Goal: Information Seeking & Learning: Learn about a topic

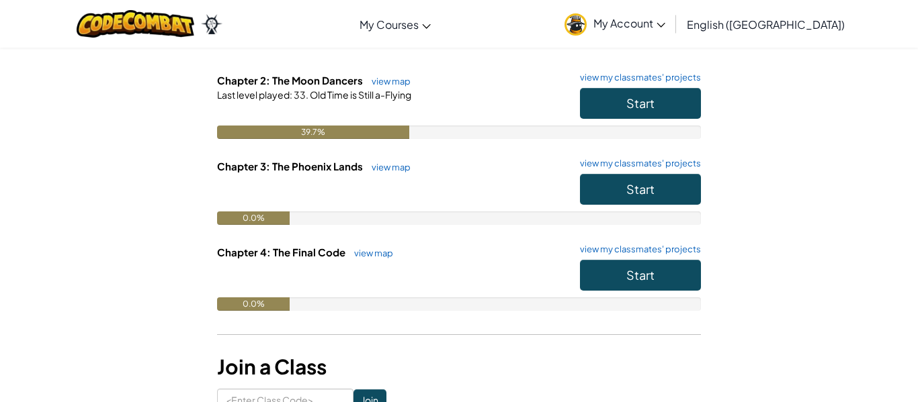
scroll to position [233, 0]
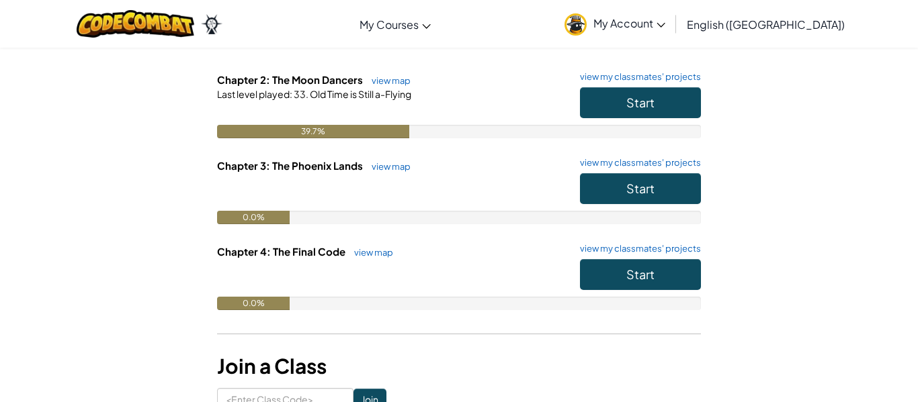
click at [630, 118] on div "Start" at bounding box center [633, 106] width 134 height 38
click at [626, 105] on span "Start" at bounding box center [640, 102] width 28 height 15
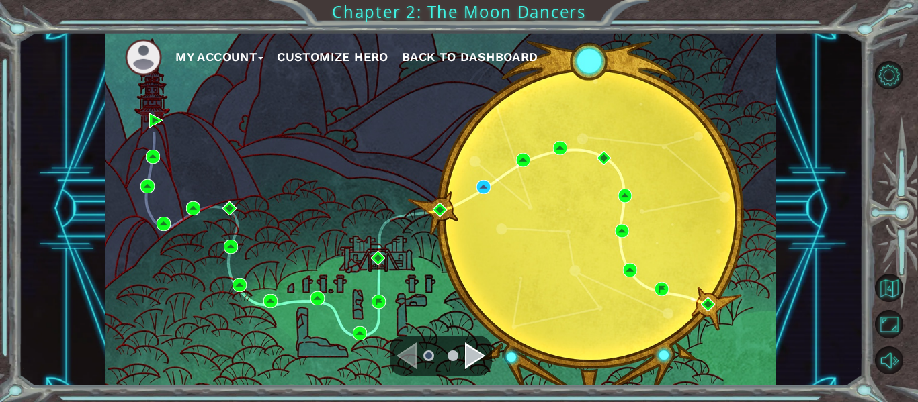
click at [474, 359] on div "Navigate to the next page" at bounding box center [475, 356] width 20 height 27
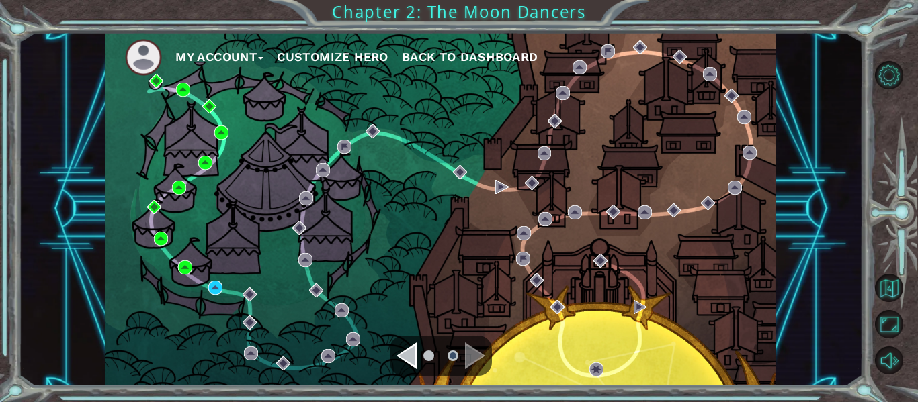
click at [468, 352] on div "Navigate to the next page" at bounding box center [475, 356] width 20 height 27
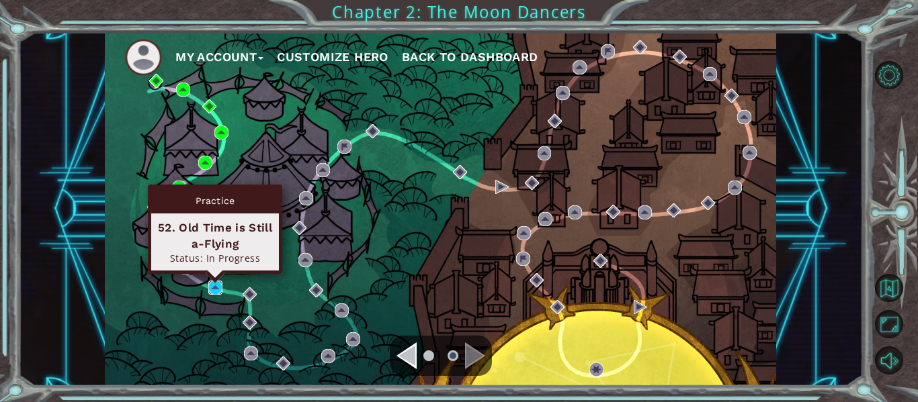
click at [214, 292] on img at bounding box center [215, 288] width 14 height 14
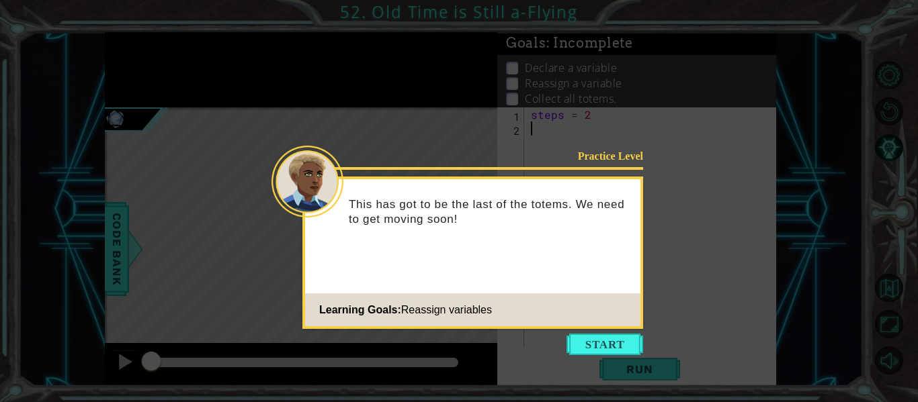
click at [214, 292] on icon at bounding box center [459, 201] width 918 height 402
click at [606, 337] on button "Start" at bounding box center [604, 344] width 77 height 21
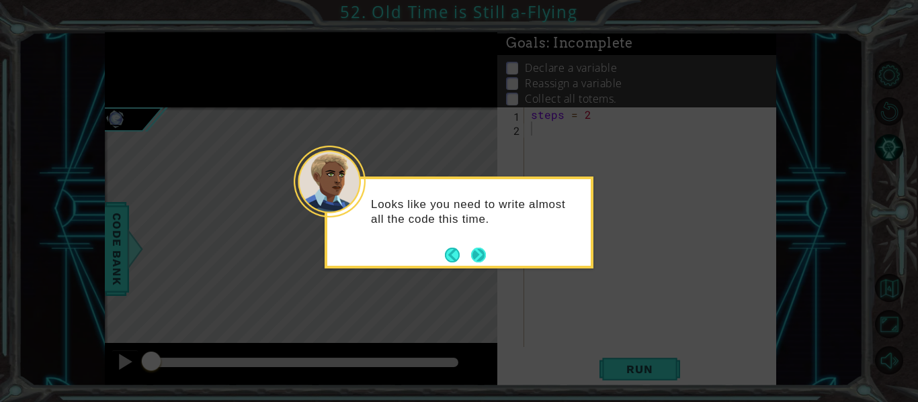
click at [476, 255] on button "Next" at bounding box center [478, 254] width 15 height 15
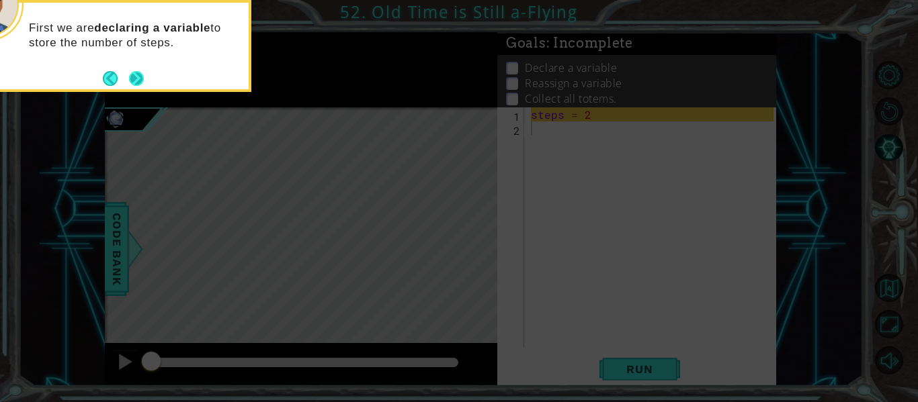
click at [136, 75] on button "Next" at bounding box center [136, 78] width 15 height 15
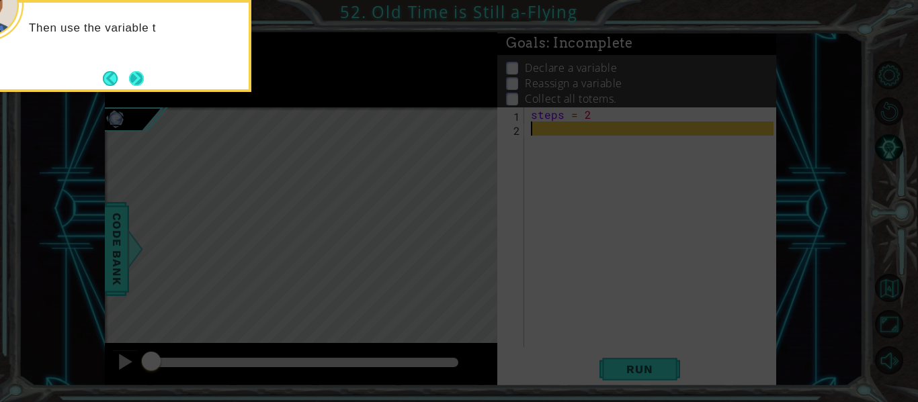
click at [135, 75] on button "Next" at bounding box center [136, 78] width 15 height 15
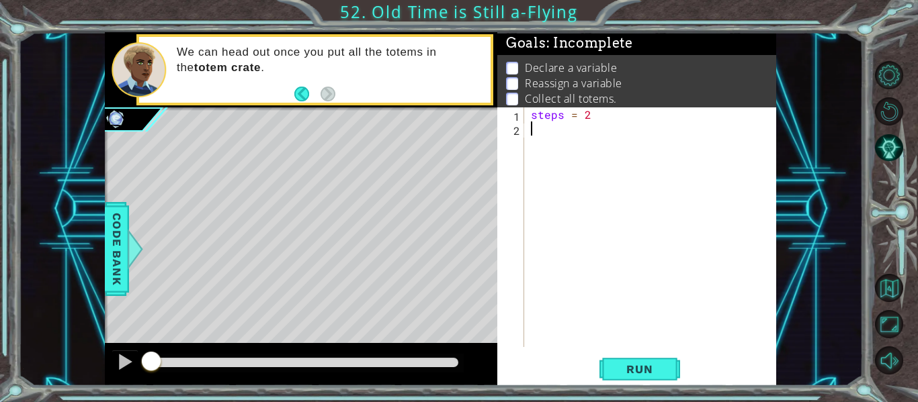
type textarea "m"
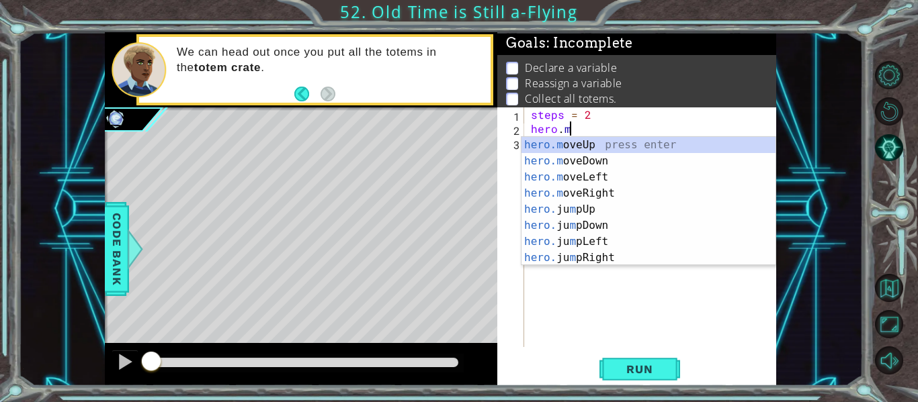
scroll to position [0, 2]
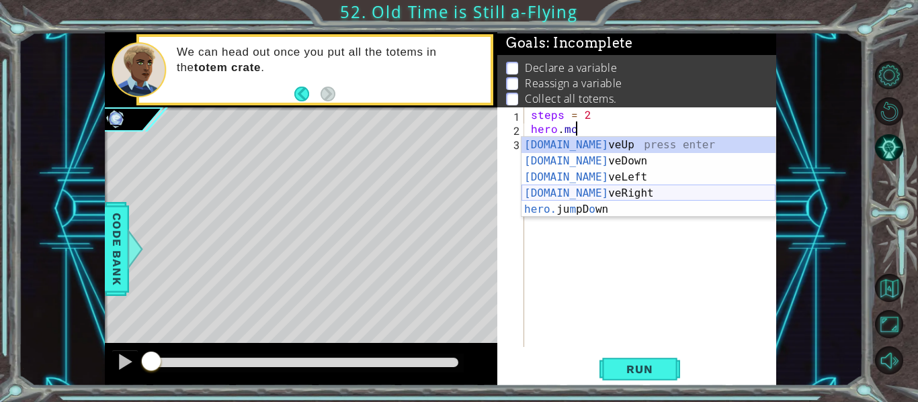
click at [604, 191] on div "[DOMAIN_NAME] veUp press enter [DOMAIN_NAME] veDown press enter [DOMAIN_NAME] v…" at bounding box center [648, 193] width 254 height 113
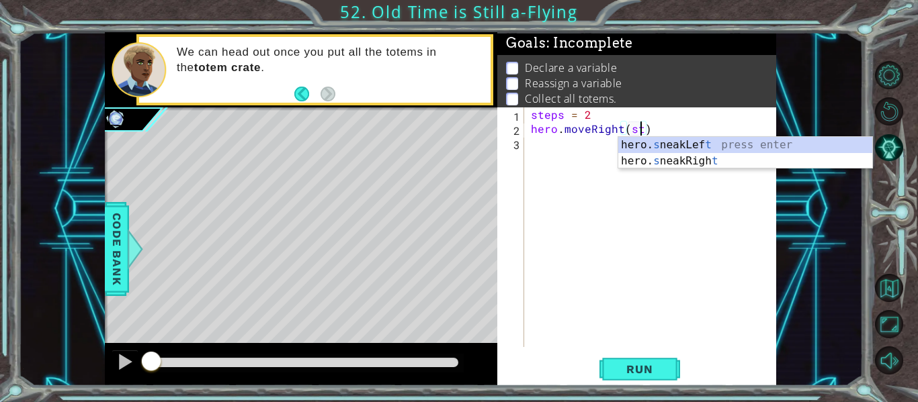
scroll to position [0, 7]
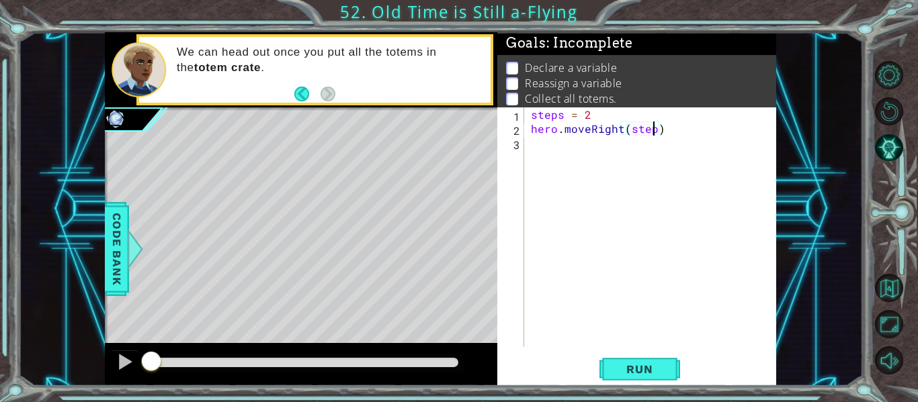
type textarea "hero.moveRight(steps)"
click at [545, 145] on div "steps = 2 hero . moveRight ( steps )" at bounding box center [654, 241] width 252 height 268
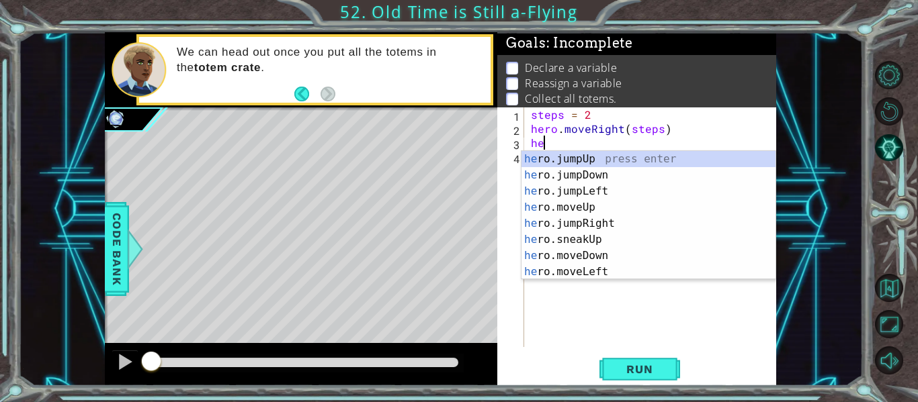
scroll to position [0, 1]
click at [587, 253] on div "her o.jumpUp press enter her o.jumpDown press enter her o.jumpLeft press enter …" at bounding box center [648, 231] width 254 height 161
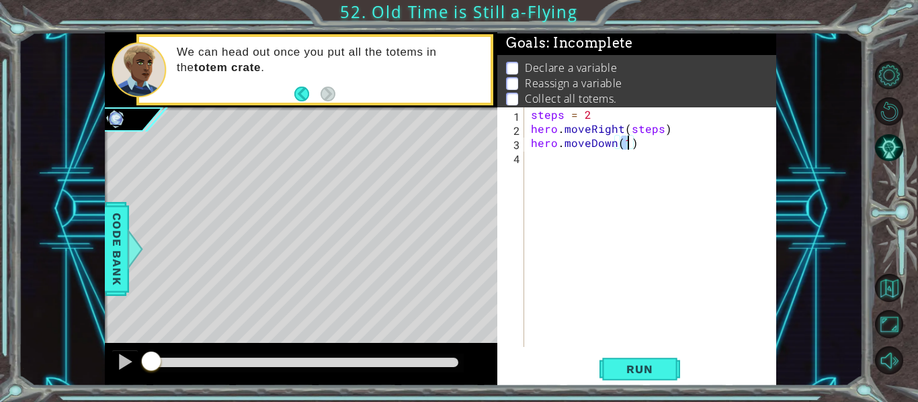
type textarea "hero.moveDown()"
click at [548, 165] on div "steps = 2 hero . moveRight ( steps ) hero . moveDown ( )" at bounding box center [654, 241] width 252 height 268
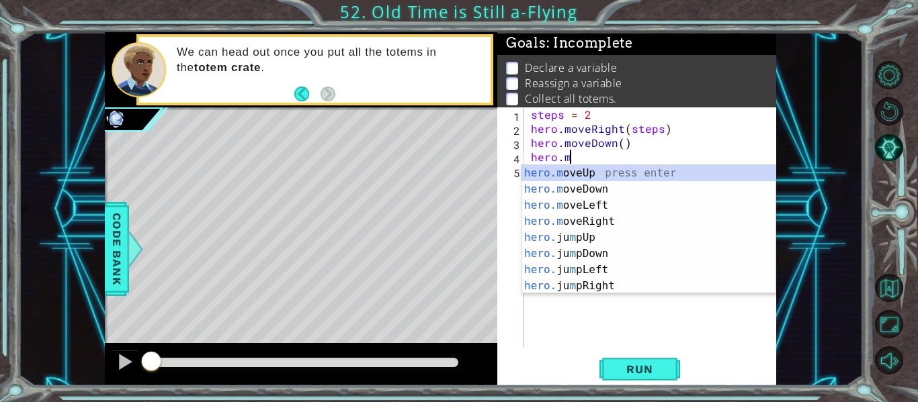
scroll to position [0, 2]
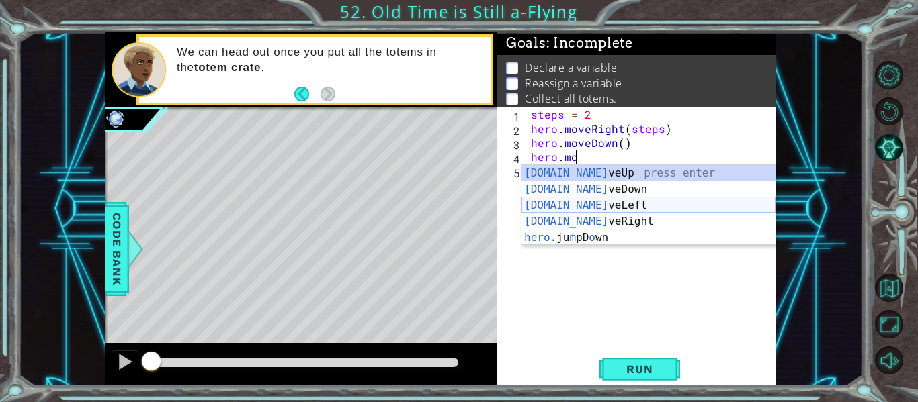
click at [601, 210] on div "[DOMAIN_NAME] veUp press enter [DOMAIN_NAME] veDown press enter [DOMAIN_NAME] v…" at bounding box center [648, 221] width 254 height 113
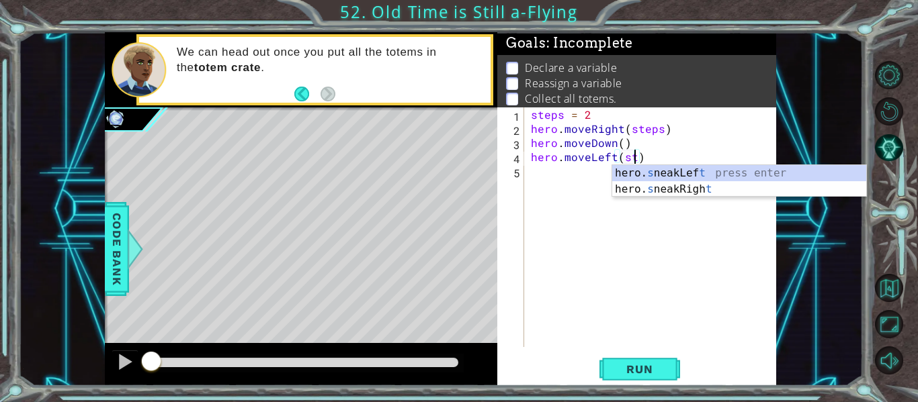
scroll to position [0, 7]
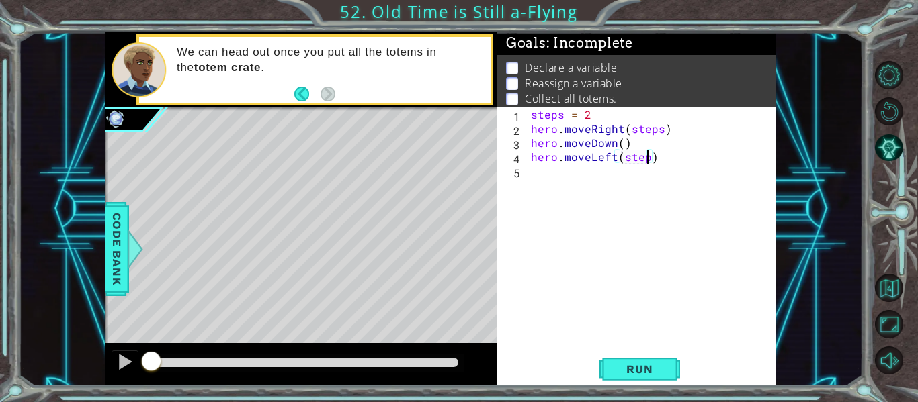
type textarea "hero.moveLeft(steps)"
click at [547, 169] on div "steps = 2 hero . moveRight ( steps ) hero . moveDown ( ) hero . moveLeft ( step…" at bounding box center [654, 241] width 252 height 268
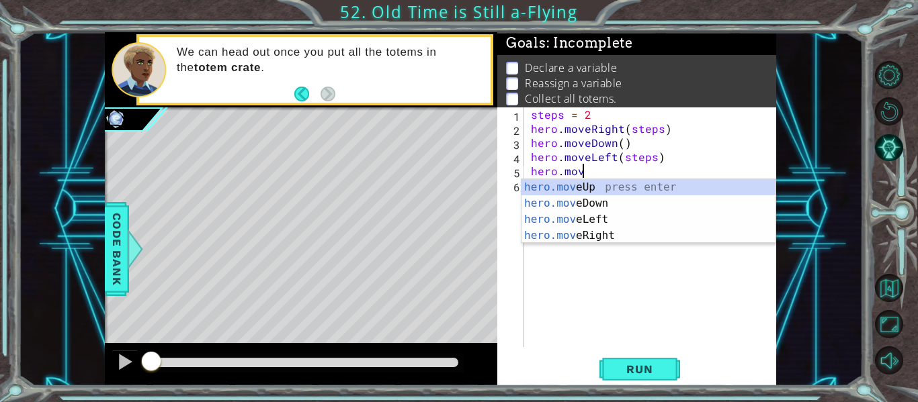
scroll to position [0, 3]
click at [612, 232] on div "hero.move Up press enter hero.move Down press enter hero.move Left press enter …" at bounding box center [648, 227] width 254 height 97
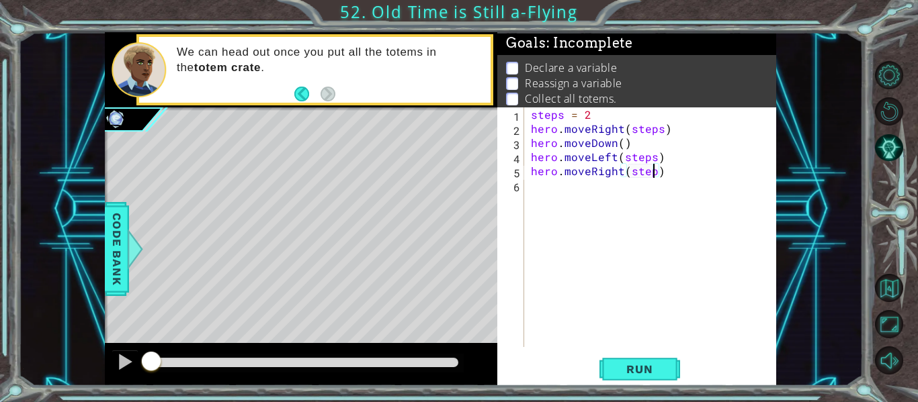
scroll to position [0, 8]
type textarea "hero.moveRight(steps)"
click at [577, 191] on div "steps = 2 hero . moveRight ( steps ) hero . moveDown ( ) hero . moveLeft ( step…" at bounding box center [654, 241] width 252 height 268
type textarea "hero.moveRight(steps)"
click at [647, 373] on span "Run" at bounding box center [639, 369] width 53 height 13
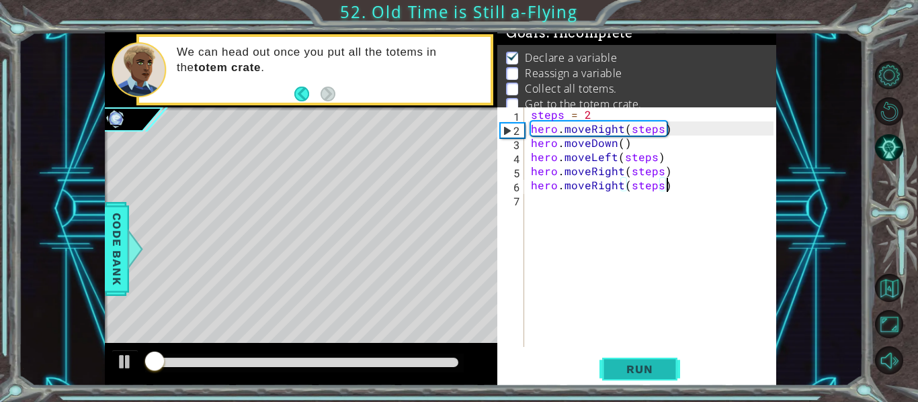
scroll to position [11, 0]
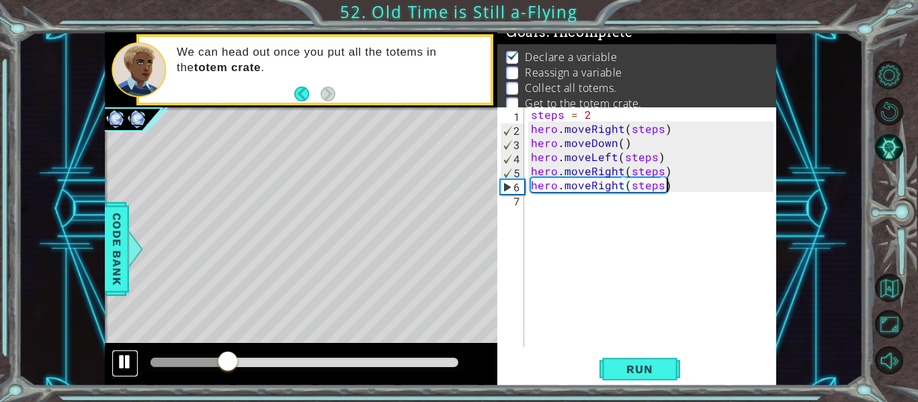
click at [124, 361] on div at bounding box center [124, 361] width 17 height 17
click at [546, 206] on div "steps = 2 hero . moveRight ( steps ) hero . moveDown ( ) hero . moveLeft ( step…" at bounding box center [654, 241] width 252 height 268
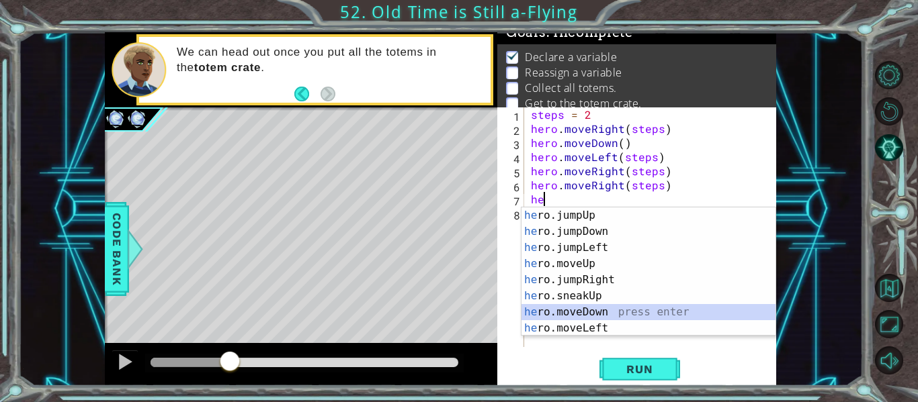
click at [605, 316] on div "he ro.jumpUp press enter he ro.jumpDown press enter he ro.jumpLeft press enter …" at bounding box center [648, 288] width 254 height 161
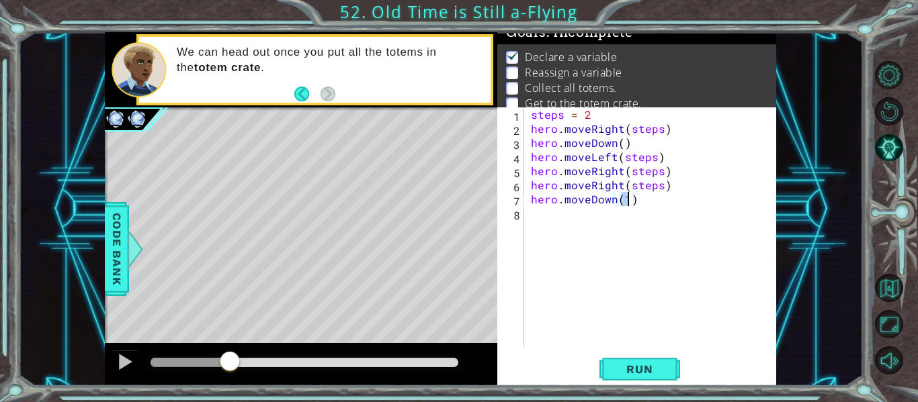
type textarea "hero.moveDown()"
click at [547, 216] on div "steps = 2 hero . moveRight ( steps ) hero . moveDown ( ) hero . moveLeft ( step…" at bounding box center [654, 241] width 252 height 268
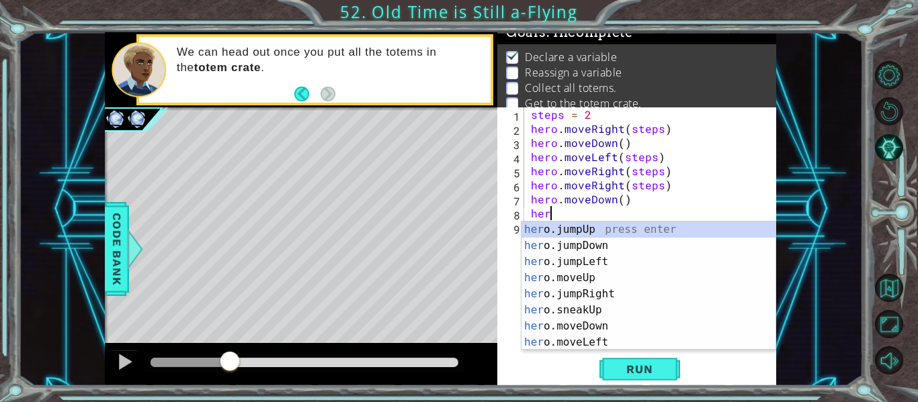
scroll to position [0, 1]
click at [581, 339] on div "hero .jumpUp press enter hero .jumpDown press enter hero .jumpLeft press enter …" at bounding box center [648, 302] width 254 height 161
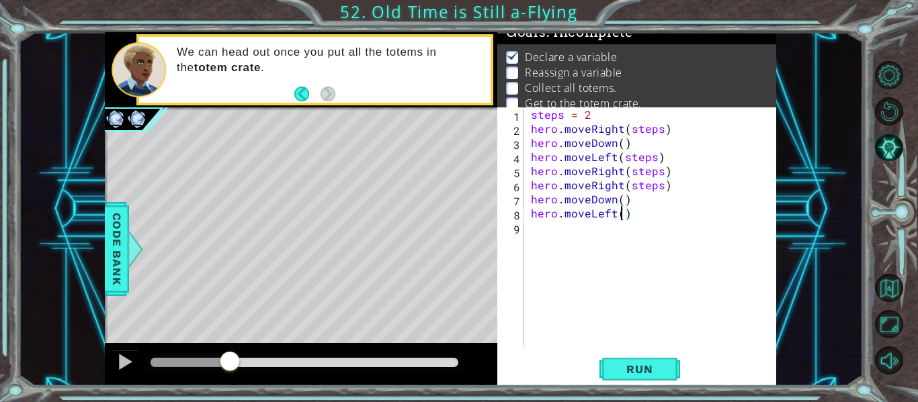
scroll to position [0, 6]
type textarea "hero.moveLeft(steps)"
click at [536, 217] on div "steps = 2 hero . moveRight ( steps ) hero . moveDown ( ) hero . moveLeft ( step…" at bounding box center [654, 241] width 252 height 268
click at [543, 234] on div "steps = 2 hero . moveRight ( steps ) hero . moveDown ( ) hero . moveLeft ( step…" at bounding box center [654, 241] width 252 height 268
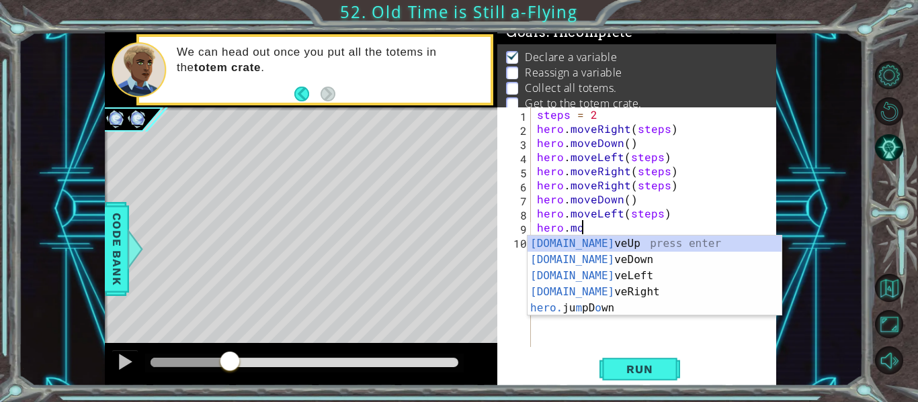
scroll to position [0, 3]
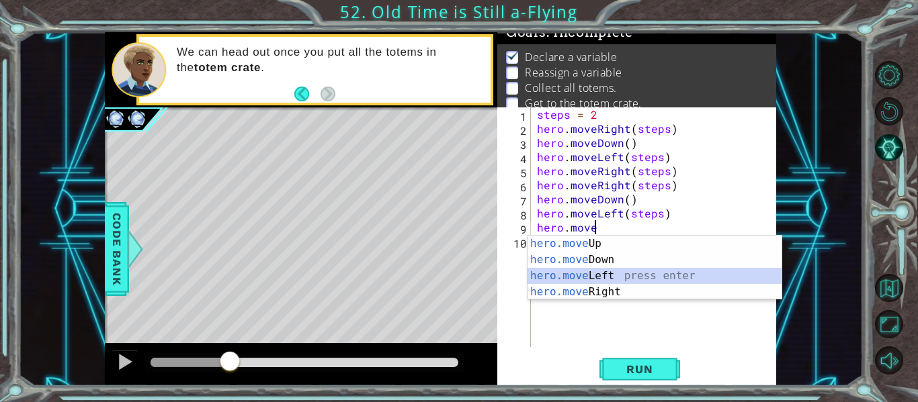
click at [635, 275] on div "hero.move Up press enter hero.move Down press enter hero.move Left press enter …" at bounding box center [654, 284] width 254 height 97
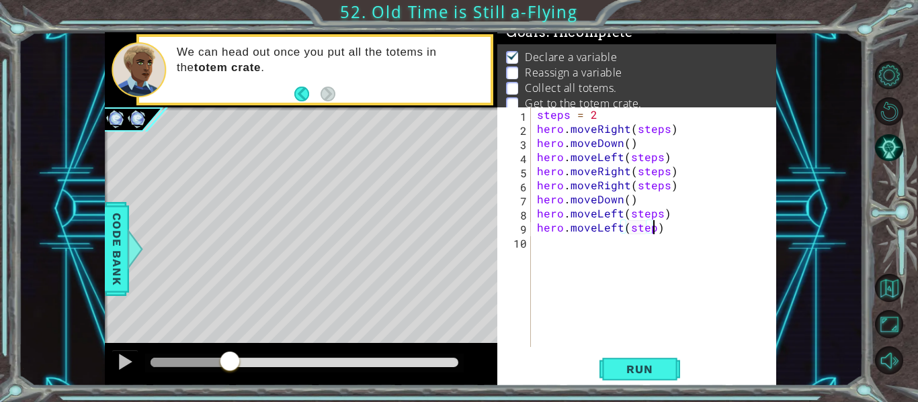
type textarea "hero.moveLeft(steps)"
click at [551, 253] on div "steps = 2 hero . moveRight ( steps ) hero . moveDown ( ) hero . moveLeft ( step…" at bounding box center [657, 241] width 246 height 268
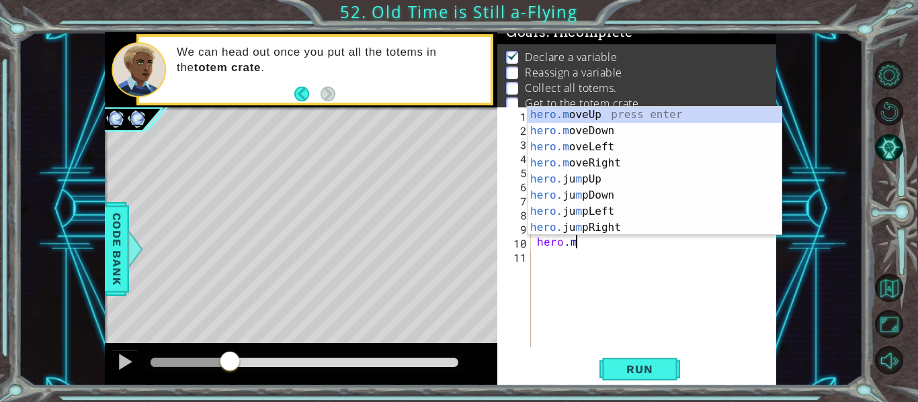
scroll to position [0, 2]
click at [594, 162] on div "hero.m oveUp press enter hero.m oveDown press enter hero.m oveLeft press enter …" at bounding box center [654, 187] width 254 height 161
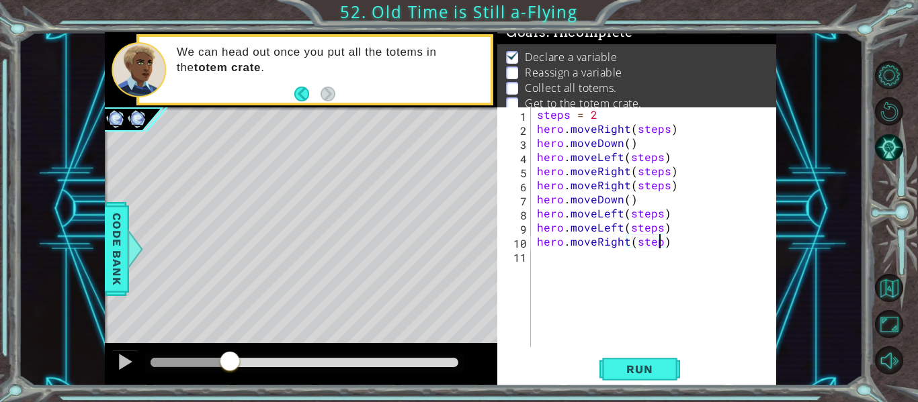
type textarea "hero.moveRight(steps)"
click at [545, 263] on div "steps = 2 hero . moveRight ( steps ) hero . moveDown ( ) hero . moveLeft ( step…" at bounding box center [657, 241] width 246 height 268
type textarea "hero.moveRight(steps)"
click at [618, 367] on span "Run" at bounding box center [639, 369] width 53 height 13
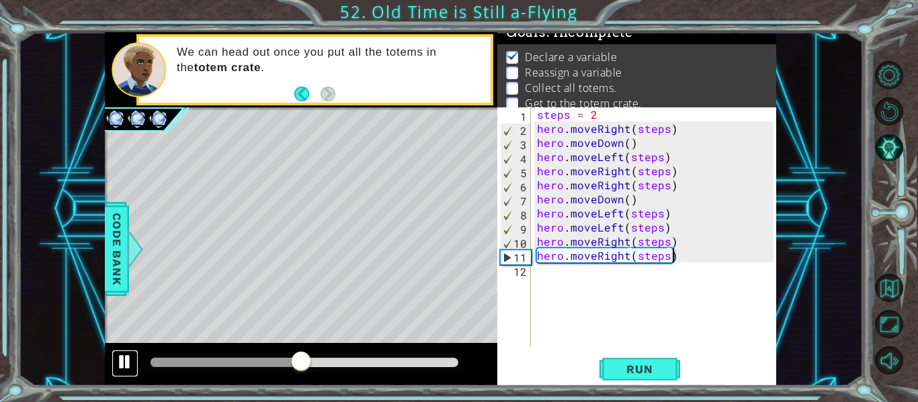
click at [122, 361] on div at bounding box center [124, 361] width 17 height 17
click at [543, 273] on div "steps = 2 hero . moveRight ( steps ) hero . moveDown ( ) hero . moveLeft ( step…" at bounding box center [657, 241] width 246 height 268
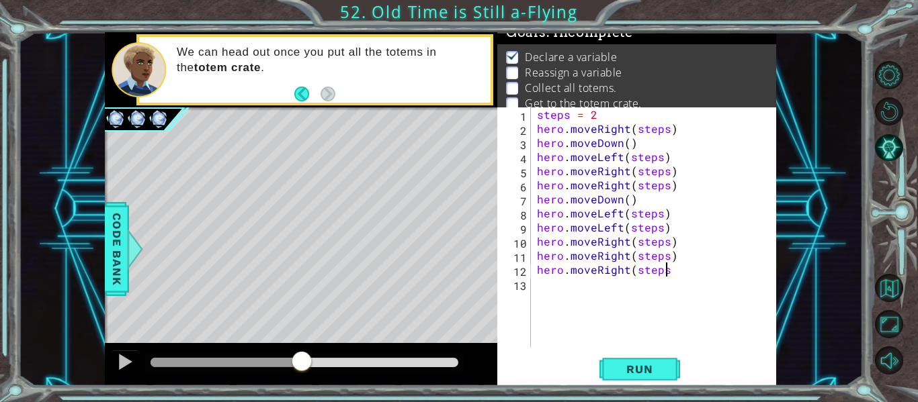
type textarea "hero.moveRight(steps)"
click at [572, 273] on div "steps = 2 hero . moveRight ( steps ) hero . moveDown ( ) hero . moveLeft ( step…" at bounding box center [657, 241] width 246 height 268
click at [537, 285] on div "steps = 2 hero . moveRight ( steps ) hero . moveDown ( ) hero . moveLeft ( step…" at bounding box center [657, 241] width 246 height 268
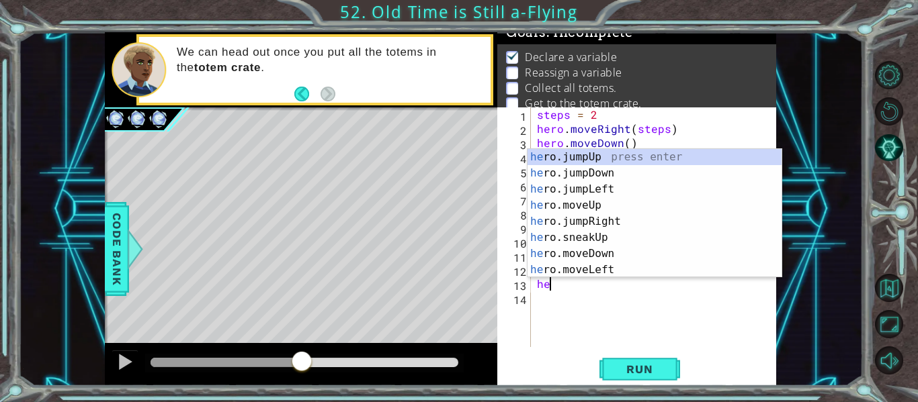
scroll to position [0, 1]
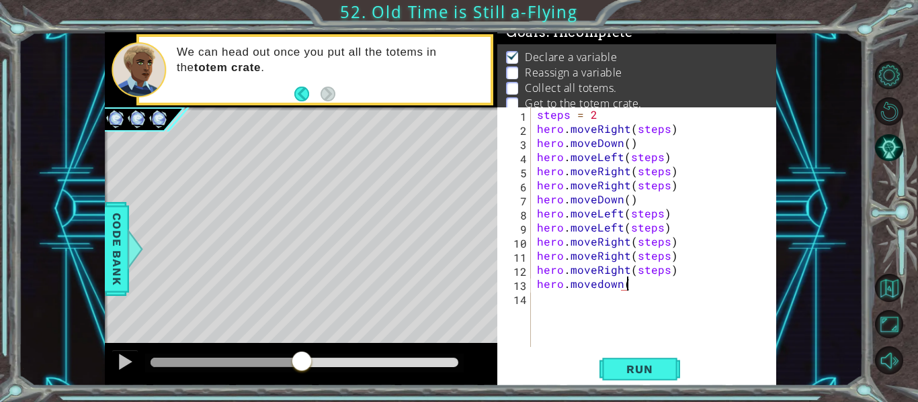
type textarea "hero.movedown()"
click at [558, 292] on div "steps = 2 hero . moveRight ( steps ) hero . moveDown ( ) hero . moveLeft ( step…" at bounding box center [657, 241] width 246 height 268
type textarea "hero.moveLeft(steps)"
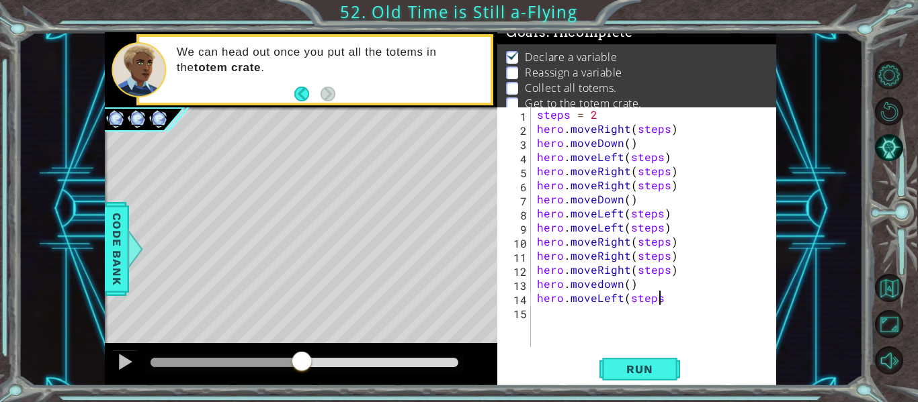
scroll to position [0, 7]
click at [552, 310] on div "steps = 2 hero . moveRight ( steps ) hero . moveDown ( ) hero . moveLeft ( step…" at bounding box center [657, 241] width 246 height 268
click at [604, 290] on div "steps = 2 hero . moveRight ( steps ) hero . moveDown ( ) hero . moveLeft ( step…" at bounding box center [657, 241] width 246 height 268
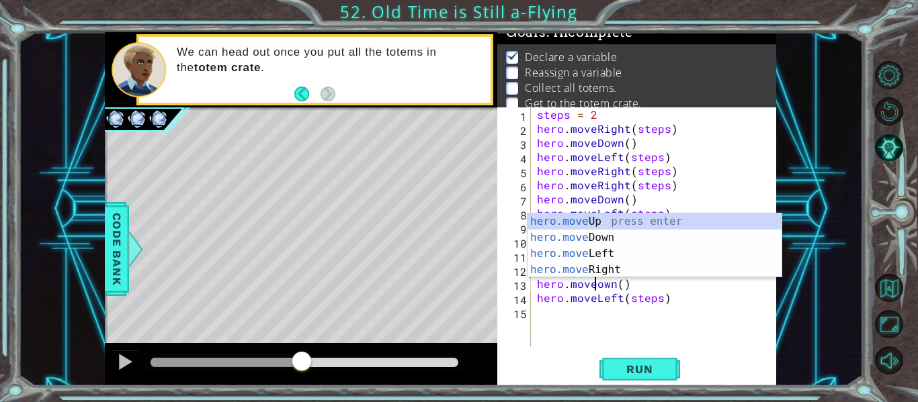
type textarea "hero.moveDown()"
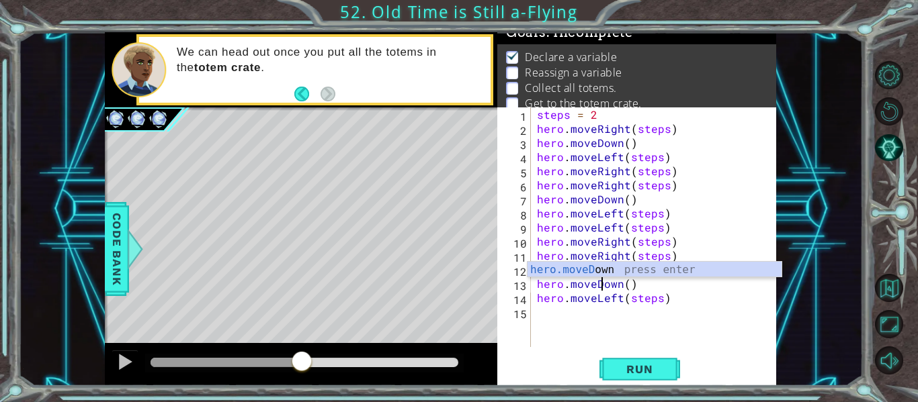
click at [544, 316] on div "steps = 2 hero . moveRight ( steps ) hero . moveDown ( ) hero . moveLeft ( step…" at bounding box center [657, 241] width 246 height 268
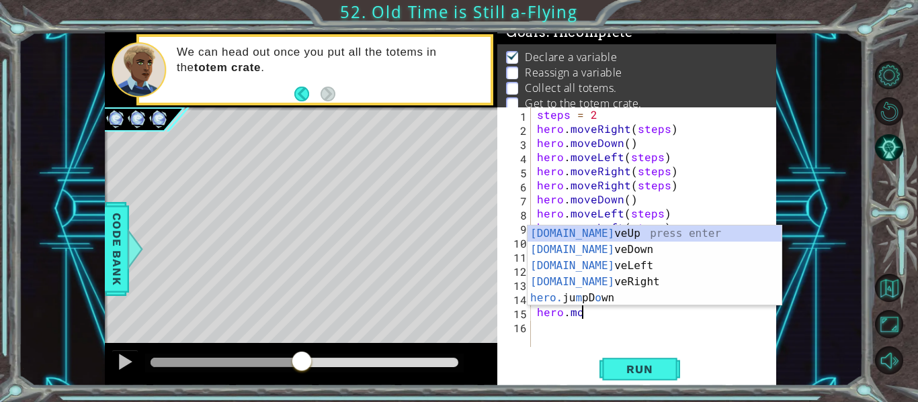
scroll to position [0, 3]
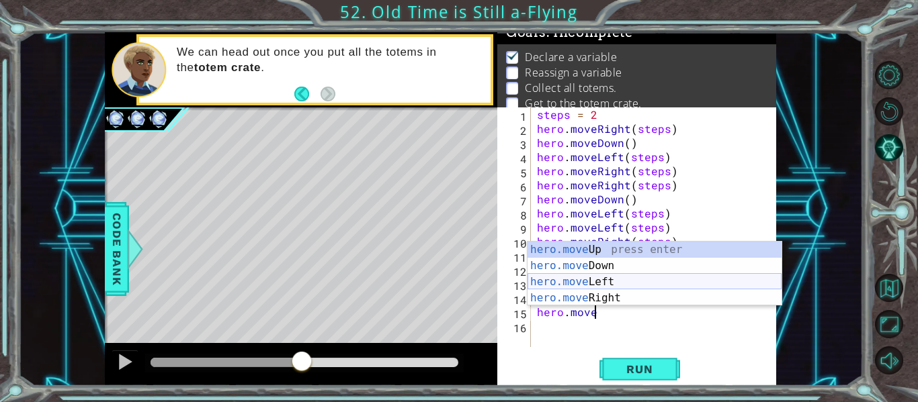
click at [603, 282] on div "hero.move Up press enter hero.move Down press enter hero.move Left press enter …" at bounding box center [654, 290] width 254 height 97
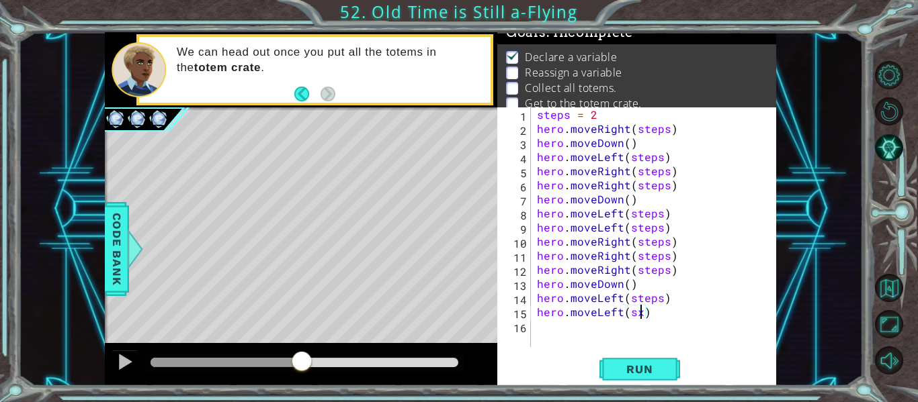
scroll to position [0, 6]
type textarea "hero.moveLeft(steps)"
click at [586, 328] on div "steps = 2 hero . moveRight ( steps ) hero . moveDown ( ) hero . moveLeft ( step…" at bounding box center [657, 241] width 246 height 268
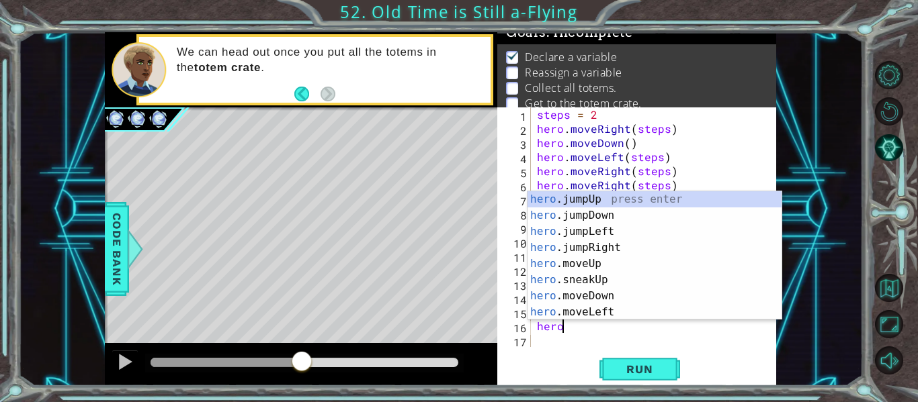
scroll to position [0, 1]
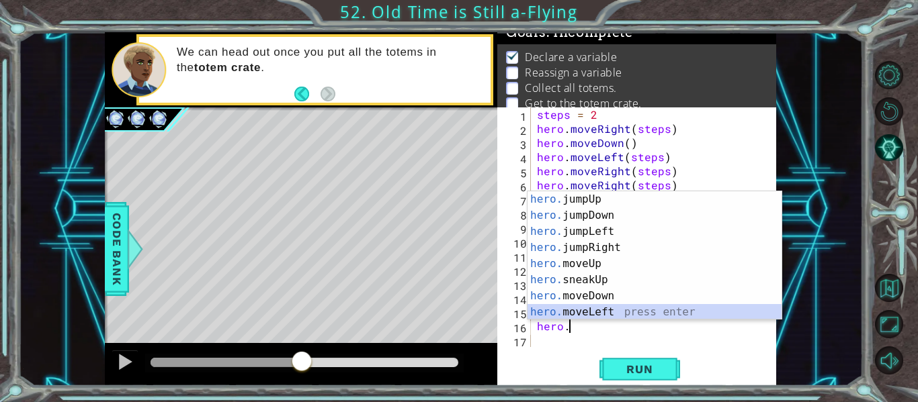
click at [604, 312] on div "hero. jumpUp press enter hero. jumpDown press enter hero. jumpLeft press enter …" at bounding box center [654, 271] width 254 height 161
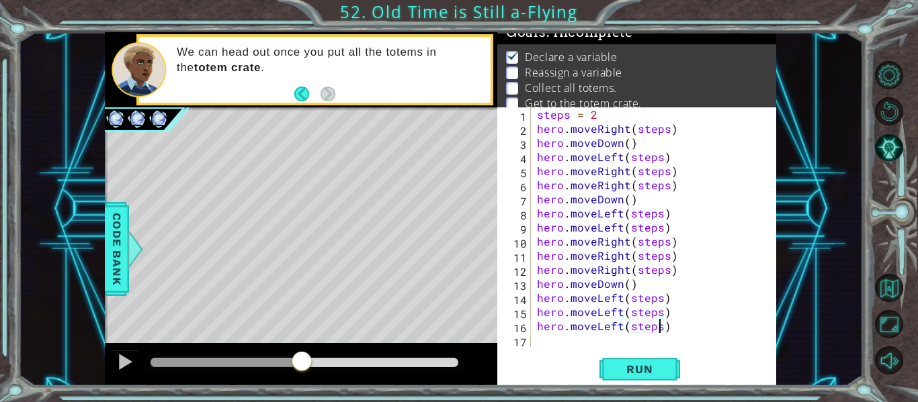
scroll to position [0, 7]
type textarea "hero.moveLeft(steps)"
click at [623, 376] on button "Run" at bounding box center [639, 370] width 81 height 28
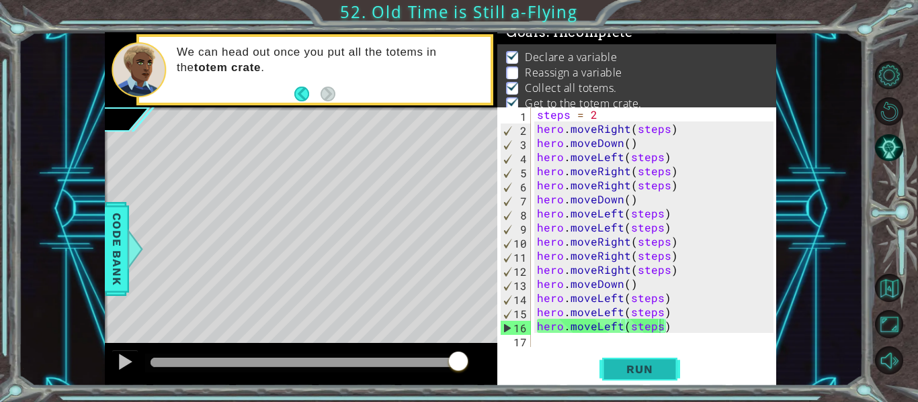
click at [634, 365] on span "Run" at bounding box center [639, 369] width 53 height 13
click at [546, 347] on div "steps = 2 hero . moveRight ( steps ) hero . moveDown ( ) hero . moveLeft ( step…" at bounding box center [657, 241] width 246 height 268
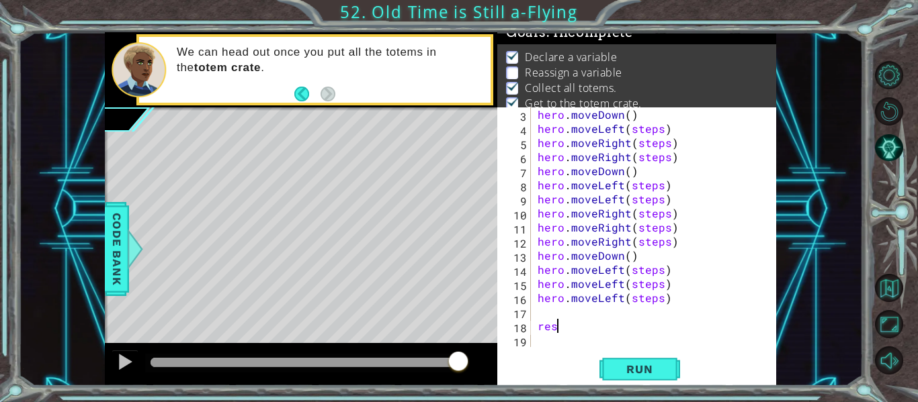
scroll to position [0, 0]
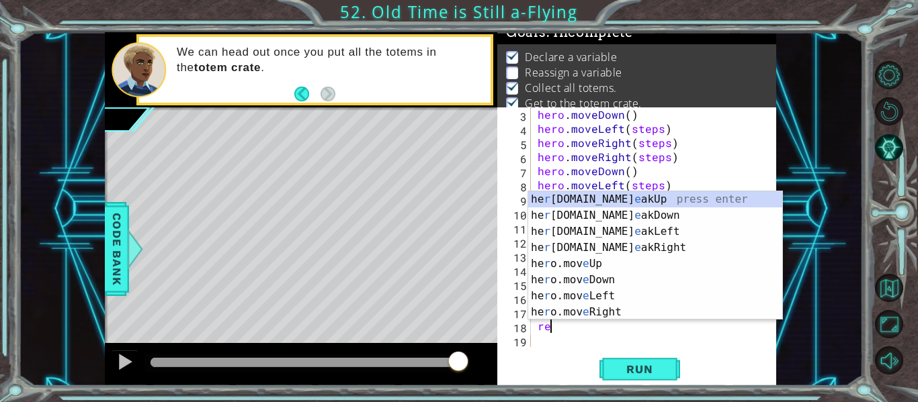
type textarea "r"
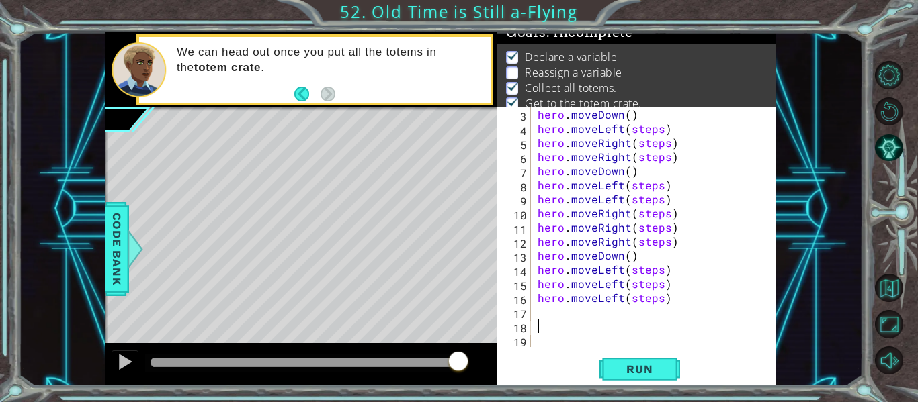
scroll to position [14, 0]
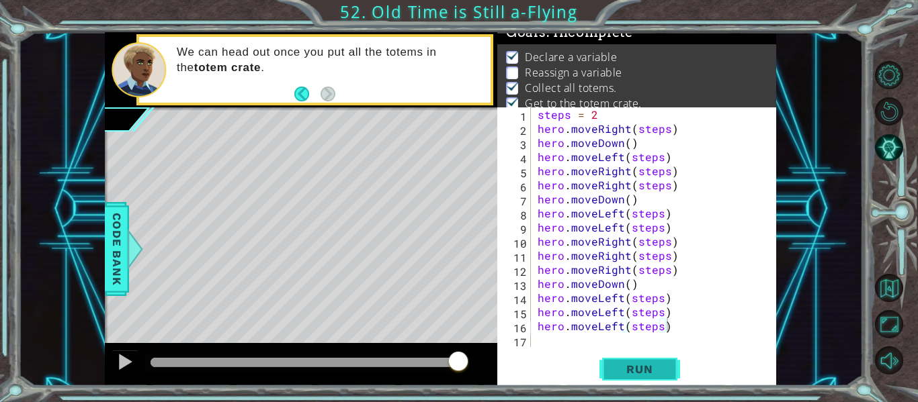
click at [624, 367] on span "Run" at bounding box center [639, 369] width 53 height 13
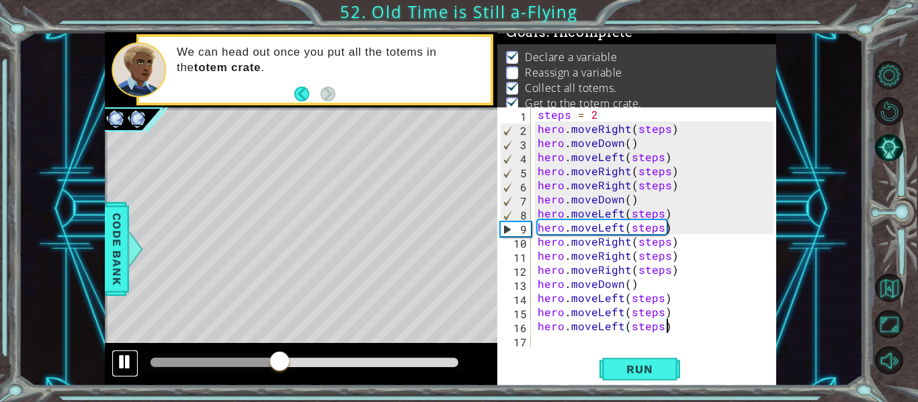
click at [122, 365] on div at bounding box center [124, 361] width 17 height 17
click at [643, 206] on div "steps = 2 hero . moveRight ( steps ) hero . moveDown ( ) hero . moveLeft ( step…" at bounding box center [657, 241] width 245 height 268
type textarea "hero.moveDown()"
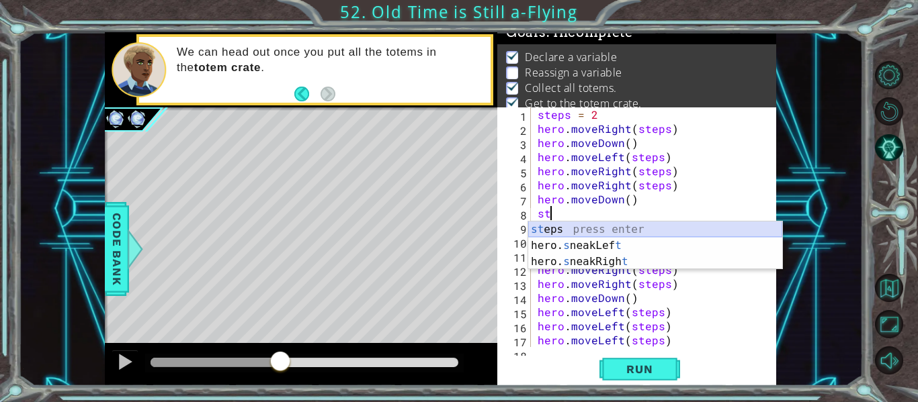
click at [570, 226] on div "st eps press enter hero. s neakLef t press enter hero. s neakRigh t press enter" at bounding box center [655, 262] width 254 height 81
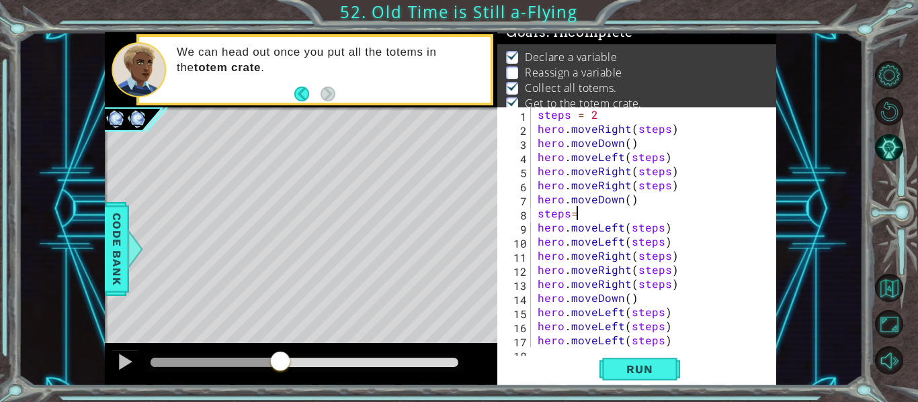
scroll to position [0, 2]
click at [668, 243] on div "steps = 2 hero . moveRight ( steps ) hero . moveDown ( ) hero . moveLeft ( step…" at bounding box center [657, 241] width 245 height 268
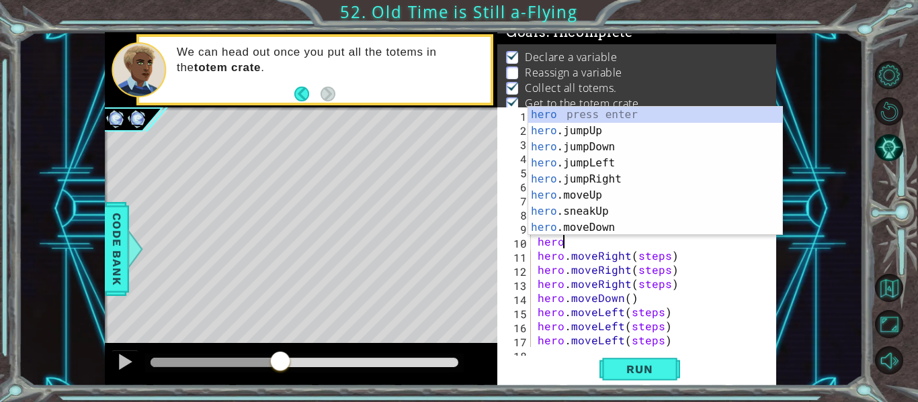
type textarea "h"
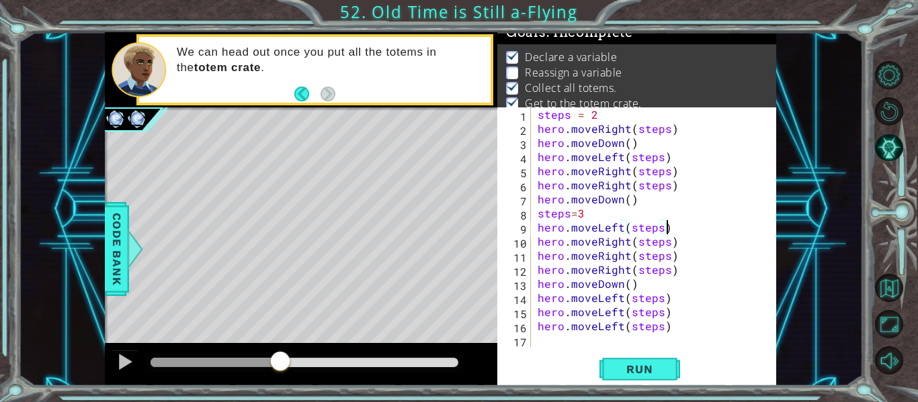
click at [672, 255] on div "steps = 2 hero . moveRight ( steps ) hero . moveDown ( ) hero . moveLeft ( step…" at bounding box center [657, 241] width 245 height 268
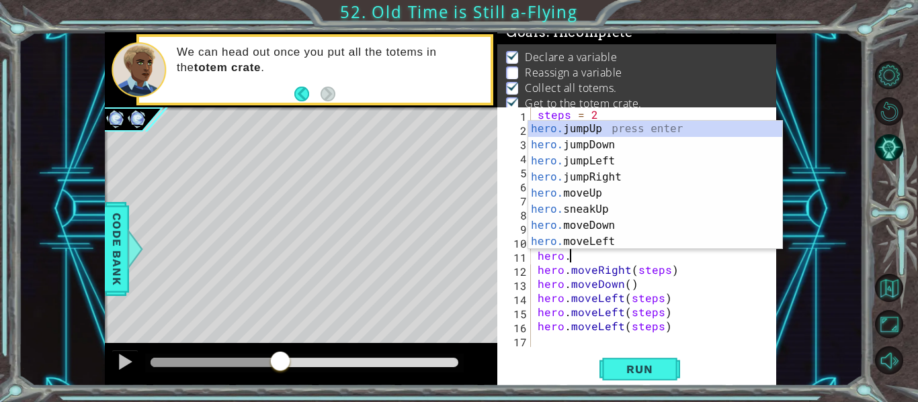
type textarea "h"
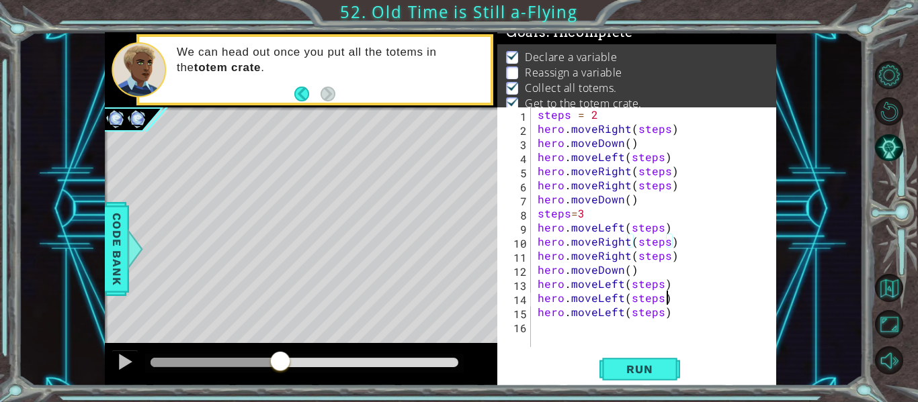
click at [664, 304] on div "steps = 2 hero . moveRight ( steps ) hero . moveDown ( ) hero . moveLeft ( step…" at bounding box center [657, 241] width 245 height 268
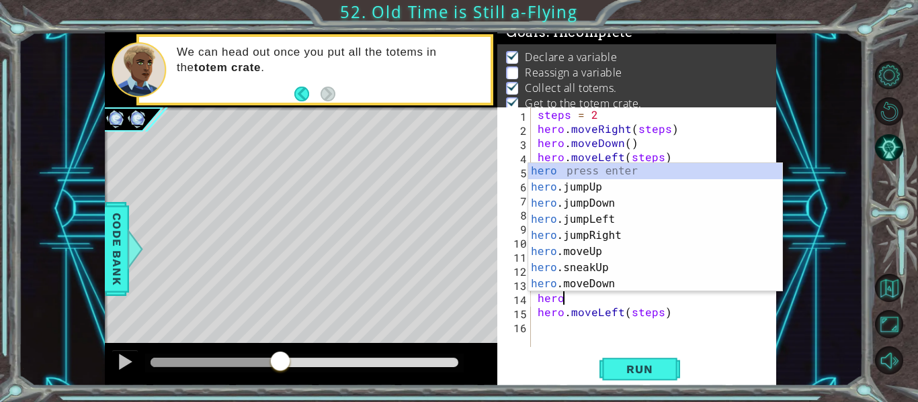
type textarea "h"
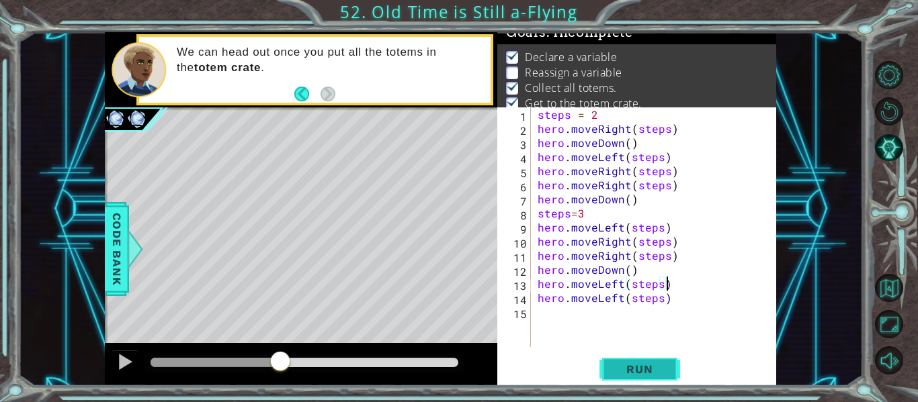
click at [649, 365] on span "Run" at bounding box center [639, 369] width 53 height 13
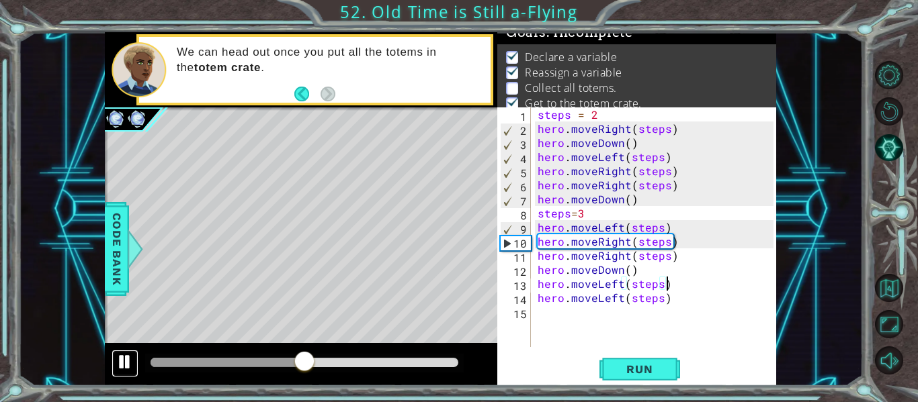
click at [128, 359] on div at bounding box center [124, 361] width 17 height 17
click at [678, 242] on div "steps = 2 hero . moveRight ( steps ) hero . moveDown ( ) hero . moveLeft ( step…" at bounding box center [657, 241] width 245 height 268
type textarea "hero.moveRight(steps)"
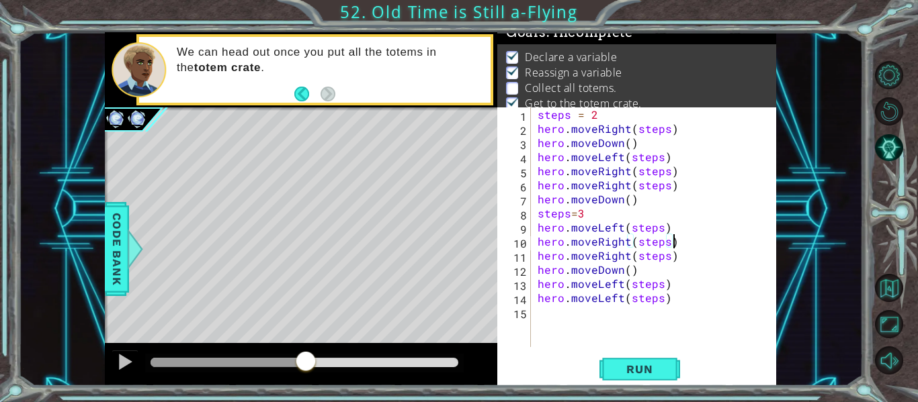
click at [596, 218] on div "steps = 2 hero . moveRight ( steps ) hero . moveDown ( ) hero . moveLeft ( step…" at bounding box center [657, 241] width 245 height 268
type textarea "steps=4"
click at [648, 370] on span "Run" at bounding box center [639, 369] width 53 height 13
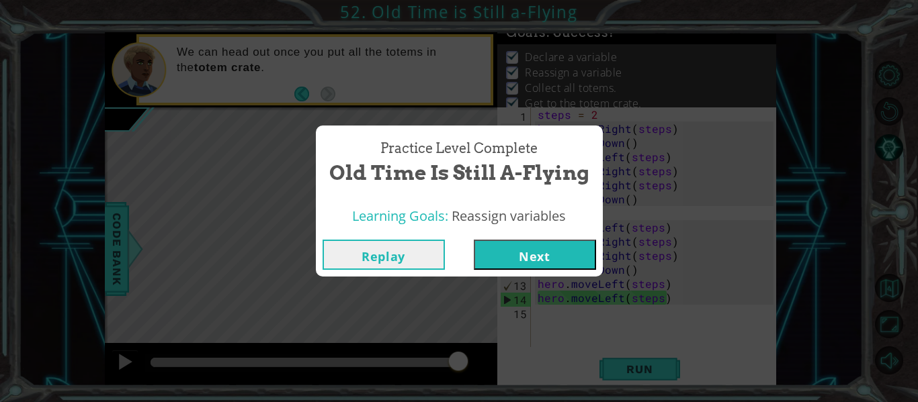
click at [550, 251] on button "Next" at bounding box center [535, 255] width 122 height 30
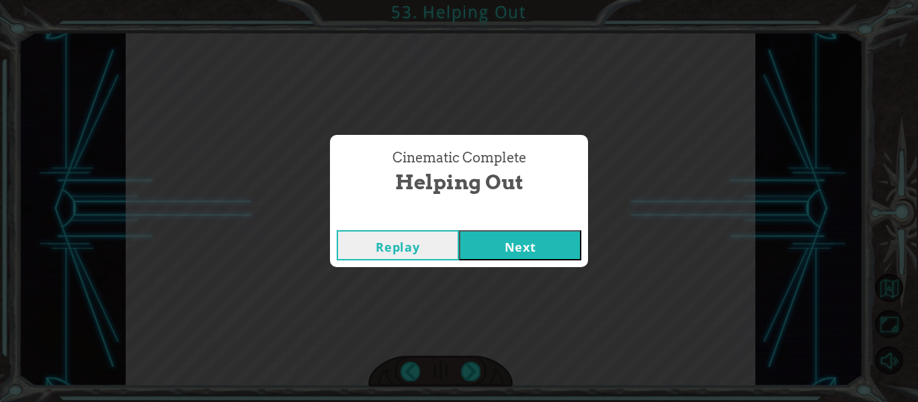
click at [527, 245] on button "Next" at bounding box center [520, 245] width 122 height 30
click at [537, 235] on button "Next" at bounding box center [520, 245] width 122 height 30
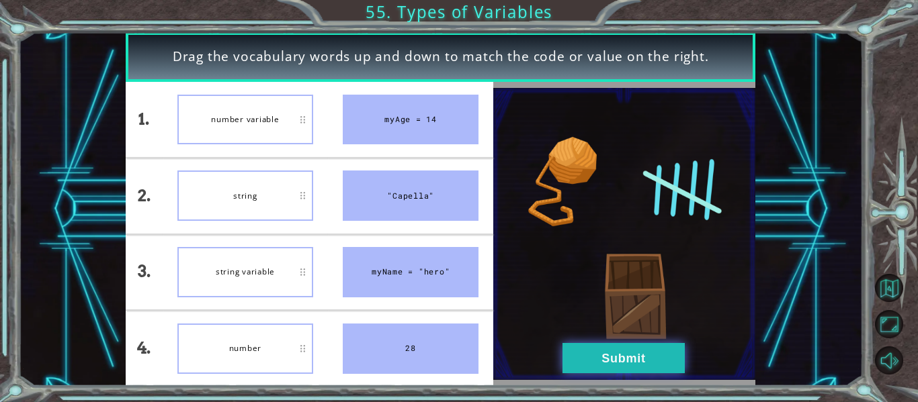
click at [608, 367] on button "Submit" at bounding box center [623, 358] width 122 height 30
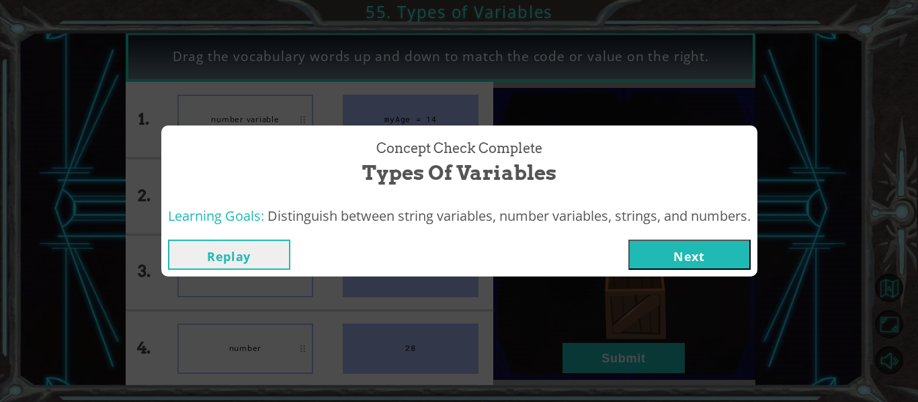
click at [662, 263] on button "Next" at bounding box center [689, 255] width 122 height 30
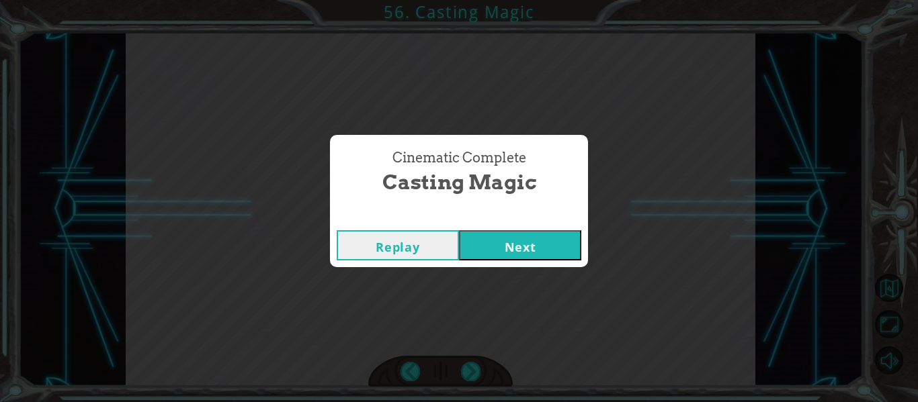
click at [556, 243] on button "Next" at bounding box center [520, 245] width 122 height 30
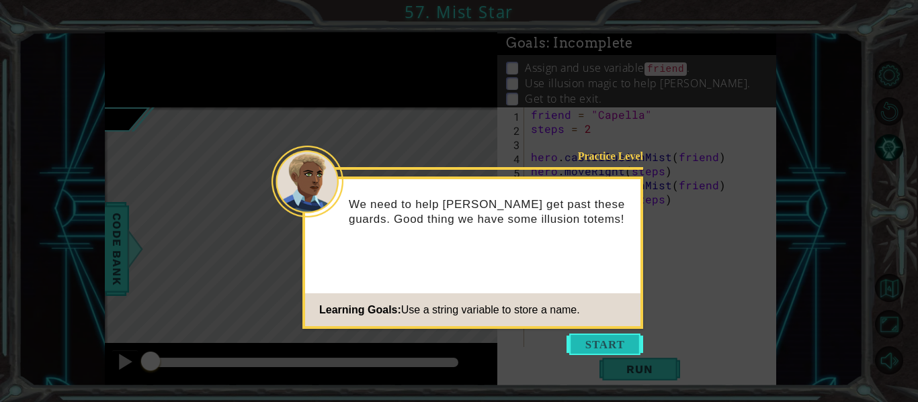
click at [589, 347] on button "Start" at bounding box center [604, 344] width 77 height 21
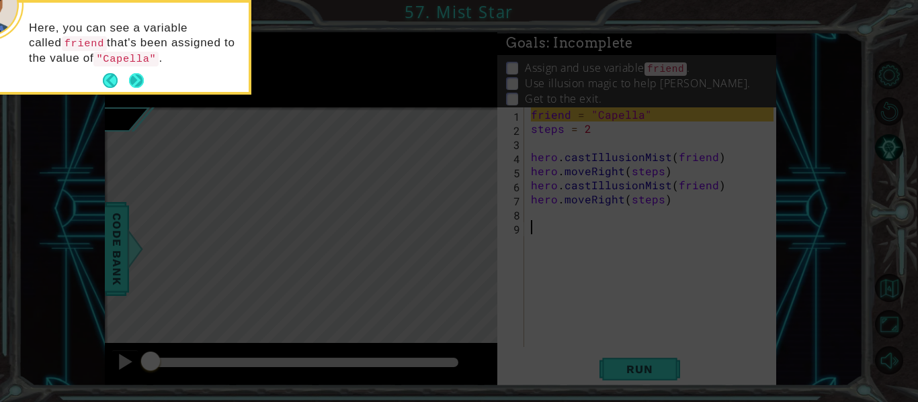
click at [137, 85] on button "Next" at bounding box center [136, 80] width 15 height 15
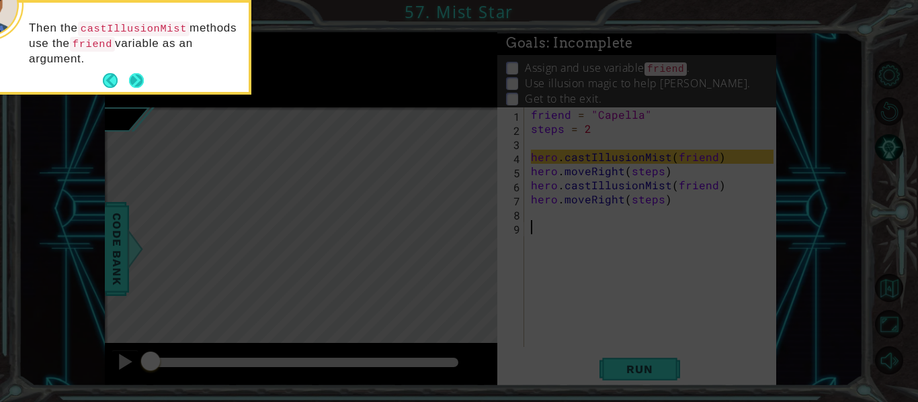
click at [138, 87] on button "Next" at bounding box center [136, 80] width 15 height 15
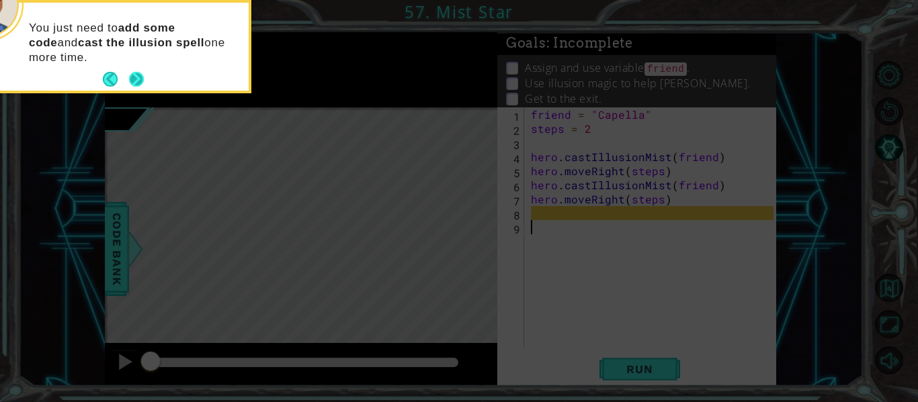
click at [141, 86] on button "Next" at bounding box center [136, 79] width 15 height 15
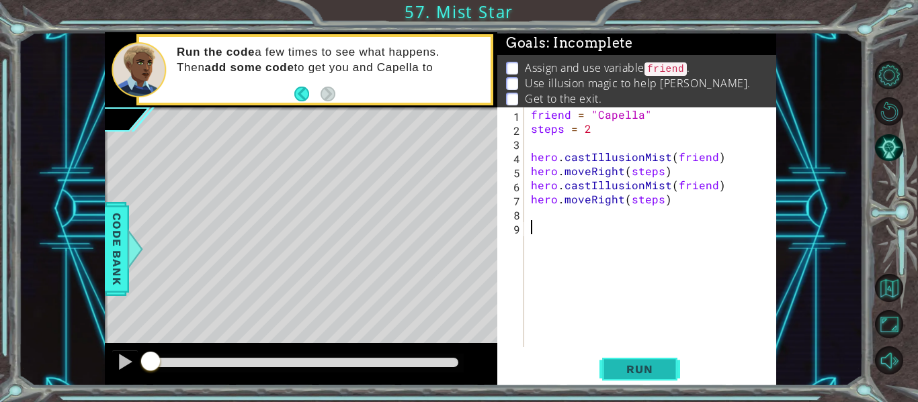
click at [631, 382] on button "Run" at bounding box center [639, 370] width 81 height 28
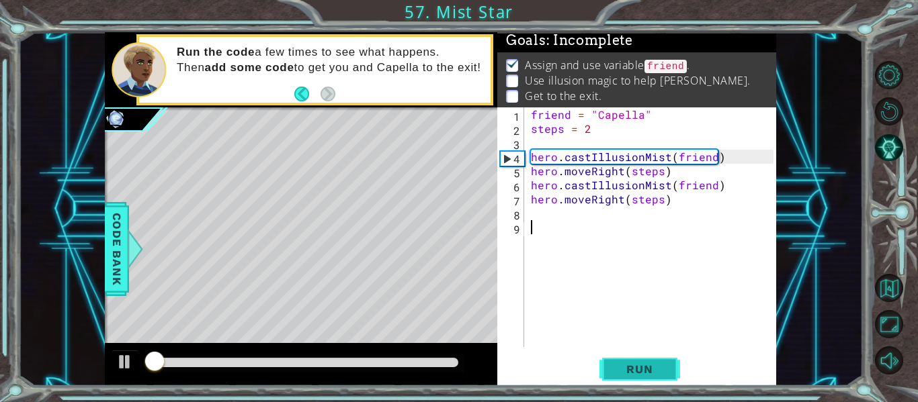
scroll to position [3, 0]
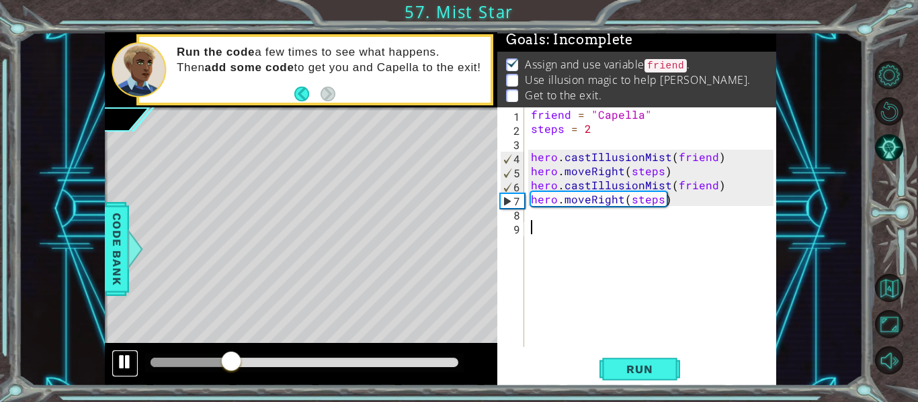
click at [121, 369] on div at bounding box center [124, 361] width 17 height 17
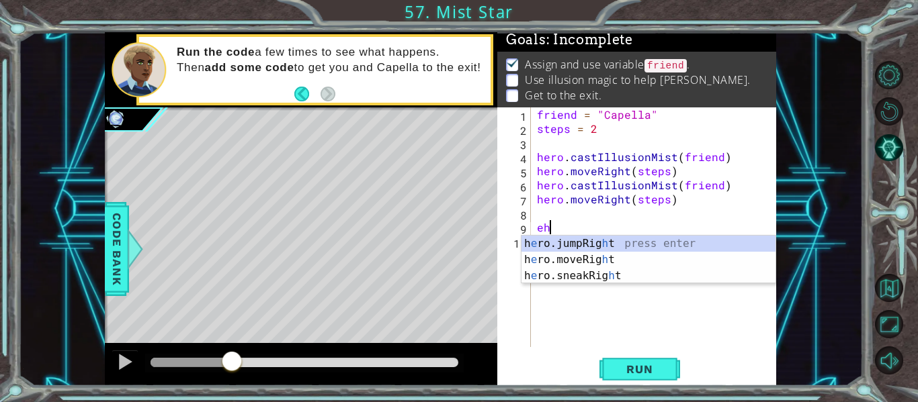
type textarea "e"
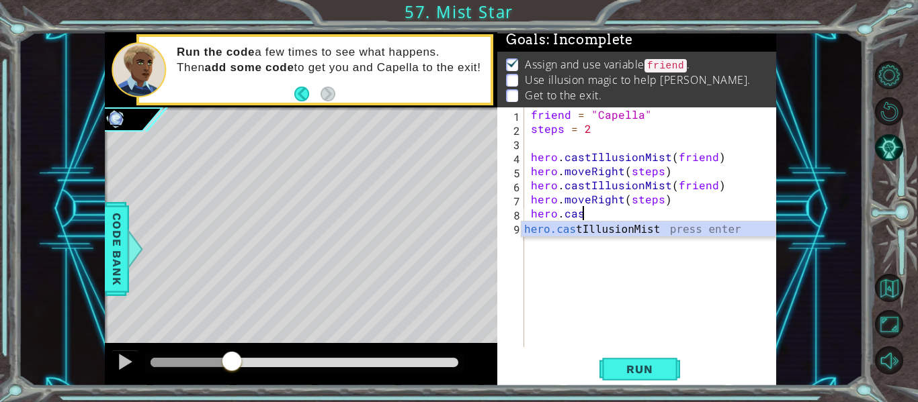
scroll to position [0, 3]
click at [599, 226] on div "hero.cas tIllusionMist press enter" at bounding box center [648, 246] width 254 height 48
type textarea "hero.castIllusionMist(friend)"
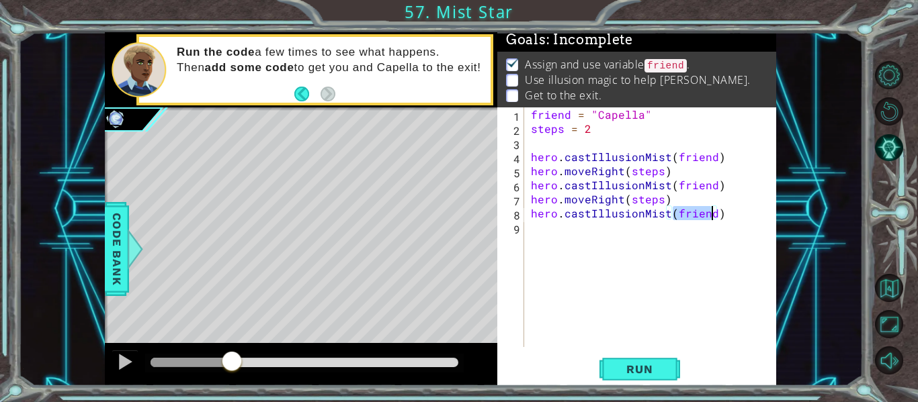
click at [638, 242] on div "friend = "Capella" steps = 2 hero . castIllusionMist ( friend ) hero . moveRigh…" at bounding box center [654, 241] width 252 height 268
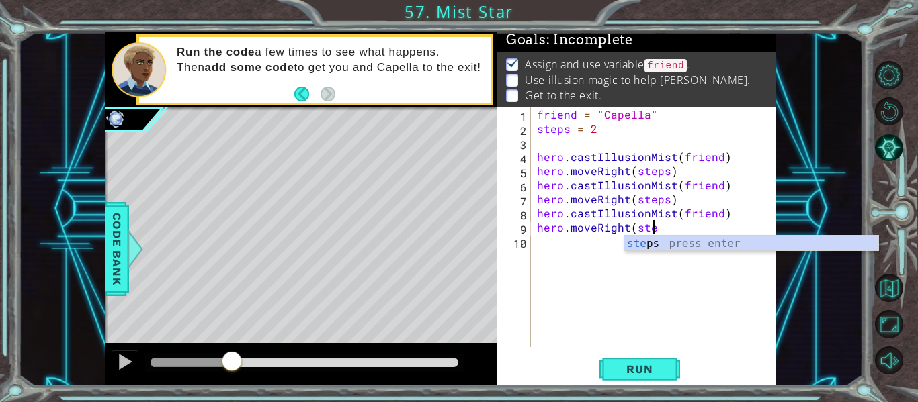
scroll to position [0, 7]
click at [648, 246] on div "ste ps press enter" at bounding box center [751, 260] width 254 height 48
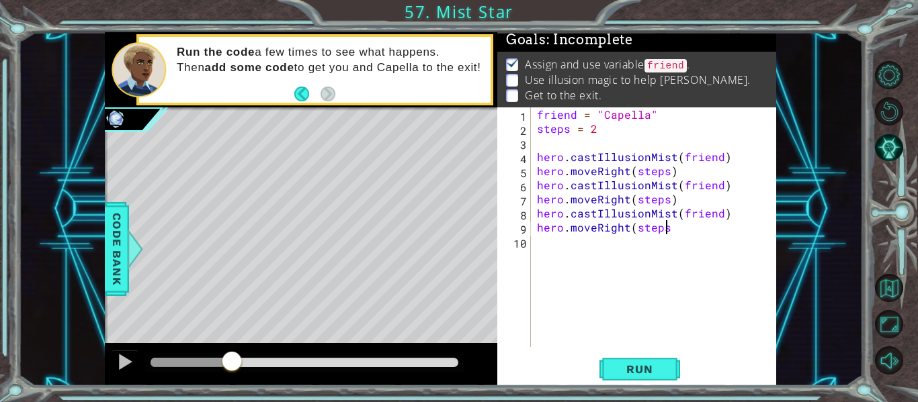
scroll to position [0, 8]
type textarea "hero.moveRight(steps)"
click at [655, 372] on span "Run" at bounding box center [639, 369] width 53 height 13
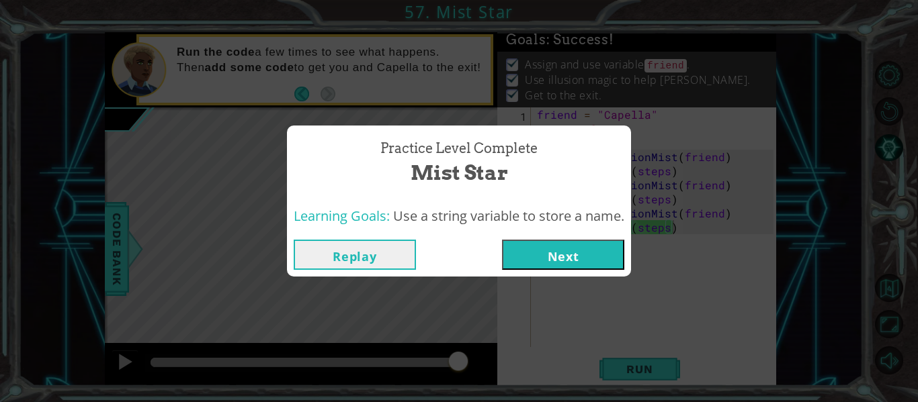
click at [591, 254] on button "Next" at bounding box center [563, 255] width 122 height 30
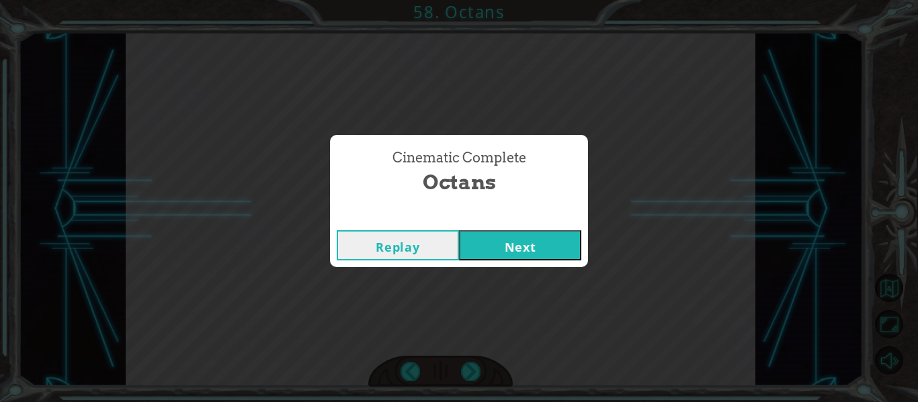
click at [513, 244] on button "Next" at bounding box center [520, 245] width 122 height 30
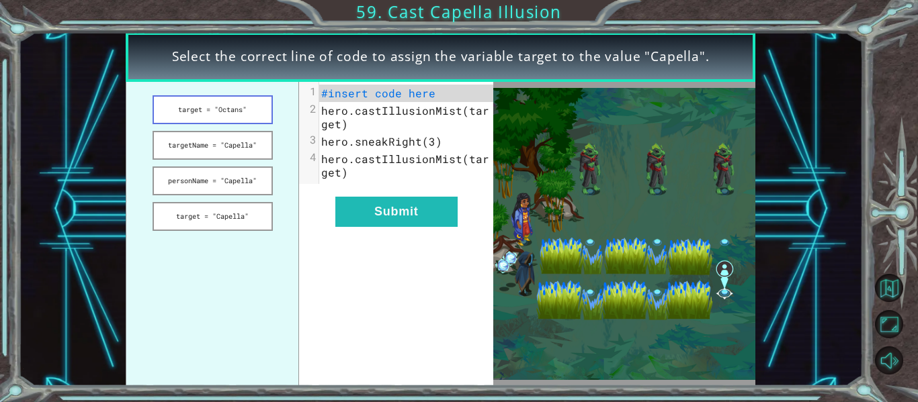
click at [228, 108] on button "target = "Octans"" at bounding box center [212, 109] width 120 height 29
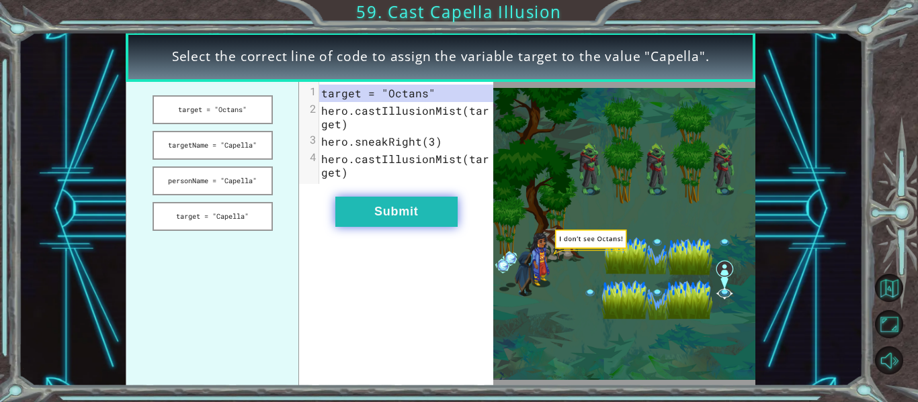
click at [429, 210] on button "Submit" at bounding box center [396, 212] width 122 height 30
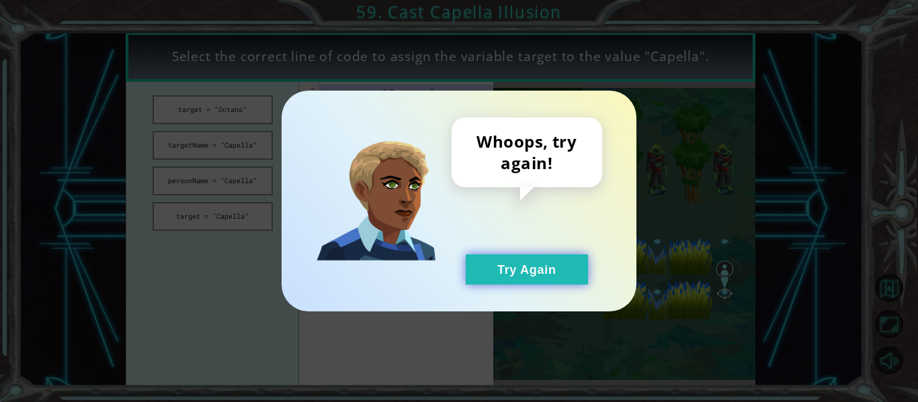
click at [482, 278] on button "Try Again" at bounding box center [527, 270] width 122 height 30
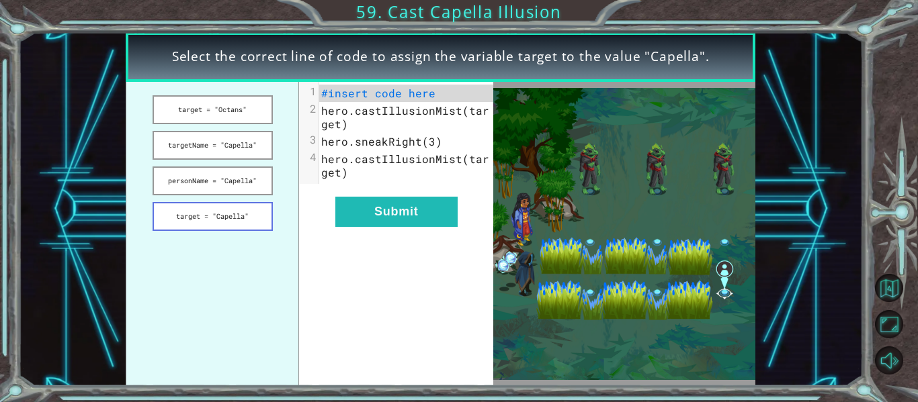
click at [240, 214] on button "target = "Capella"" at bounding box center [212, 216] width 120 height 29
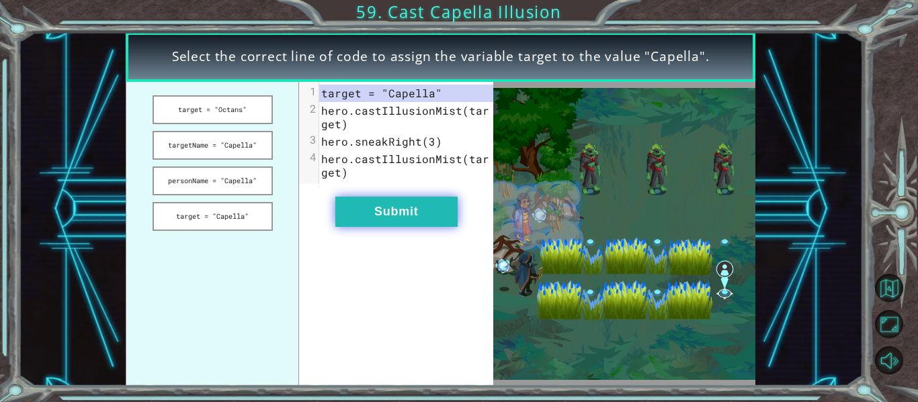
click at [363, 211] on button "Submit" at bounding box center [396, 212] width 122 height 30
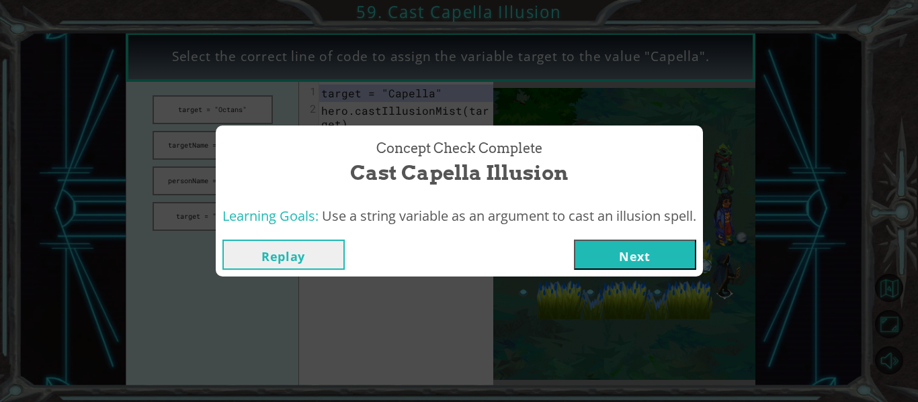
click at [637, 252] on button "Next" at bounding box center [635, 255] width 122 height 30
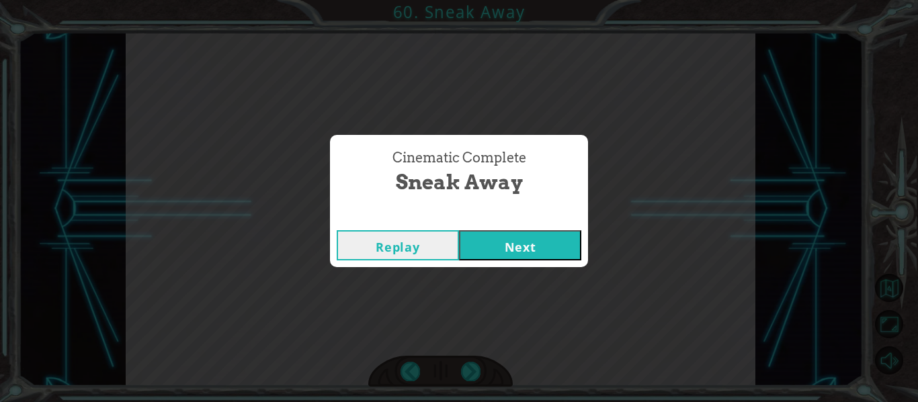
click at [525, 251] on button "Next" at bounding box center [520, 245] width 122 height 30
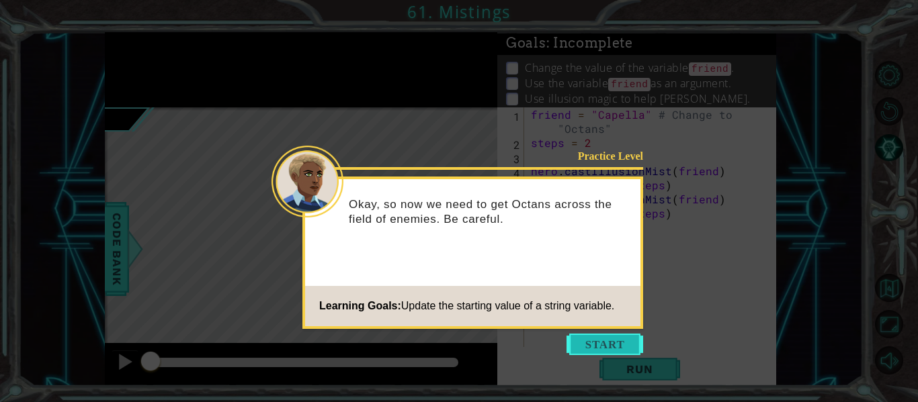
click at [583, 351] on button "Start" at bounding box center [604, 344] width 77 height 21
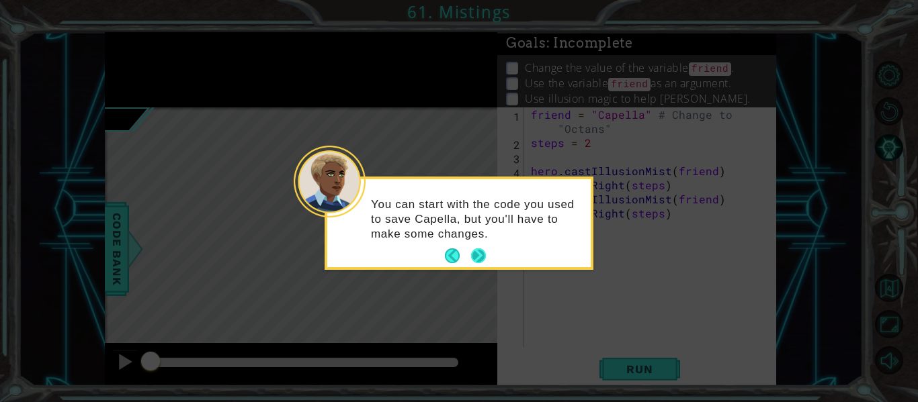
click at [478, 256] on button "Next" at bounding box center [478, 256] width 15 height 15
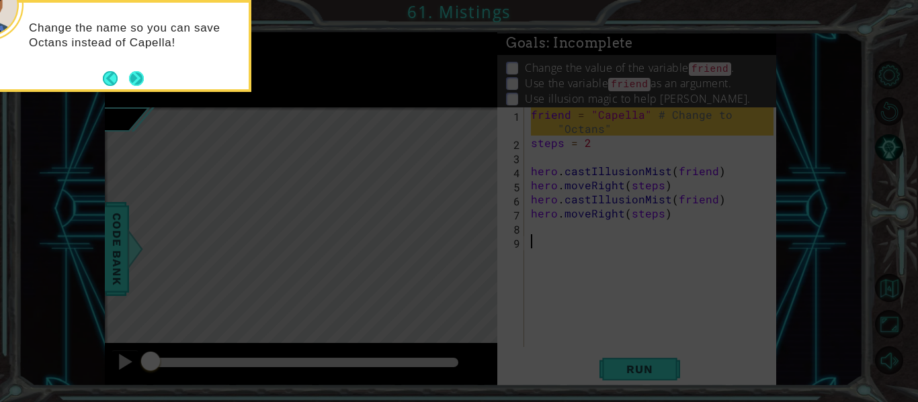
click at [135, 75] on button "Next" at bounding box center [136, 78] width 15 height 15
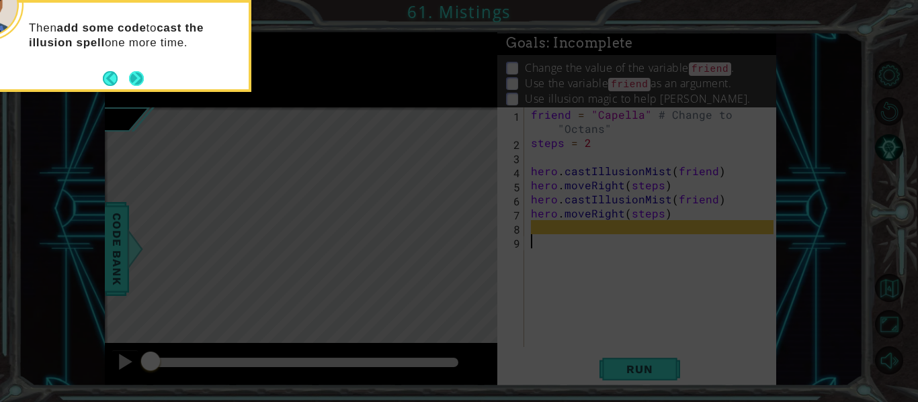
click at [142, 78] on button "Next" at bounding box center [136, 78] width 15 height 15
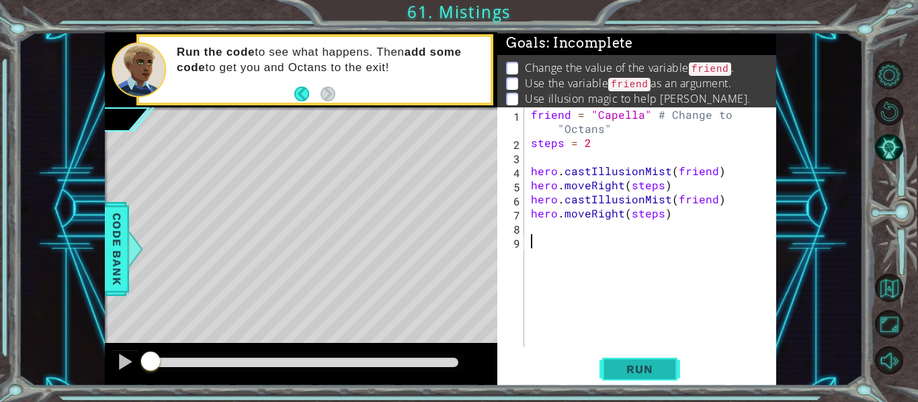
click at [625, 358] on button "Run" at bounding box center [639, 370] width 81 height 28
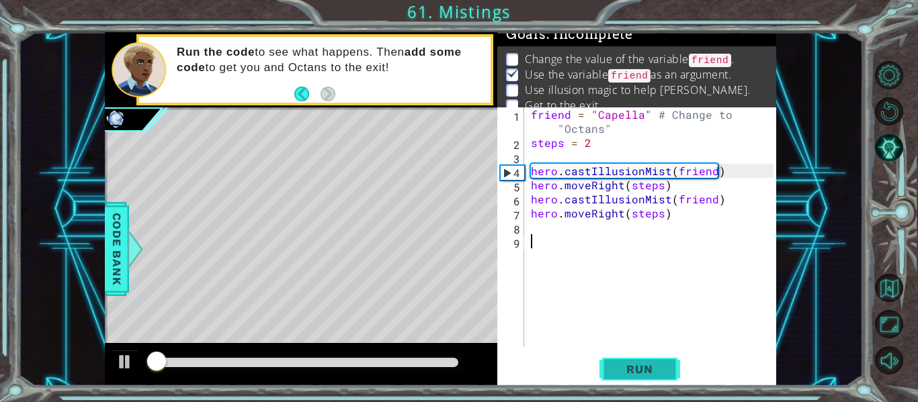
scroll to position [11, 0]
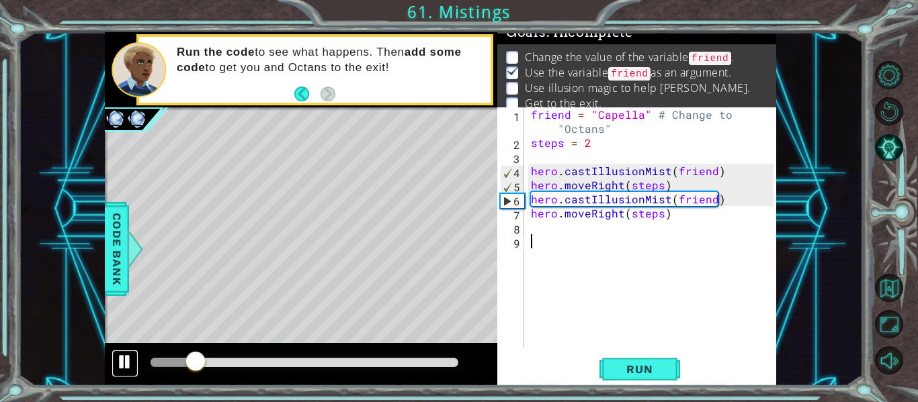
click at [122, 371] on div at bounding box center [124, 361] width 17 height 17
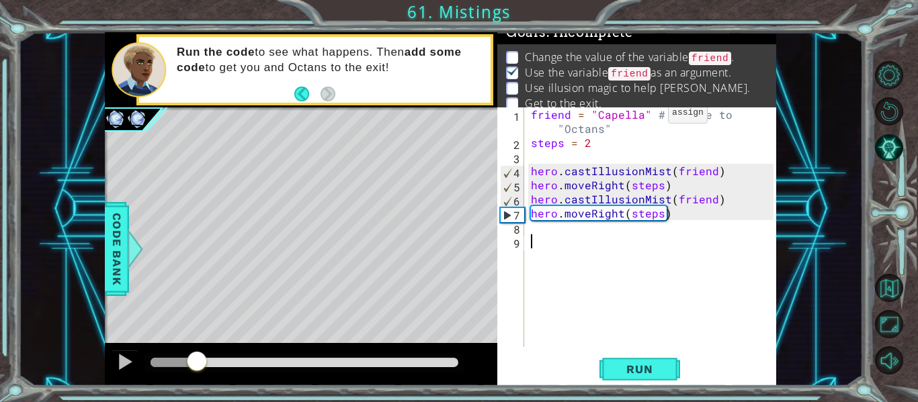
click at [644, 116] on div "friend = "Capella" # Change to "Octans" steps = 2 hero . castIllusionMist ( fri…" at bounding box center [654, 248] width 252 height 282
click at [639, 120] on div "friend = "Capella" # Change to "Octans" steps = 2 hero . castIllusionMist ( fri…" at bounding box center [654, 248] width 252 height 282
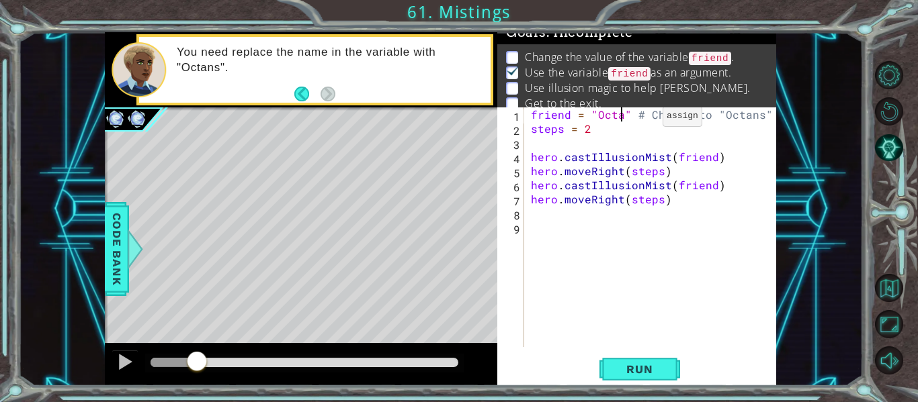
scroll to position [0, 7]
type textarea "friend = "Octans" # Change to "Octans""
click at [641, 377] on button "Run" at bounding box center [639, 370] width 81 height 28
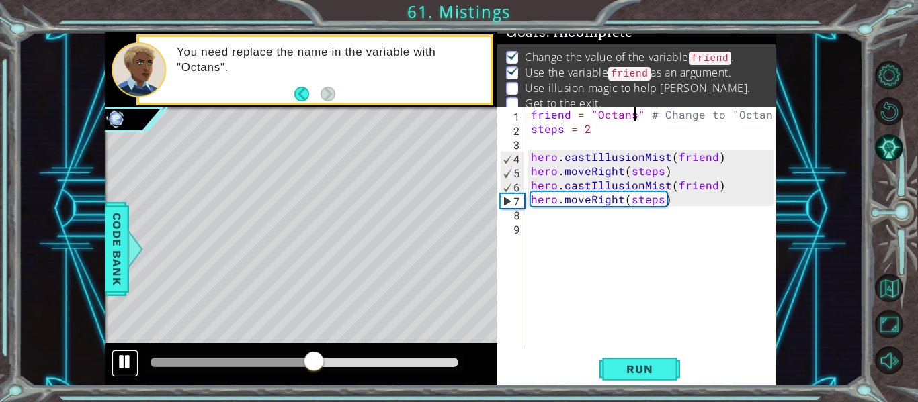
click at [132, 367] on div at bounding box center [124, 361] width 17 height 17
click at [564, 220] on div "friend = "Octans" # Change to "Octans" steps = 2 hero . castIllusionMist ( frie…" at bounding box center [654, 241] width 252 height 268
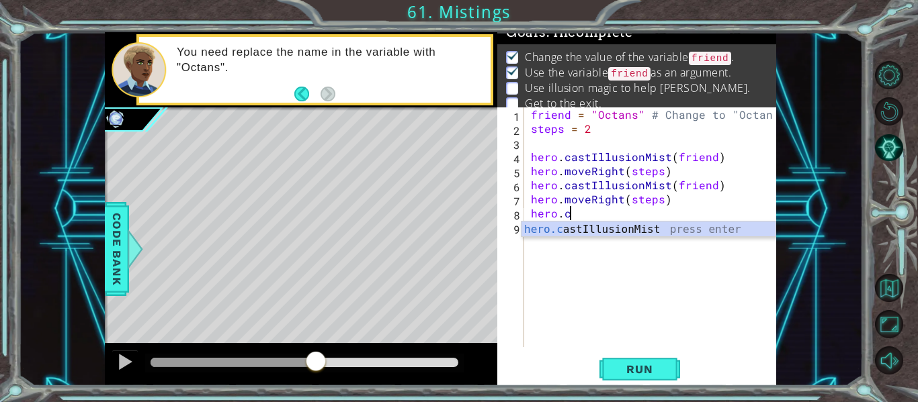
scroll to position [0, 2]
click at [586, 231] on div "[DOMAIN_NAME] stIllusionMist press enter" at bounding box center [648, 246] width 254 height 48
type textarea "hero.castIllusionMist(friend)"
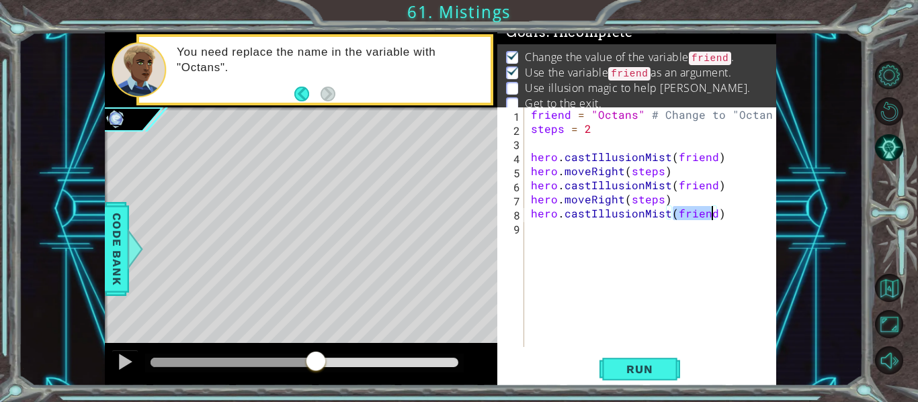
click at [564, 233] on div "friend = "Octans" # Change to "Octans" steps = 2 hero . castIllusionMist ( frie…" at bounding box center [654, 241] width 252 height 268
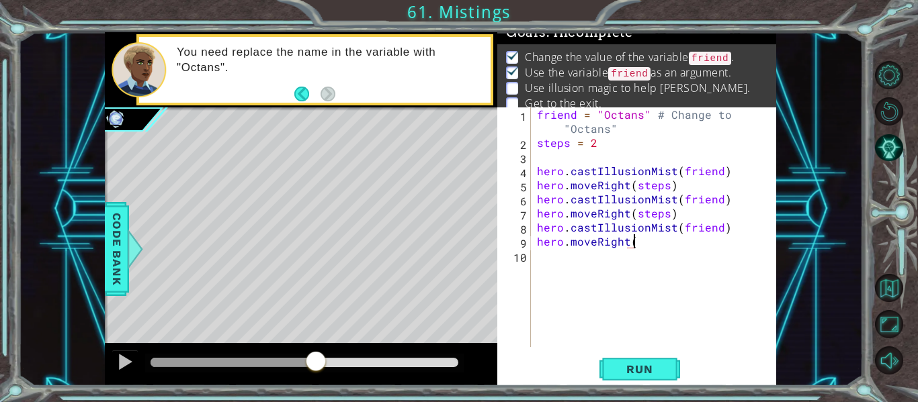
scroll to position [0, 6]
click at [641, 366] on span "Run" at bounding box center [639, 369] width 53 height 13
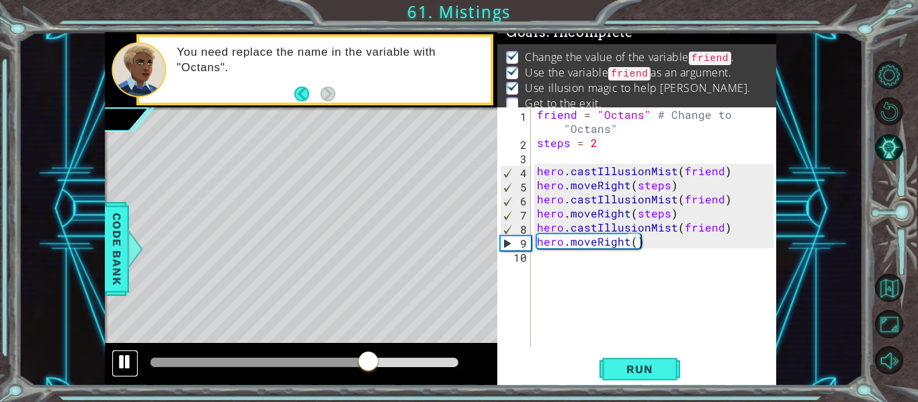
click at [121, 357] on div at bounding box center [124, 361] width 17 height 17
click at [632, 240] on div "friend = "Octans" # Change to "Octans" steps = 2 hero . castIllusionMist ( frie…" at bounding box center [657, 248] width 246 height 282
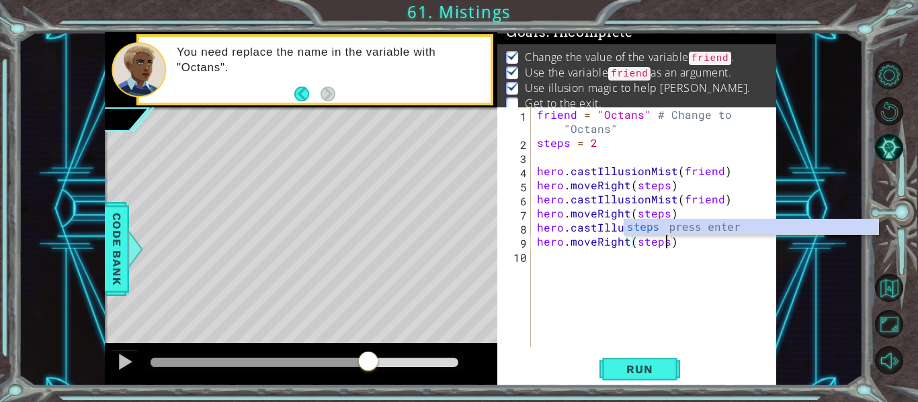
scroll to position [0, 8]
type textarea "hero.moveRight(steps)"
click at [644, 368] on span "Run" at bounding box center [639, 369] width 53 height 13
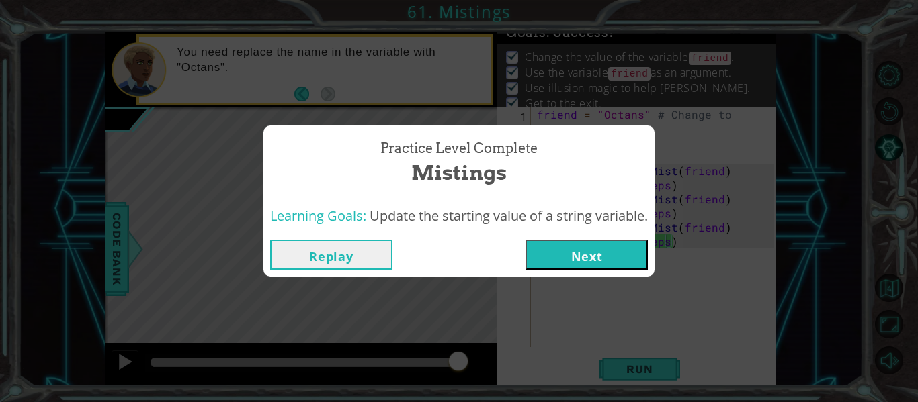
click at [557, 245] on button "Next" at bounding box center [586, 255] width 122 height 30
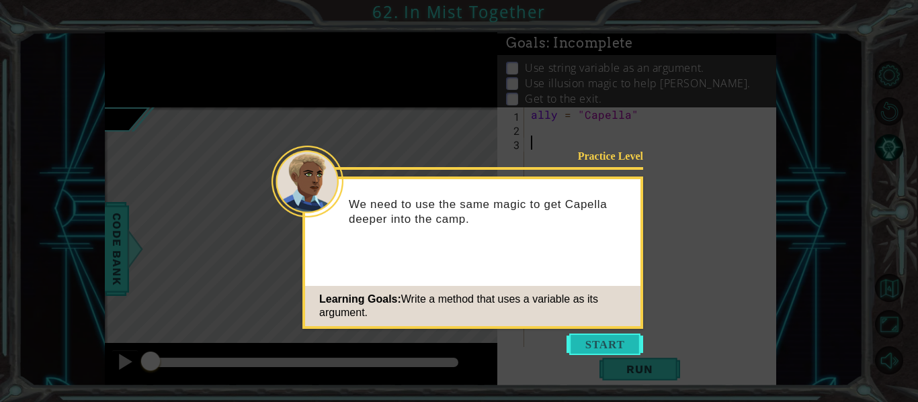
click at [611, 351] on button "Start" at bounding box center [604, 344] width 77 height 21
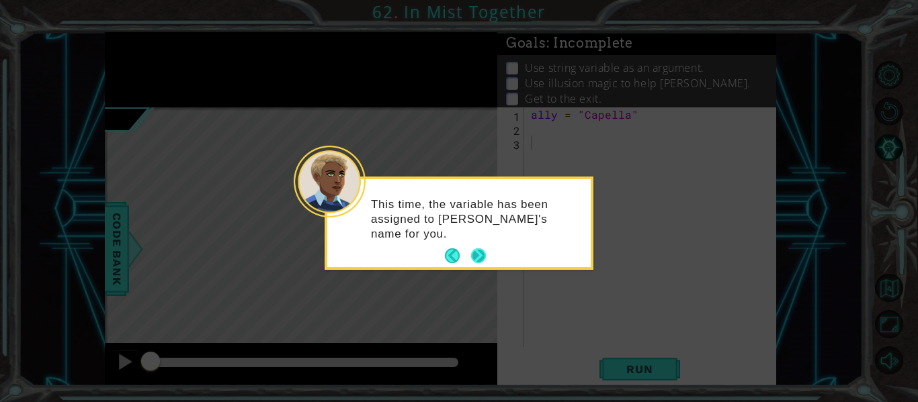
click at [483, 249] on button "Next" at bounding box center [478, 256] width 15 height 15
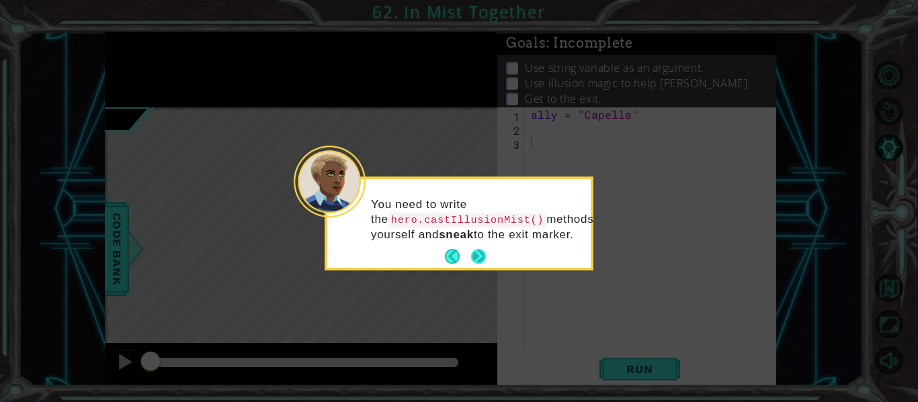
click at [486, 257] on button "Next" at bounding box center [478, 256] width 15 height 15
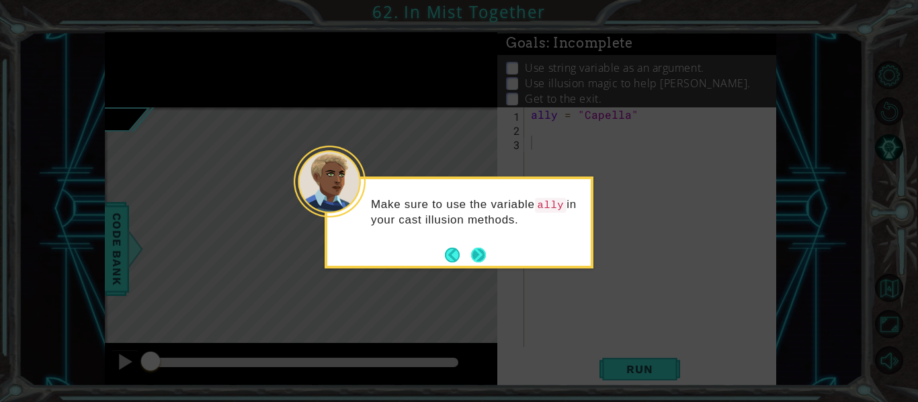
click at [474, 263] on button "Next" at bounding box center [478, 255] width 15 height 15
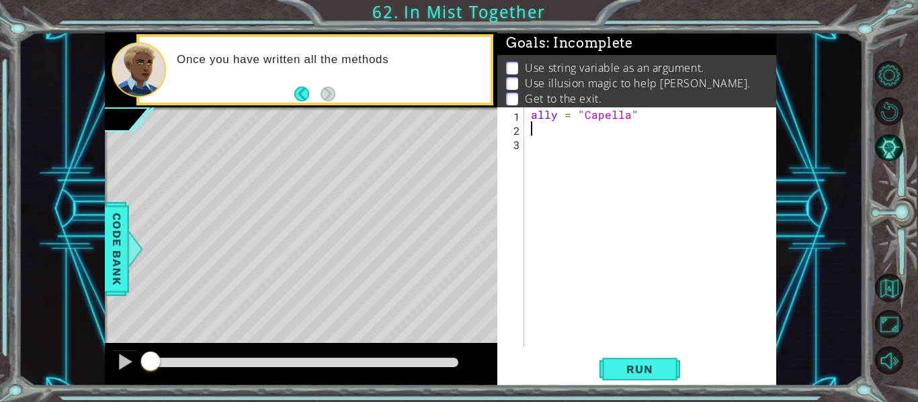
click at [533, 132] on div "ally = "Capella"" at bounding box center [654, 241] width 252 height 268
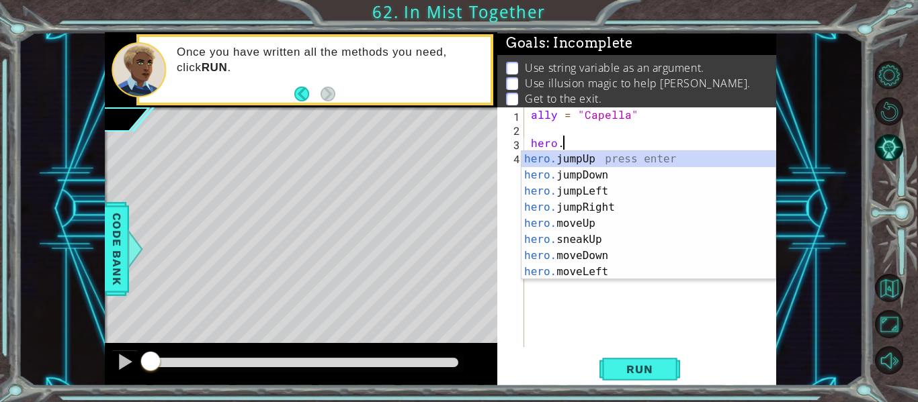
scroll to position [0, 2]
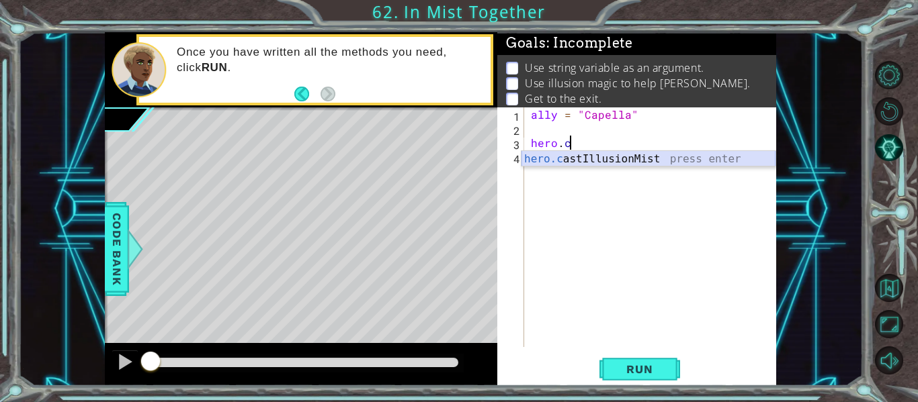
click at [578, 161] on div "hero.c astIllusionMist press enter" at bounding box center [648, 175] width 254 height 48
type textarea "hero.castIllusionMist(friend)"
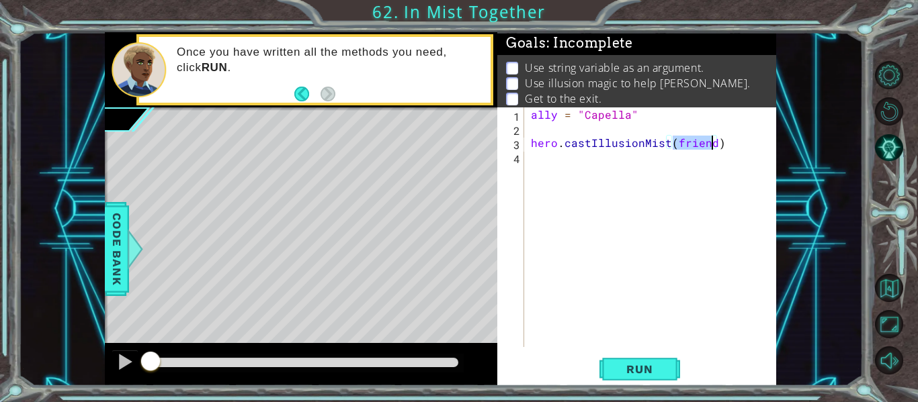
click at [551, 163] on div "ally = "Capella" hero . castIllusionMist ( friend )" at bounding box center [654, 241] width 252 height 268
click at [637, 366] on span "Run" at bounding box center [639, 369] width 53 height 13
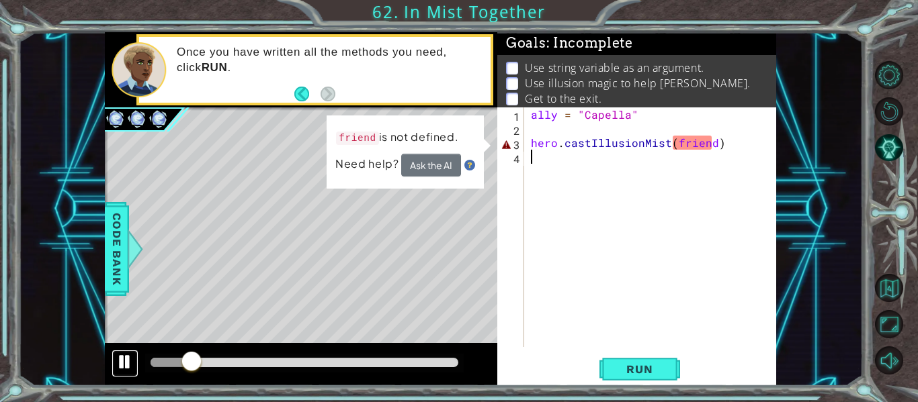
click at [126, 361] on div at bounding box center [124, 361] width 17 height 17
click at [713, 148] on div "ally = "Capella" hero . castIllusionMist ( friend )" at bounding box center [654, 241] width 252 height 268
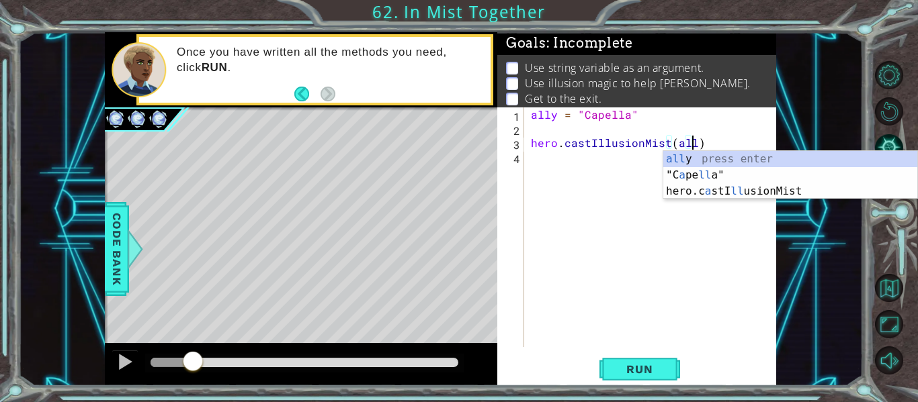
scroll to position [0, 10]
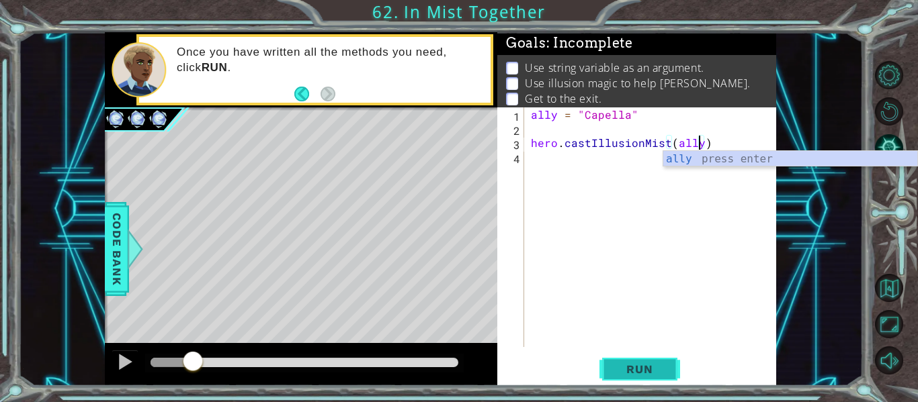
type textarea "hero.castIllusionMist(ally)"
click at [641, 368] on span "Run" at bounding box center [639, 369] width 53 height 13
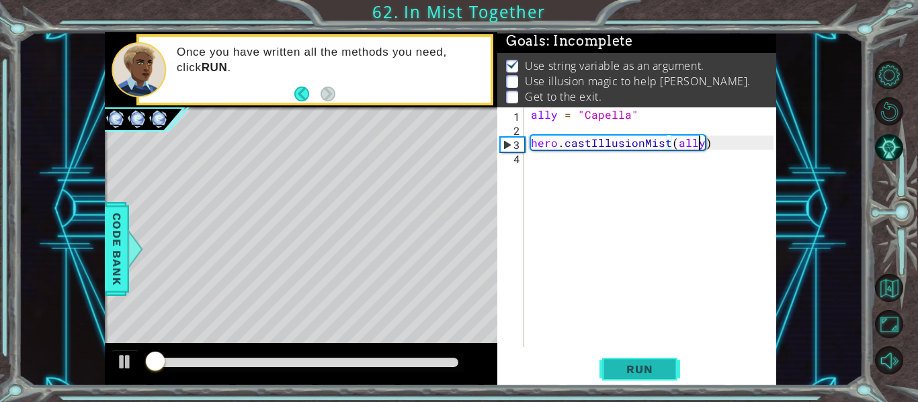
scroll to position [3, 0]
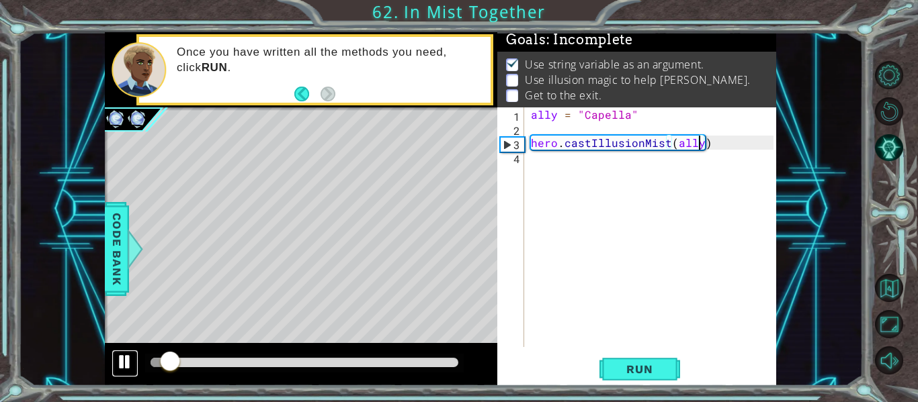
click at [125, 350] on button at bounding box center [125, 364] width 27 height 28
click at [534, 157] on div "ally = "Capella" hero . castIllusionMist ( ally )" at bounding box center [654, 241] width 252 height 268
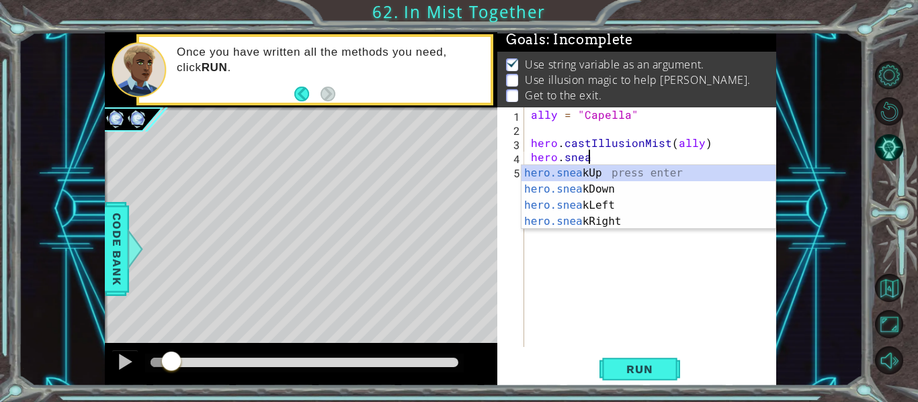
scroll to position [0, 3]
click at [582, 226] on div "hero.sneak Up press enter hero.sneak Down press enter hero.sneak Left press ent…" at bounding box center [648, 213] width 254 height 97
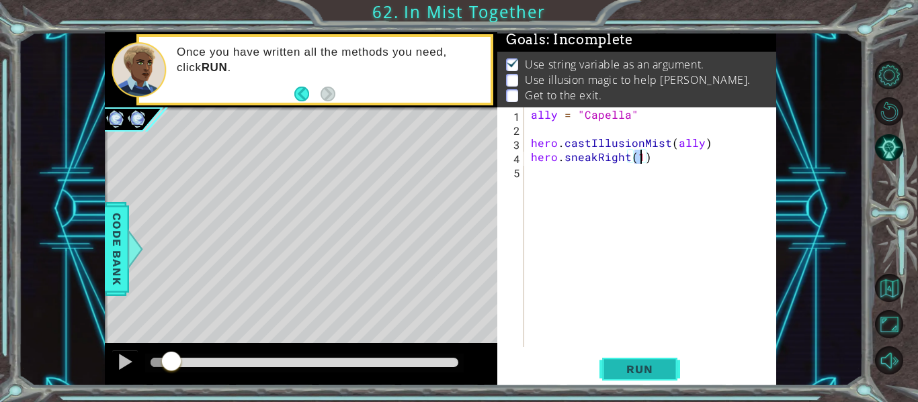
click at [655, 363] on span "Run" at bounding box center [639, 369] width 53 height 13
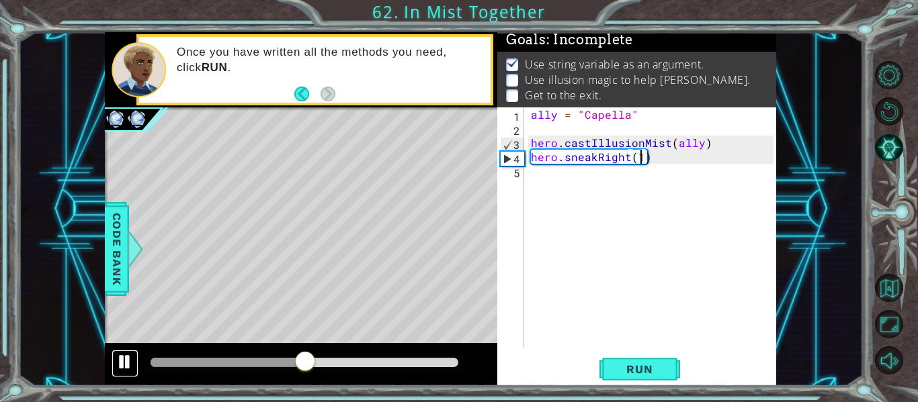
click at [124, 365] on div at bounding box center [124, 361] width 17 height 17
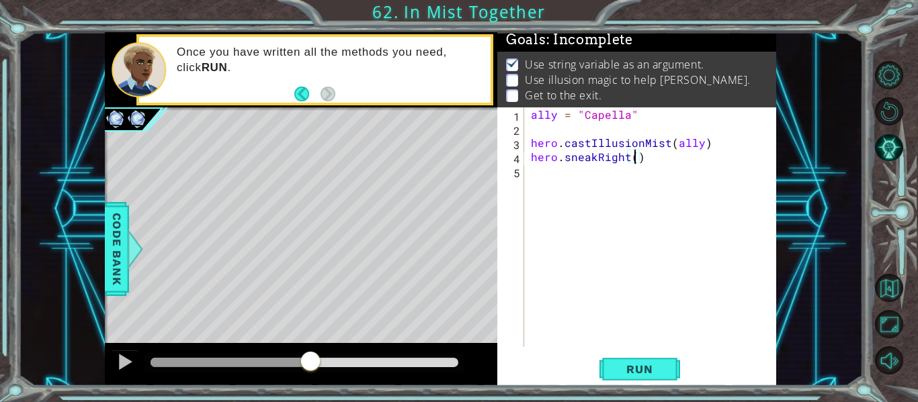
scroll to position [0, 7]
type textarea "hero.sneakRight()"
click at [546, 134] on div "ally = "Capella" hero . castIllusionMist ( ally ) hero . sneakRight ( )" at bounding box center [654, 241] width 252 height 268
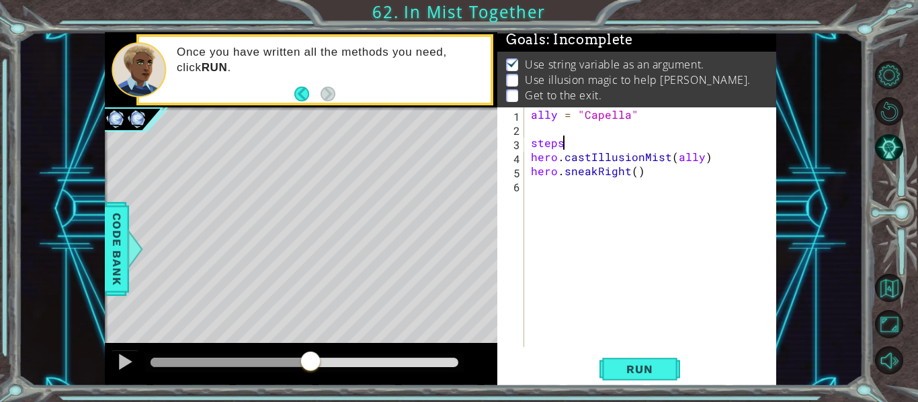
scroll to position [0, 2]
click at [635, 174] on div "ally = "Capella" steps = 2 hero . castIllusionMist ( ally ) hero . sneakRight (…" at bounding box center [654, 241] width 252 height 268
type textarea "hero.sneakRight(steps)"
click at [540, 197] on div "ally = "Capella" steps = 2 hero . castIllusionMist ( ally ) hero . sneakRight (…" at bounding box center [654, 241] width 252 height 268
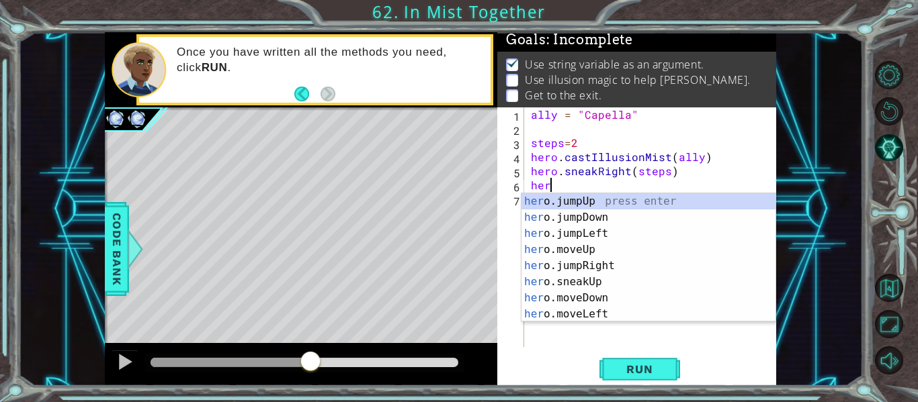
scroll to position [0, 0]
type textarea "h"
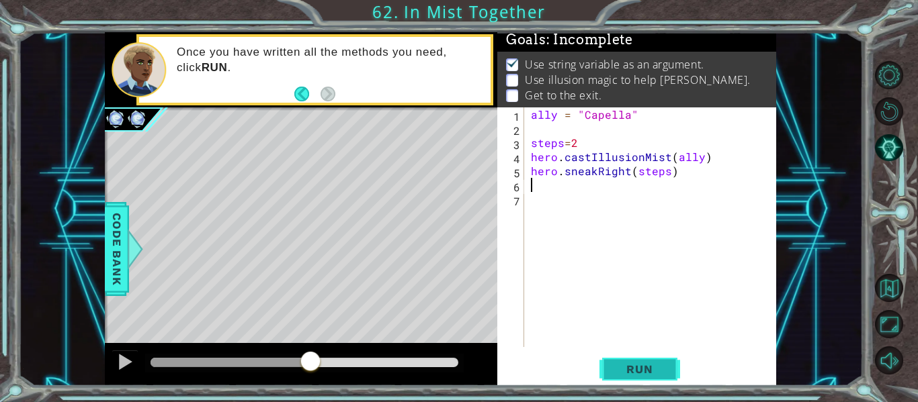
click at [652, 375] on span "Run" at bounding box center [639, 369] width 53 height 13
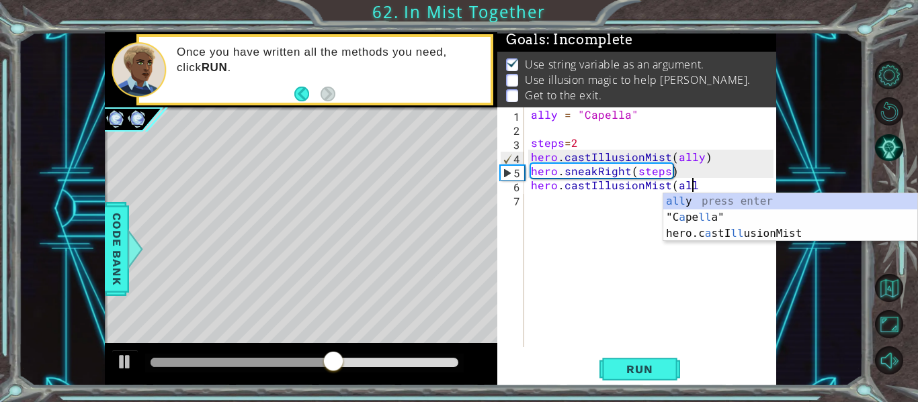
scroll to position [0, 10]
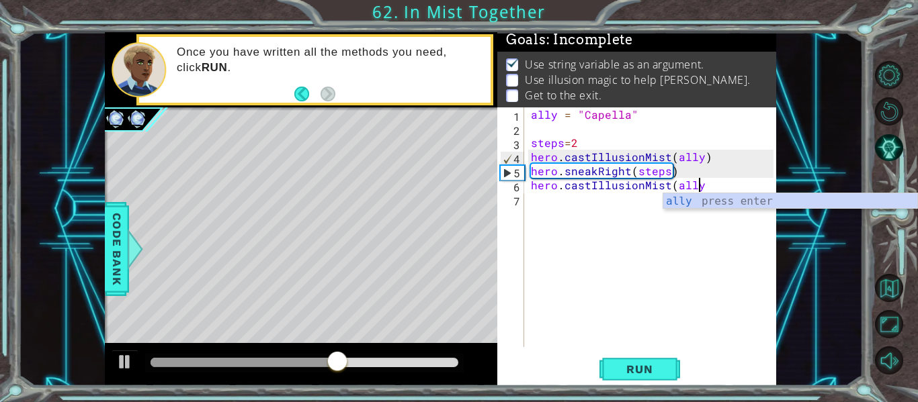
type textarea "hero.castIllusionMist(ally)"
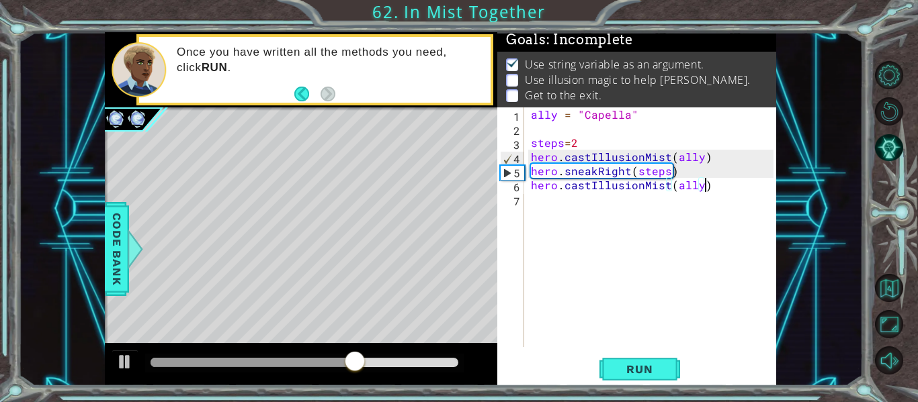
click at [562, 199] on div "ally = "Capella" steps = 2 hero . castIllusionMist ( ally ) hero . sneakRight (…" at bounding box center [654, 241] width 252 height 268
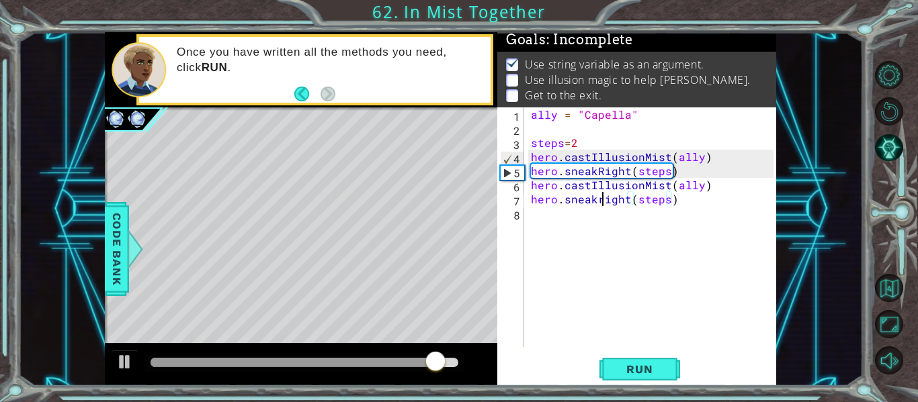
click at [602, 204] on div "ally = "Capella" steps = 2 hero . castIllusionMist ( ally ) hero . sneakRight (…" at bounding box center [654, 241] width 252 height 268
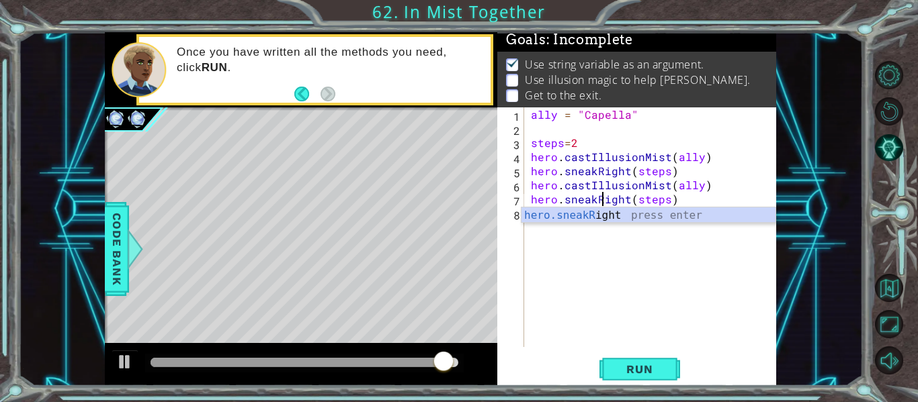
scroll to position [0, 5]
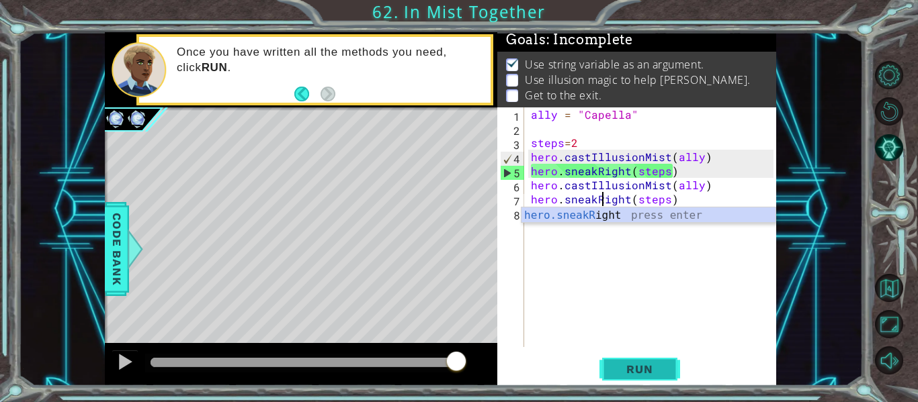
type textarea "hero.sneakRight(steps)"
click at [633, 370] on span "Run" at bounding box center [639, 369] width 53 height 13
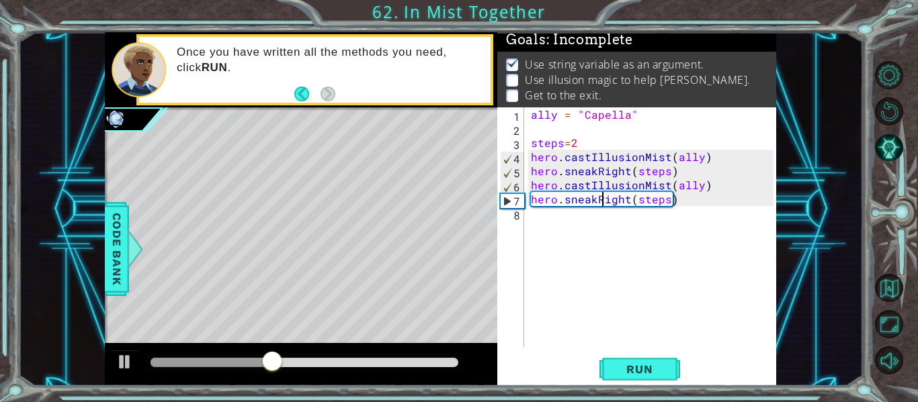
click at [564, 220] on div "ally = "Capella" steps = 2 hero . castIllusionMist ( ally ) hero . sneakRight (…" at bounding box center [654, 241] width 252 height 268
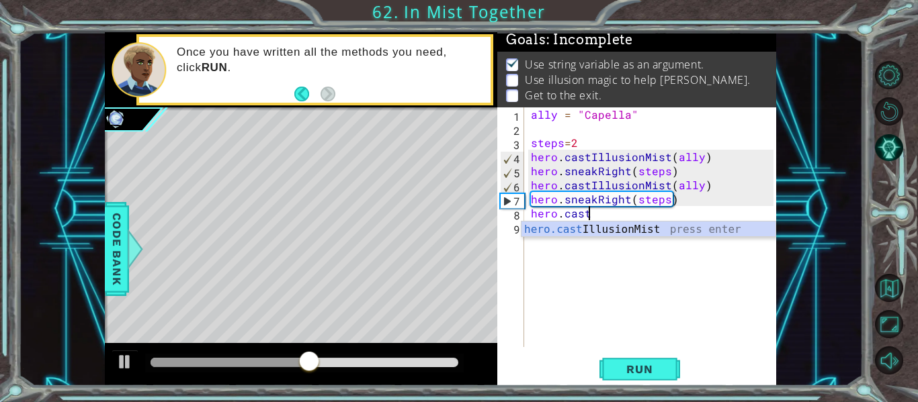
scroll to position [0, 3]
click at [586, 230] on div "hero.cast IllusionMist press enter" at bounding box center [648, 246] width 254 height 48
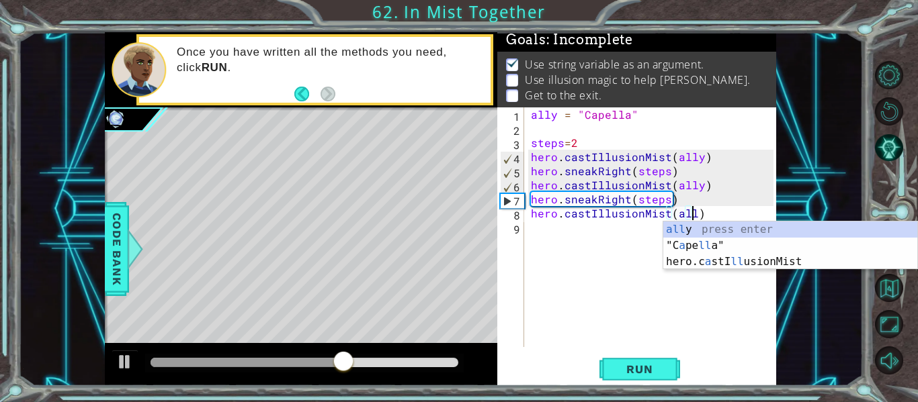
scroll to position [0, 10]
type textarea "hero.castIllusionMist(ally)"
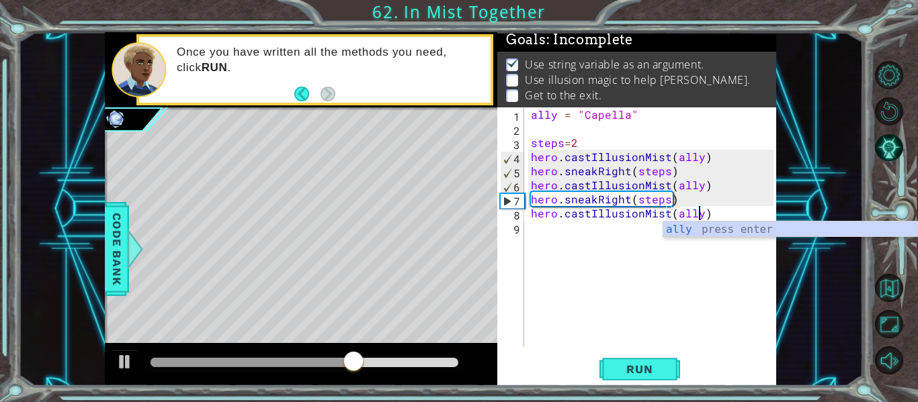
click at [544, 227] on div "ally = "Capella" steps = 2 hero . castIllusionMist ( ally ) hero . sneakRight (…" at bounding box center [654, 241] width 252 height 268
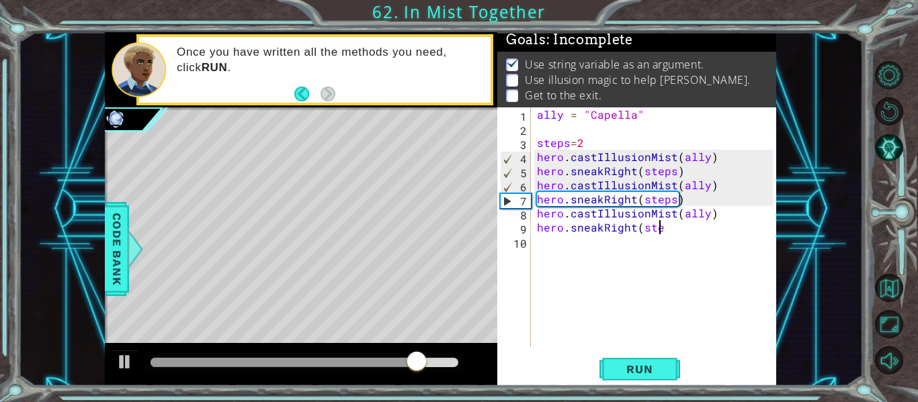
scroll to position [0, 8]
type textarea "hero.sneakRight(steps)"
click at [622, 365] on span "Run" at bounding box center [639, 369] width 53 height 13
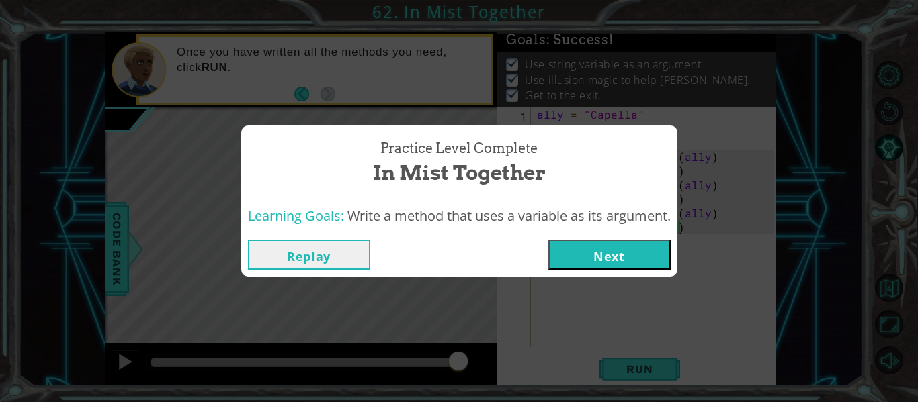
click at [596, 261] on button "Next" at bounding box center [609, 255] width 122 height 30
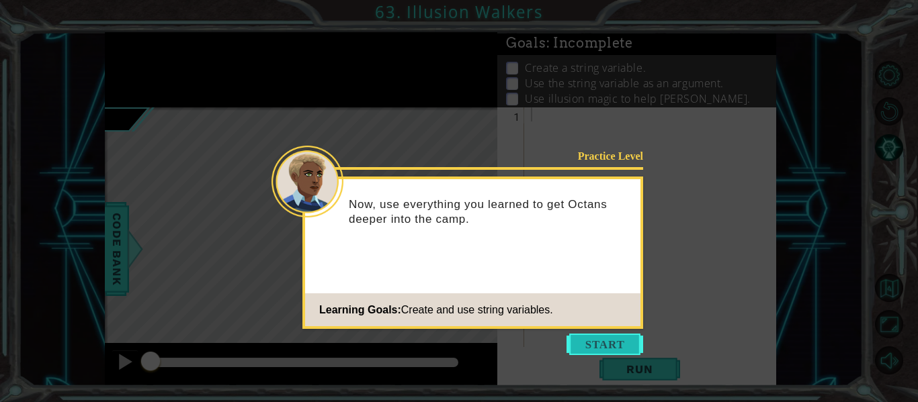
click at [617, 345] on button "Start" at bounding box center [604, 344] width 77 height 21
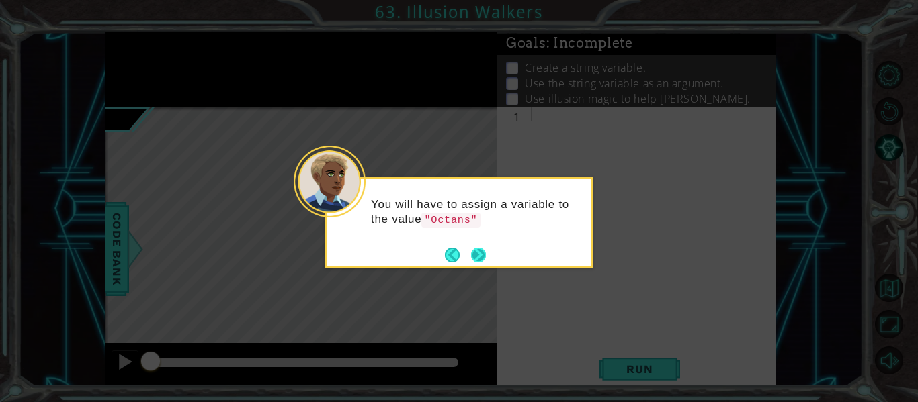
click at [478, 261] on button "Next" at bounding box center [478, 255] width 15 height 15
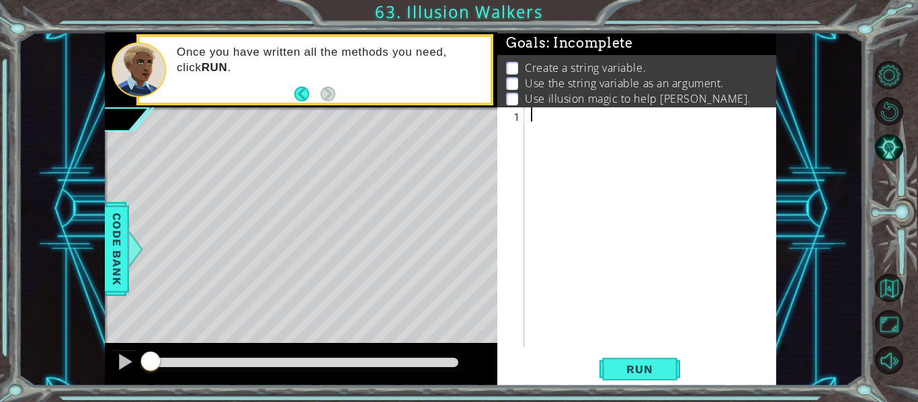
type textarea "F"
click at [300, 91] on button "Back" at bounding box center [307, 94] width 26 height 15
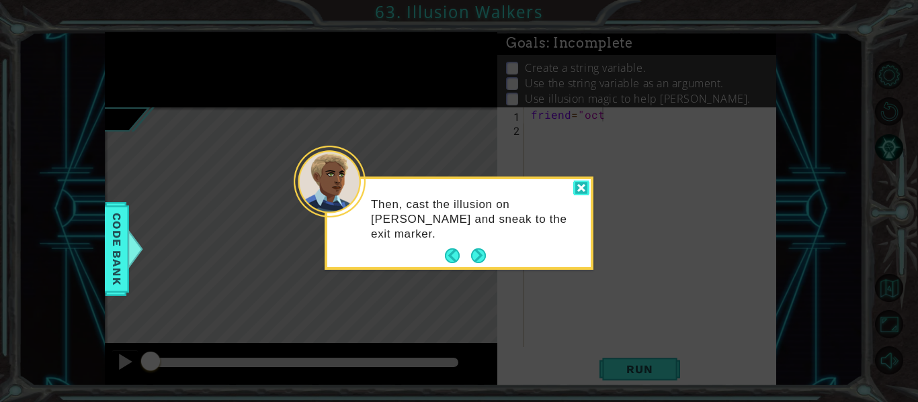
click at [579, 190] on div at bounding box center [581, 188] width 16 height 15
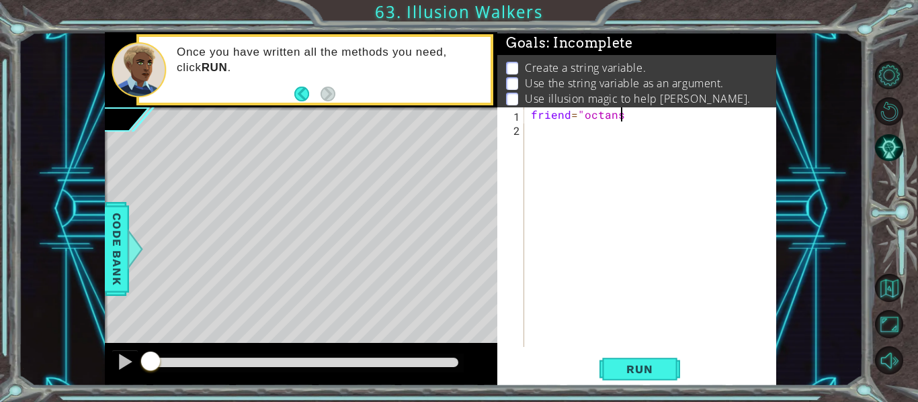
scroll to position [0, 5]
click at [590, 116] on div "friend = "octans"" at bounding box center [654, 241] width 252 height 268
type textarea "friend="Octans""
click at [550, 133] on div "friend = "Octans"" at bounding box center [654, 241] width 252 height 268
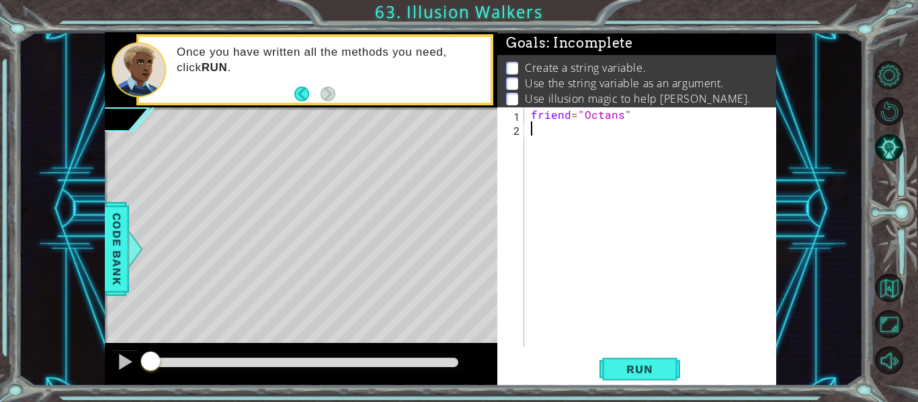
scroll to position [0, 0]
click at [568, 117] on div "friend = "Octans"" at bounding box center [654, 241] width 252 height 268
type textarea "friend ="Octans""
click at [535, 130] on div "friend = "Octans"" at bounding box center [654, 241] width 252 height 268
type textarea "H"
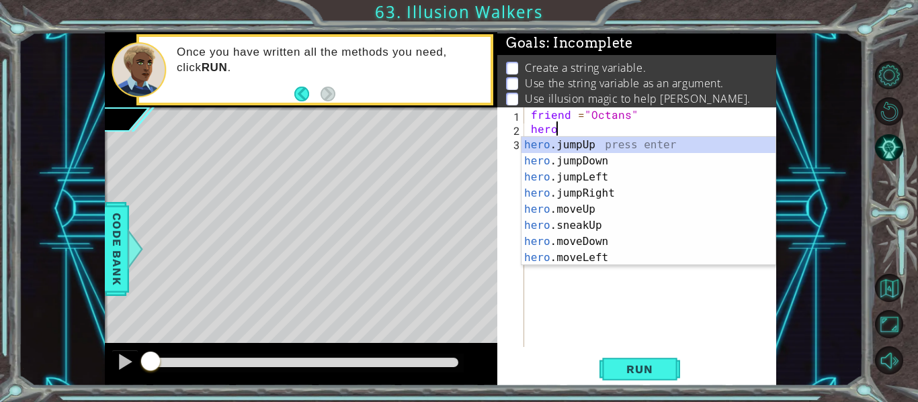
scroll to position [0, 1]
click at [132, 250] on div at bounding box center [135, 249] width 17 height 40
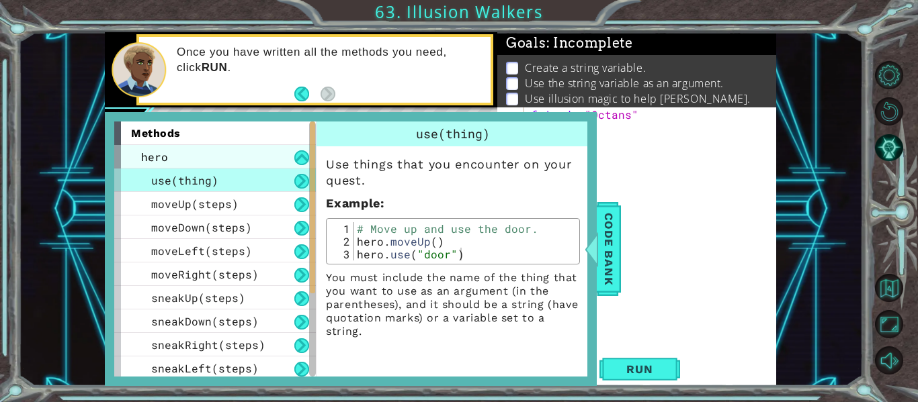
click at [175, 155] on div "hero" at bounding box center [215, 157] width 202 height 24
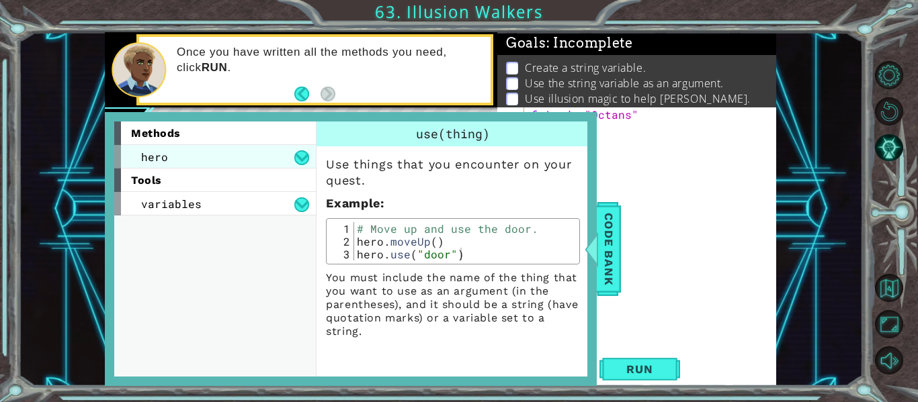
click at [173, 165] on div "hero" at bounding box center [215, 157] width 202 height 24
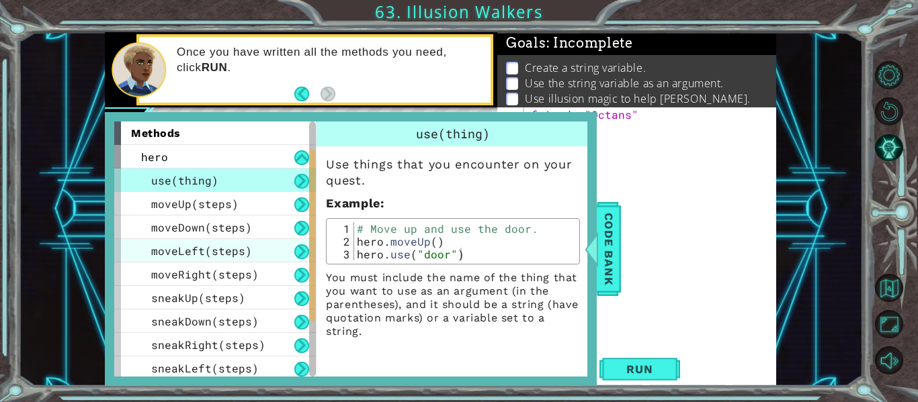
scroll to position [168, 0]
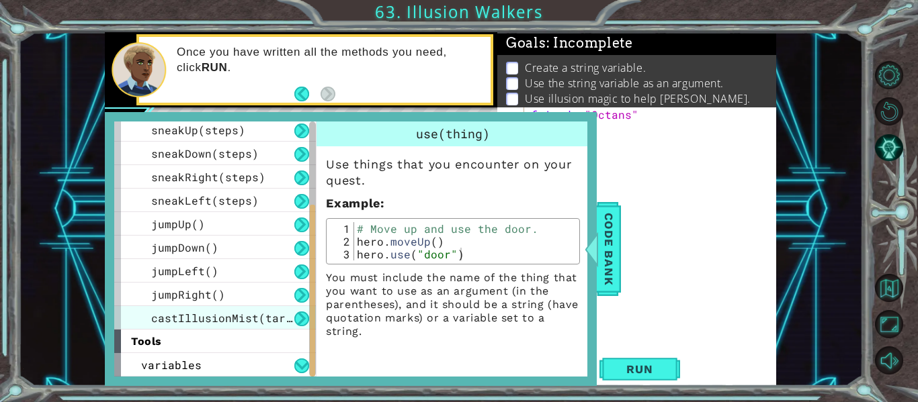
click at [223, 320] on span "castIllusionMist(target)" at bounding box center [231, 318] width 161 height 14
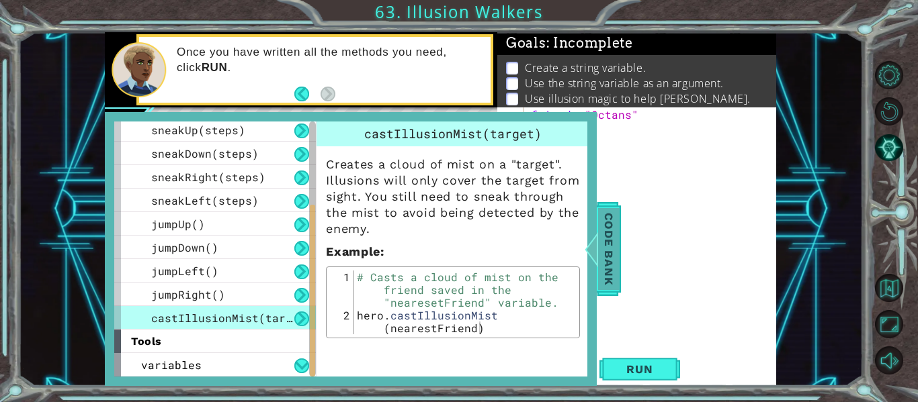
click at [611, 255] on span "Code Bank" at bounding box center [608, 249] width 21 height 82
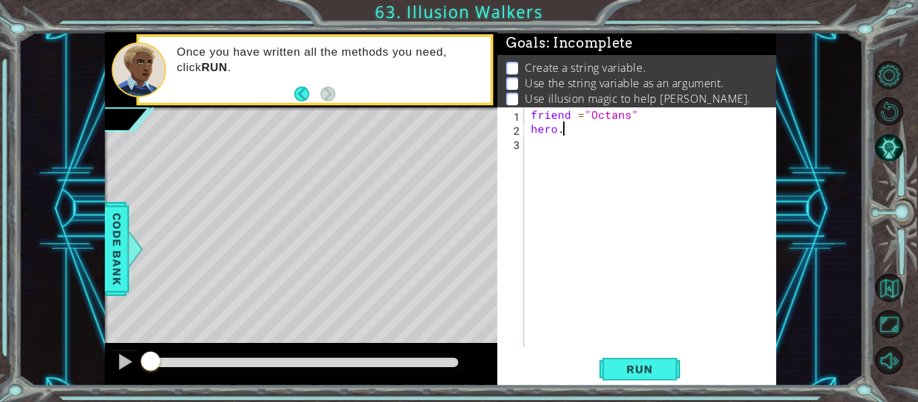
click at [571, 132] on div "friend = "Octans" hero ." at bounding box center [654, 241] width 252 height 268
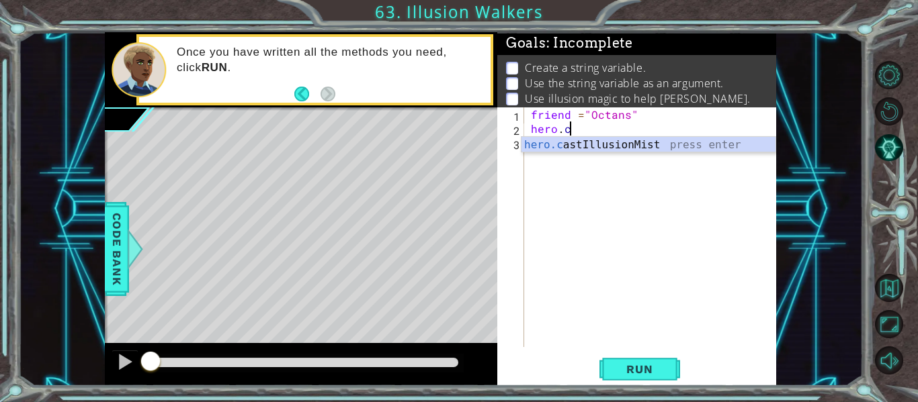
scroll to position [0, 2]
click at [582, 148] on div "hero.c astIllusionMist press enter" at bounding box center [648, 161] width 254 height 48
type textarea "hero.castIllusionMist(friend)"
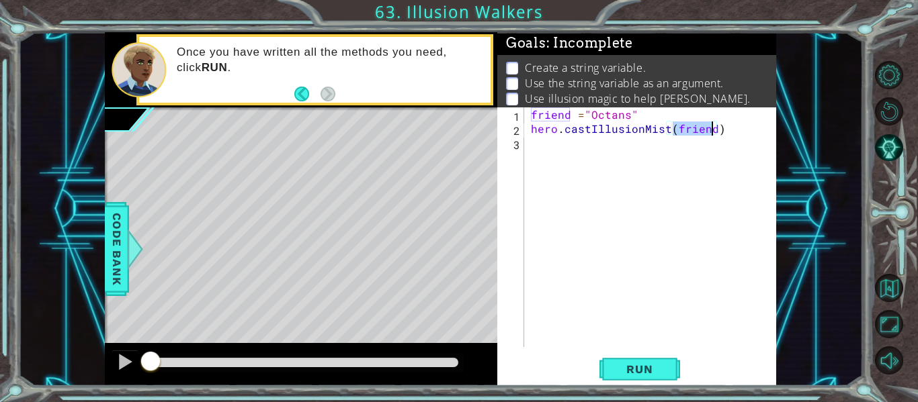
click at [554, 145] on div "friend = "Octans" hero . castIllusionMist ( friend )" at bounding box center [654, 241] width 252 height 268
click at [531, 130] on div "friend = "Octans" hero . castIllusionMist ( friend )" at bounding box center [654, 241] width 252 height 268
type textarea "hero.castIllusionMist(friend)"
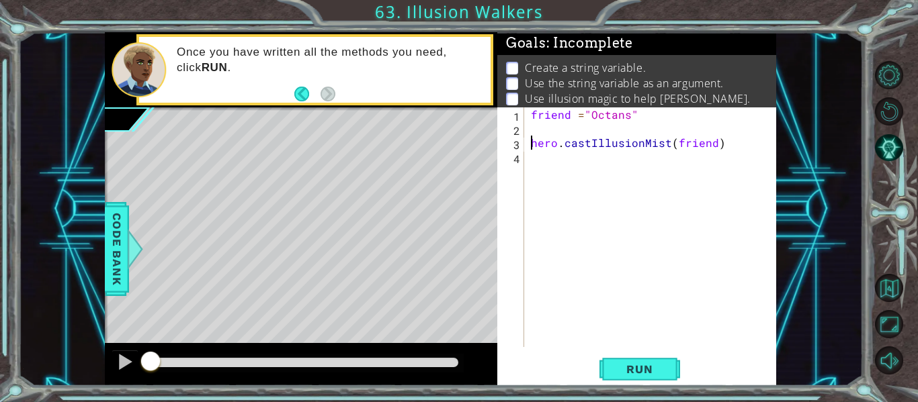
click at [535, 130] on div "friend = "Octans" hero . castIllusionMist ( friend )" at bounding box center [654, 241] width 252 height 268
type textarea "steps=2"
click at [541, 162] on div "friend = "Octans" steps = 2 hero . castIllusionMist ( friend )" at bounding box center [654, 241] width 252 height 268
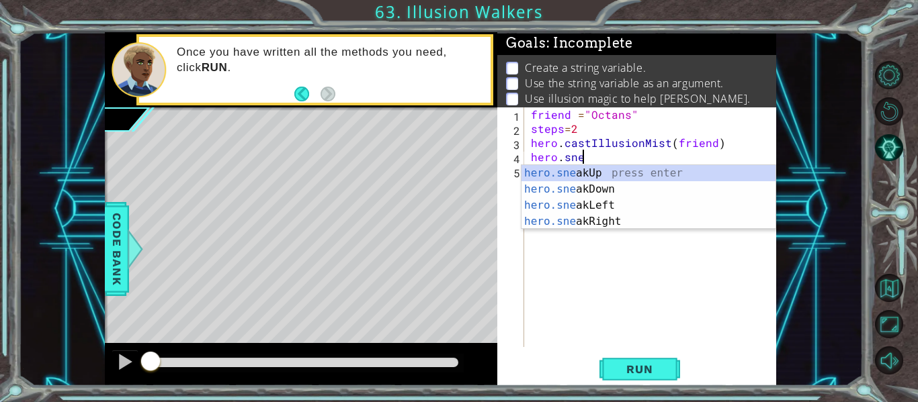
scroll to position [0, 3]
click at [588, 171] on div "hero.sne akUp press enter hero.sne akDown press enter hero.sne akLeft press ent…" at bounding box center [648, 213] width 254 height 97
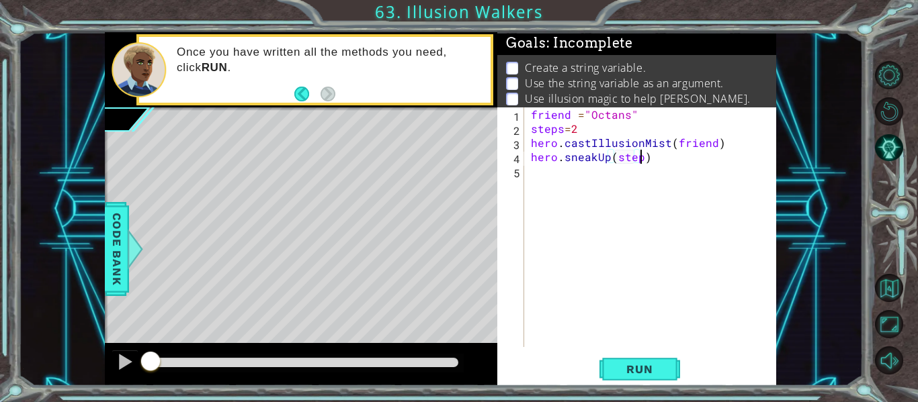
scroll to position [0, 7]
type textarea "hero.sneakUp(steps)"
click at [561, 173] on div "friend = "Octans" steps = 2 hero . castIllusionMist ( friend ) hero . sneakUp (…" at bounding box center [654, 241] width 252 height 268
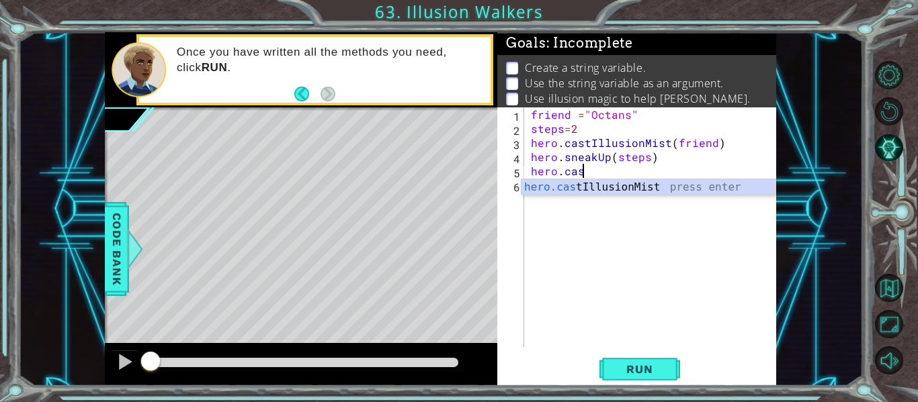
scroll to position [0, 3]
click at [599, 183] on div "hero.cast IllusionMist press enter" at bounding box center [648, 203] width 254 height 48
type textarea "hero.castIllusionMist(friend)"
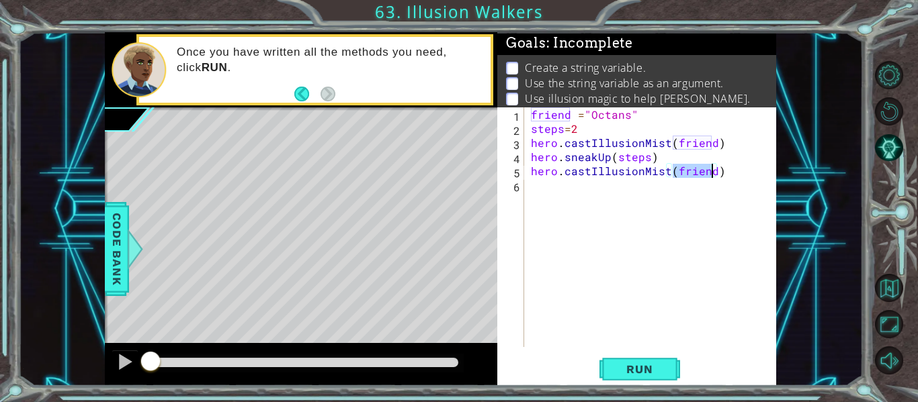
click at [558, 190] on div "friend = "Octans" steps = 2 hero . castIllusionMist ( friend ) hero . sneakUp (…" at bounding box center [654, 241] width 252 height 268
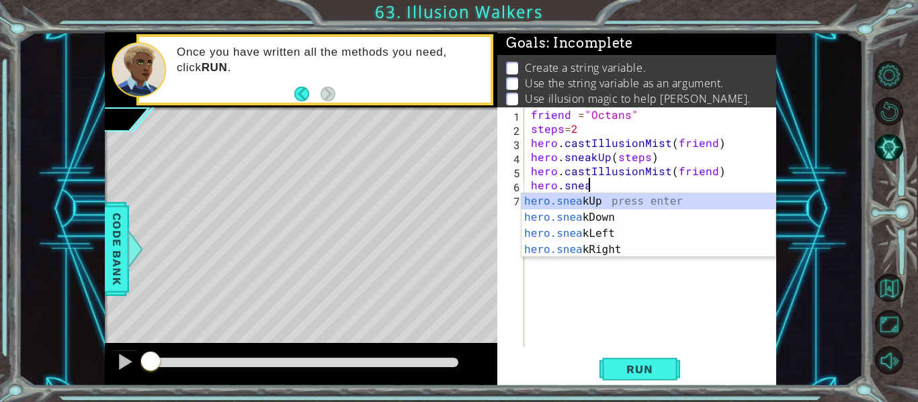
scroll to position [0, 3]
click at [572, 206] on div "hero.sneak Up press enter hero.sneak Down press enter hero.sneak Left press ent…" at bounding box center [648, 241] width 254 height 97
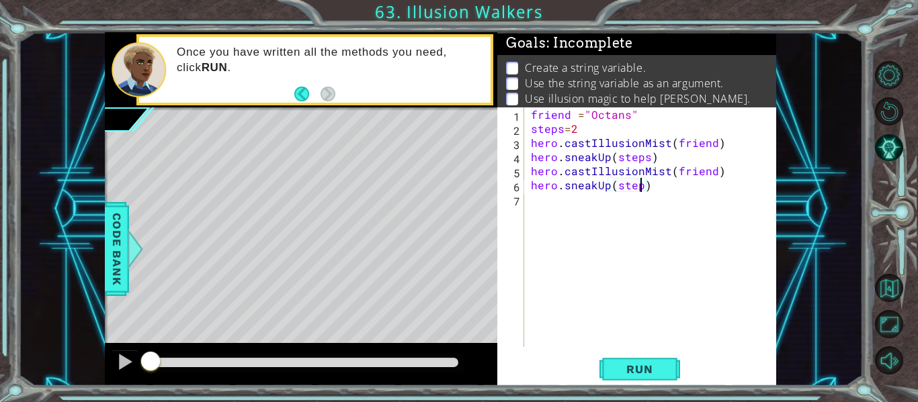
scroll to position [0, 7]
type textarea "hero.sneakUp(steps)"
click at [549, 198] on div "friend = "Octans" steps = 2 hero . castIllusionMist ( friend ) hero . sneakUp (…" at bounding box center [654, 241] width 252 height 268
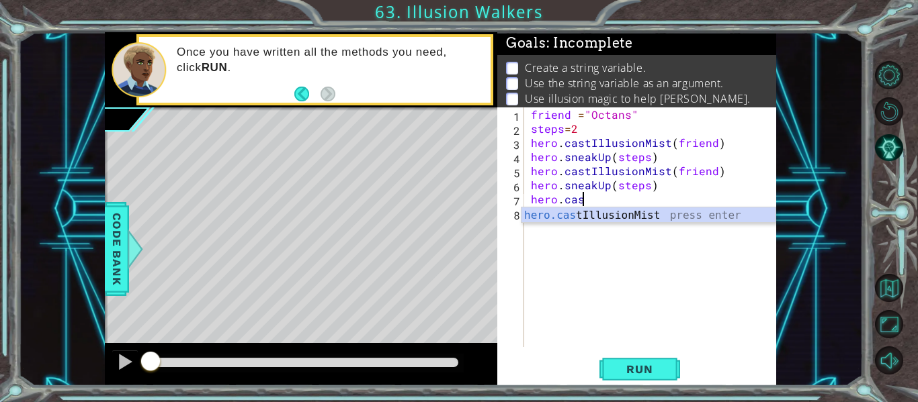
scroll to position [0, 3]
click at [599, 220] on div "hero.cast IllusionMist press enter" at bounding box center [648, 232] width 254 height 48
type textarea "hero.castIllusionMist(friend)"
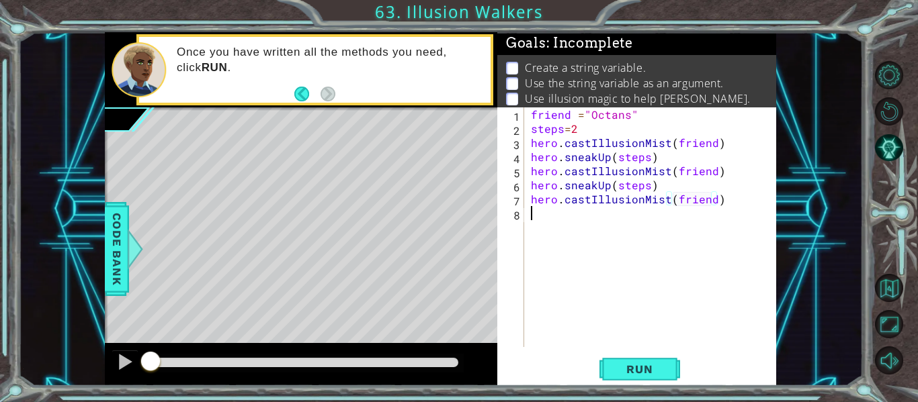
click at [583, 212] on div "friend = "Octans" steps = 2 hero . castIllusionMist ( friend ) hero . sneakUp (…" at bounding box center [654, 241] width 252 height 268
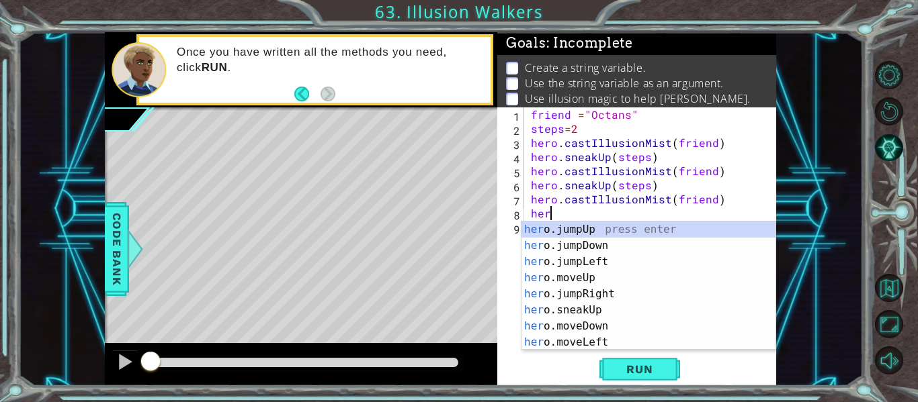
scroll to position [0, 1]
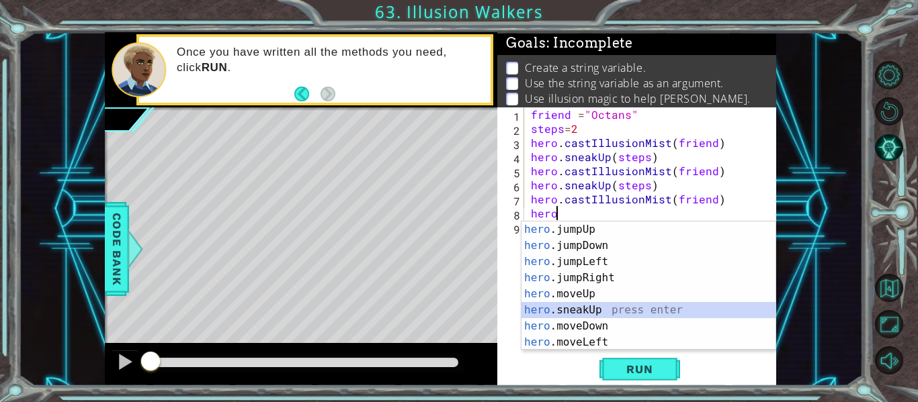
click at [594, 311] on div "hero .jumpUp press enter hero .jumpDown press enter hero .jumpLeft press enter …" at bounding box center [648, 302] width 254 height 161
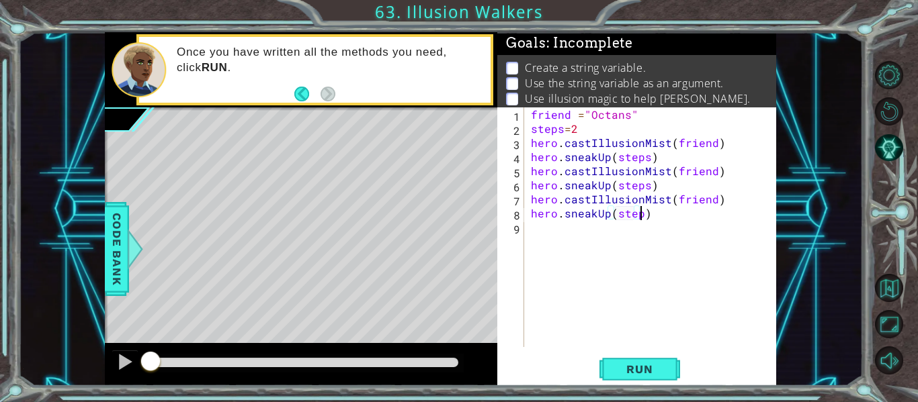
scroll to position [0, 7]
click at [646, 363] on span "Run" at bounding box center [639, 369] width 53 height 13
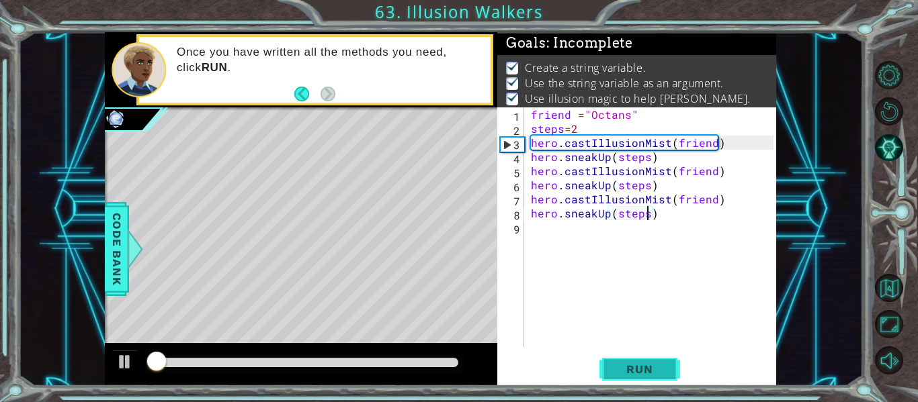
scroll to position [11, 0]
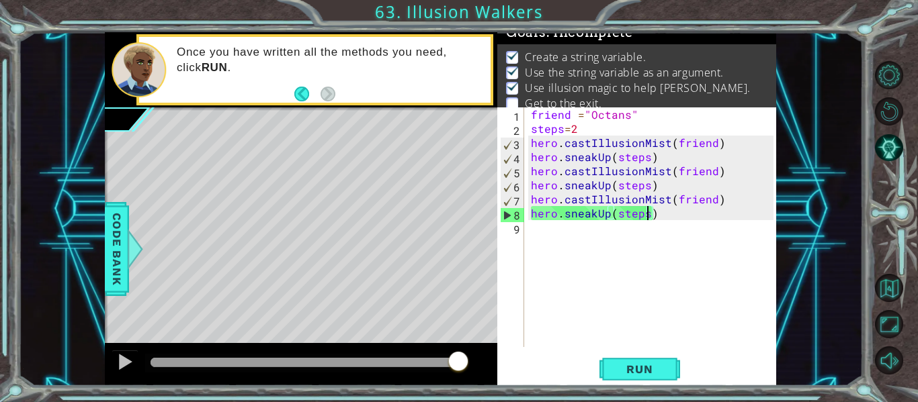
click at [682, 215] on div "friend = "Octans" steps = 2 hero . castIllusionMist ( friend ) hero . sneakUp (…" at bounding box center [654, 241] width 252 height 268
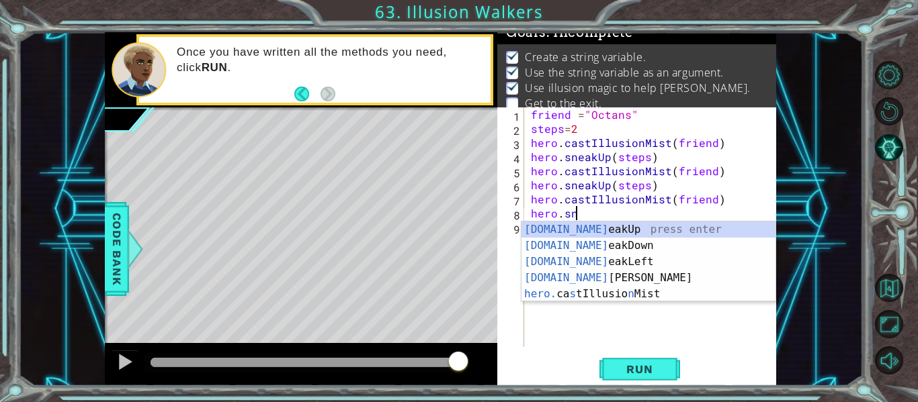
scroll to position [0, 1]
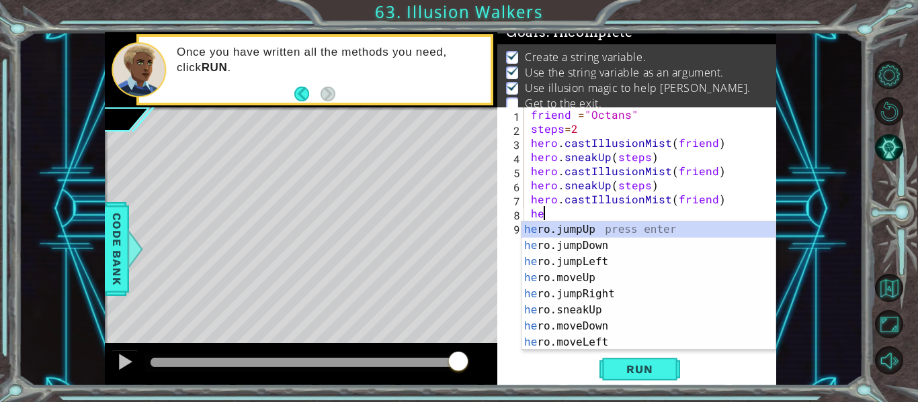
type textarea "h"
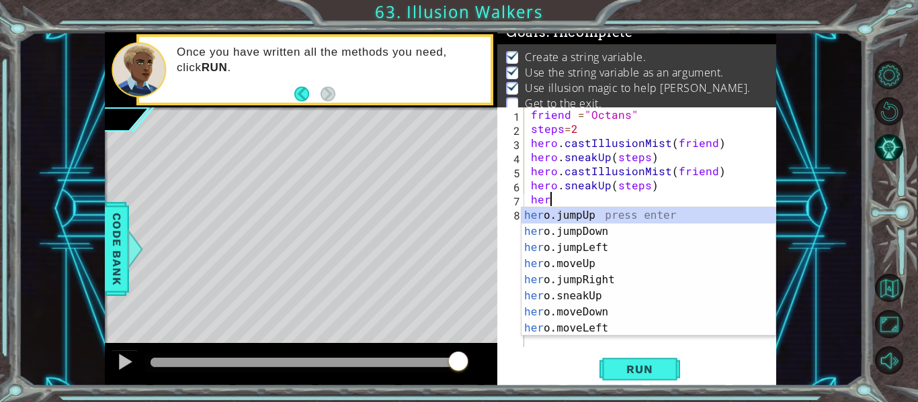
type textarea "h"
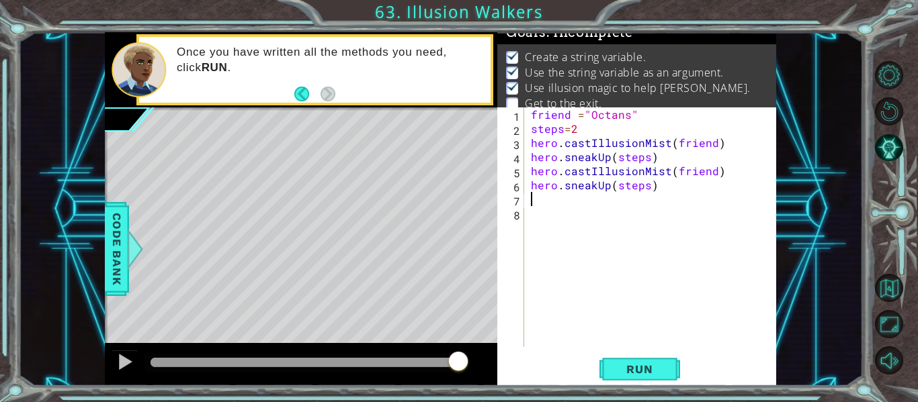
type textarea "hero.sneakUp(steps)"
click at [637, 375] on span "Run" at bounding box center [639, 369] width 53 height 13
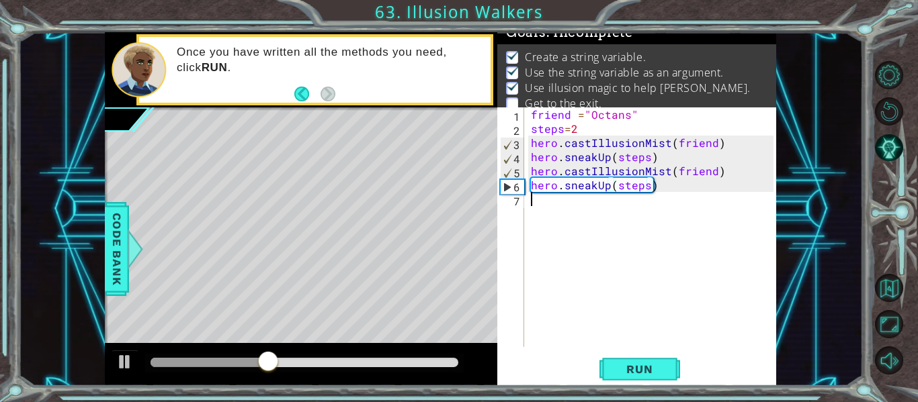
click at [557, 205] on div "friend = "Octans" steps = 2 hero . castIllusionMist ( friend ) hero . sneakUp (…" at bounding box center [654, 241] width 252 height 268
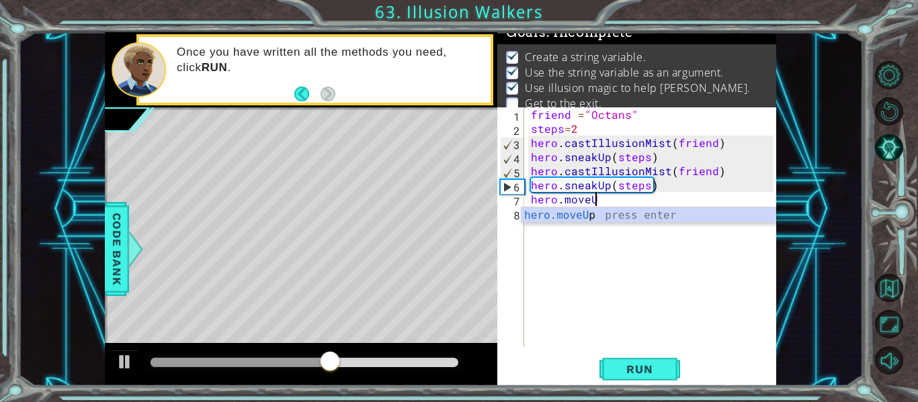
scroll to position [0, 4]
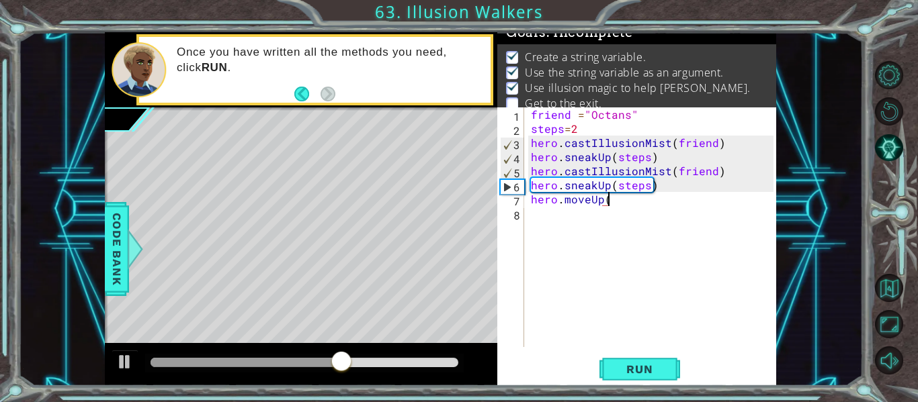
type textarea "hero.moveUp()"
click at [551, 217] on div "friend = "Octans" steps = 2 hero . castIllusionMist ( friend ) hero . sneakUp (…" at bounding box center [654, 241] width 252 height 268
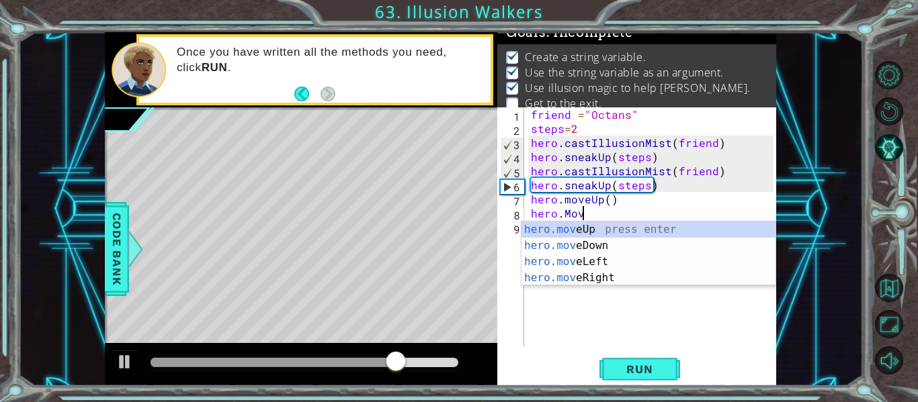
scroll to position [0, 3]
click at [588, 275] on div "hero.move Up press enter hero.move Down press enter hero.move Left press enter …" at bounding box center [648, 270] width 254 height 97
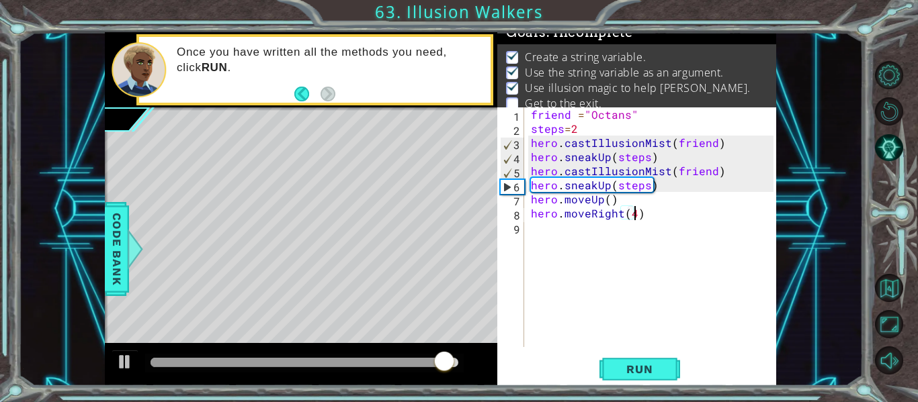
scroll to position [0, 6]
type textarea "hero.moveRight(4)"
click at [631, 376] on span "Run" at bounding box center [639, 369] width 53 height 13
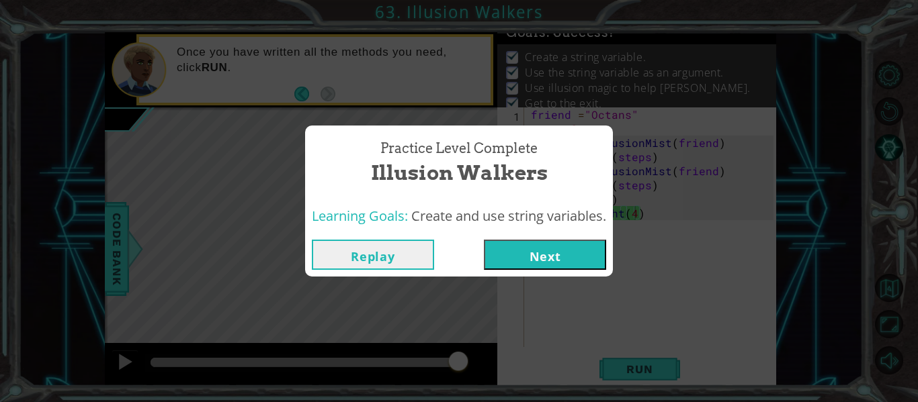
click at [572, 253] on button "Next" at bounding box center [545, 255] width 122 height 30
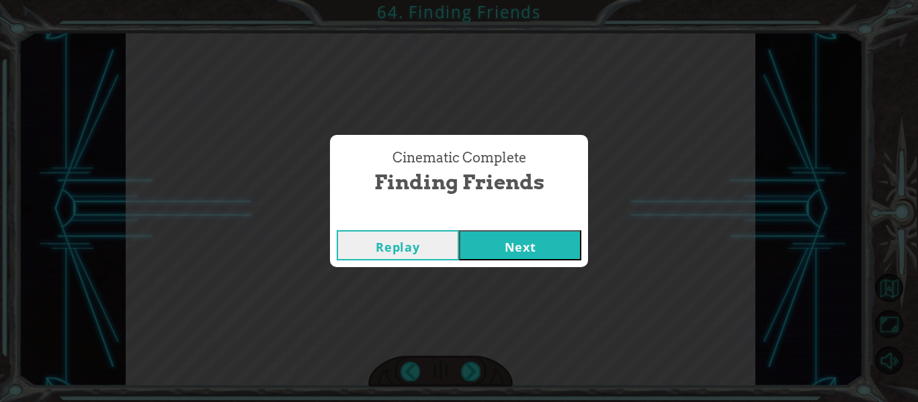
click at [516, 251] on button "Next" at bounding box center [520, 245] width 122 height 30
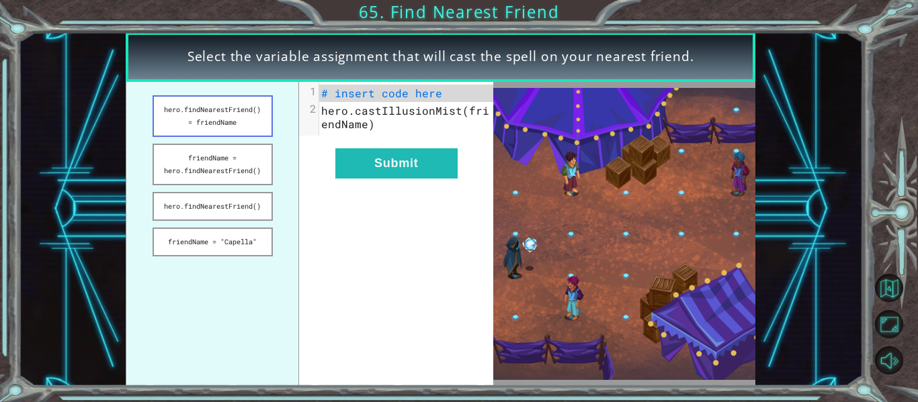
click at [244, 127] on button "hero.findNearestFriend() = friendName" at bounding box center [212, 116] width 120 height 42
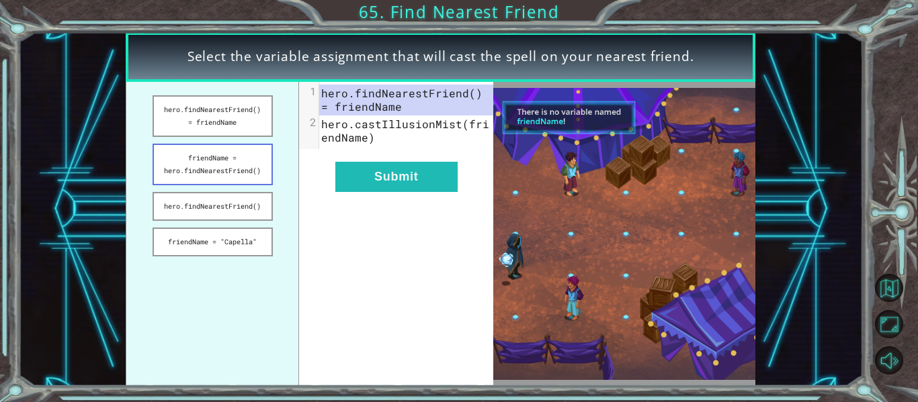
click at [247, 179] on button "friendName = hero.findNearestFriend()" at bounding box center [212, 165] width 120 height 42
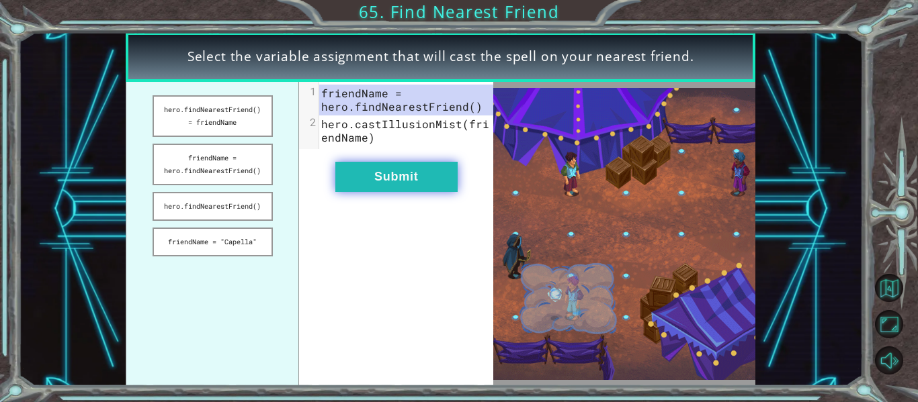
click at [343, 181] on button "Submit" at bounding box center [396, 177] width 122 height 30
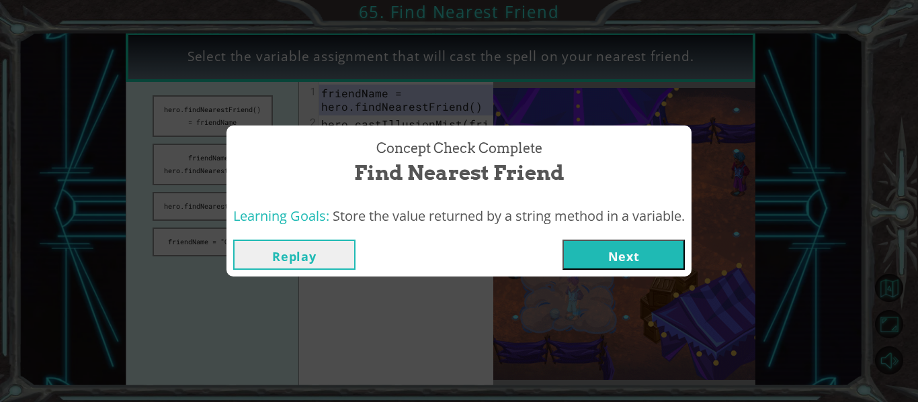
click at [640, 258] on button "Next" at bounding box center [623, 255] width 122 height 30
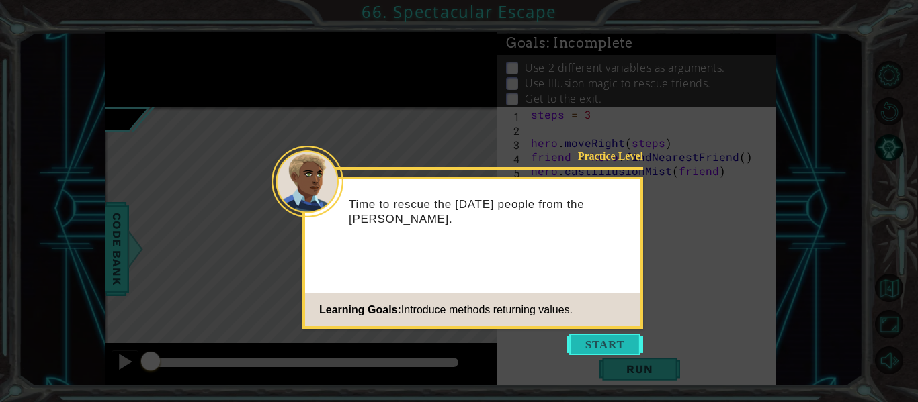
click at [615, 343] on button "Start" at bounding box center [604, 344] width 77 height 21
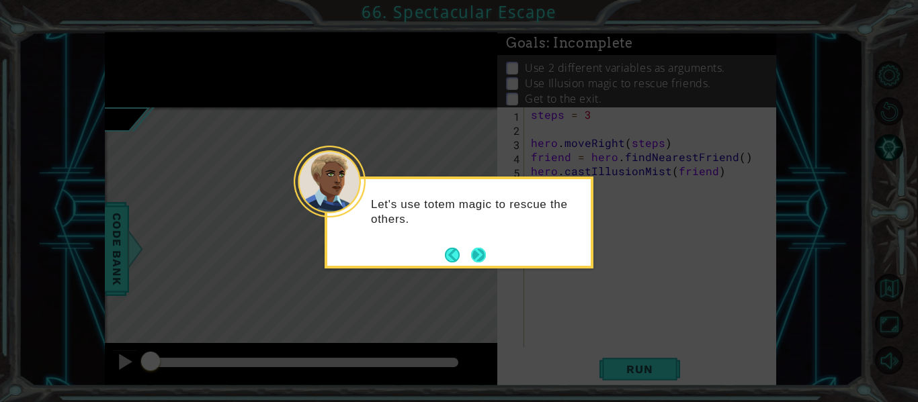
click at [482, 257] on button "Next" at bounding box center [478, 255] width 15 height 15
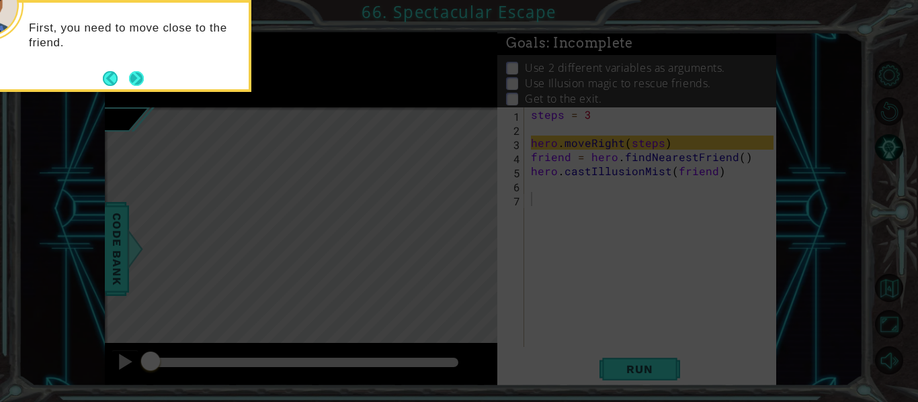
click at [138, 74] on button "Next" at bounding box center [136, 78] width 15 height 15
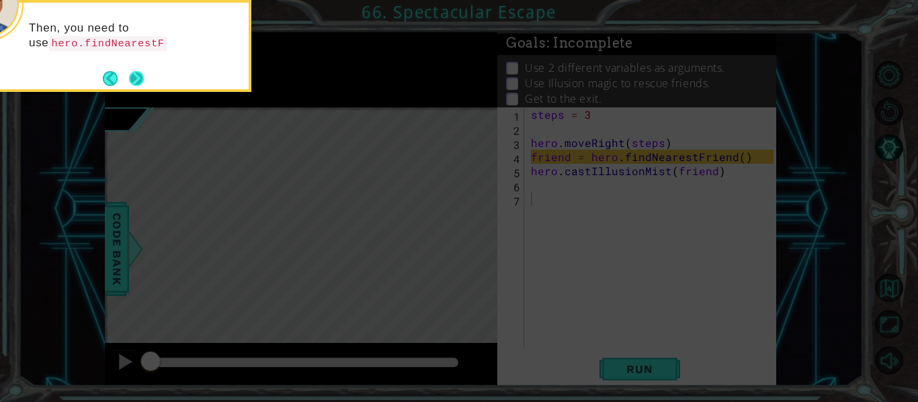
click at [138, 75] on button "Next" at bounding box center [136, 78] width 15 height 15
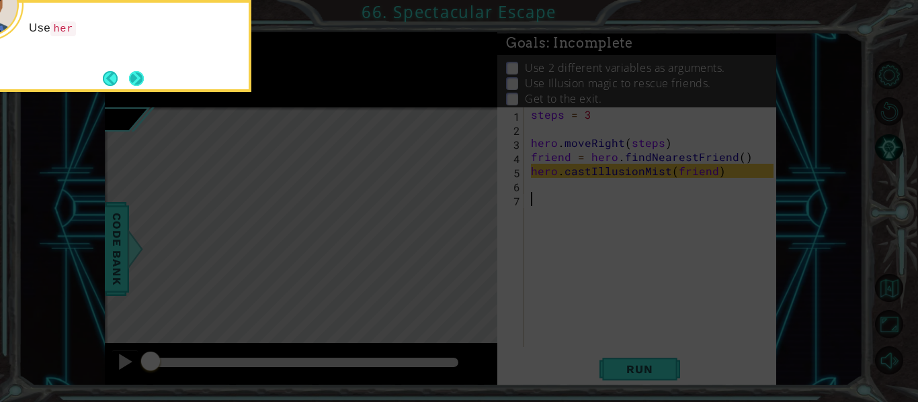
click at [138, 75] on button "Next" at bounding box center [136, 78] width 15 height 15
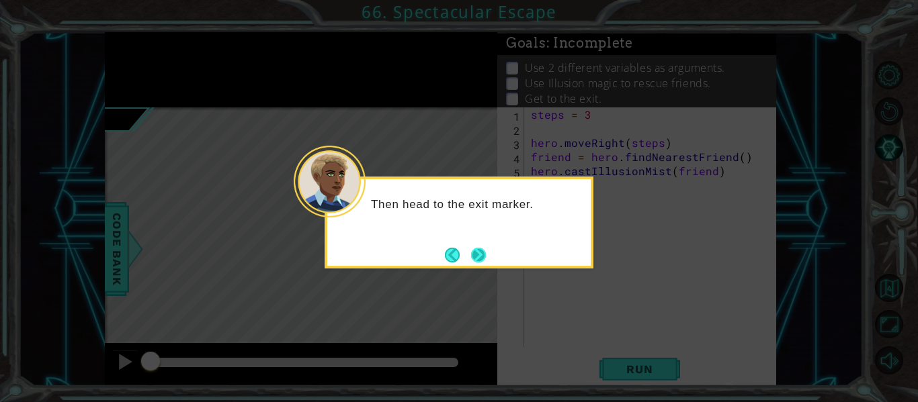
click at [478, 253] on button "Next" at bounding box center [478, 255] width 15 height 15
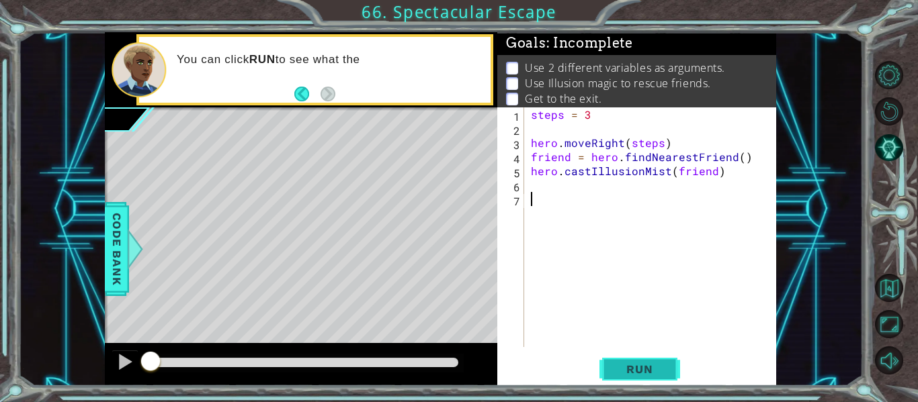
click at [652, 370] on span "Run" at bounding box center [639, 369] width 53 height 13
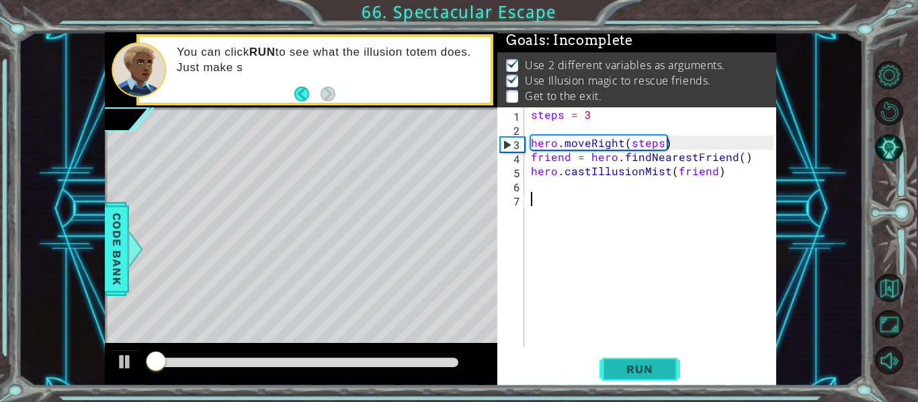
scroll to position [3, 0]
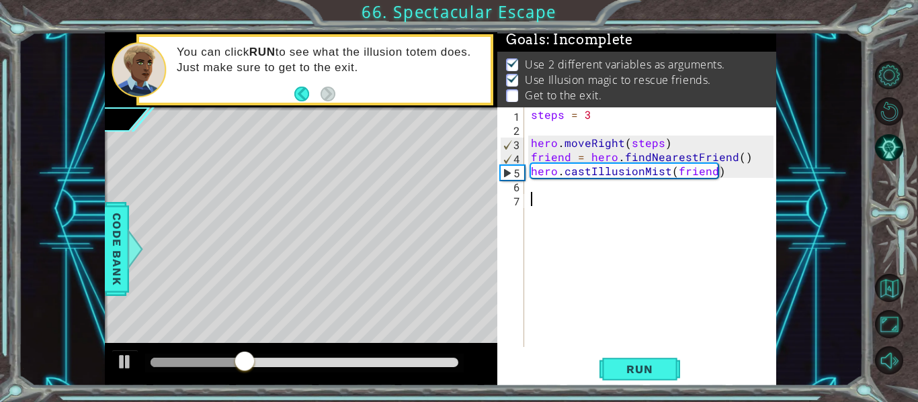
click at [542, 191] on div "steps = 3 hero . moveRight ( steps ) friend = hero . findNearestFriend ( ) hero…" at bounding box center [654, 241] width 252 height 268
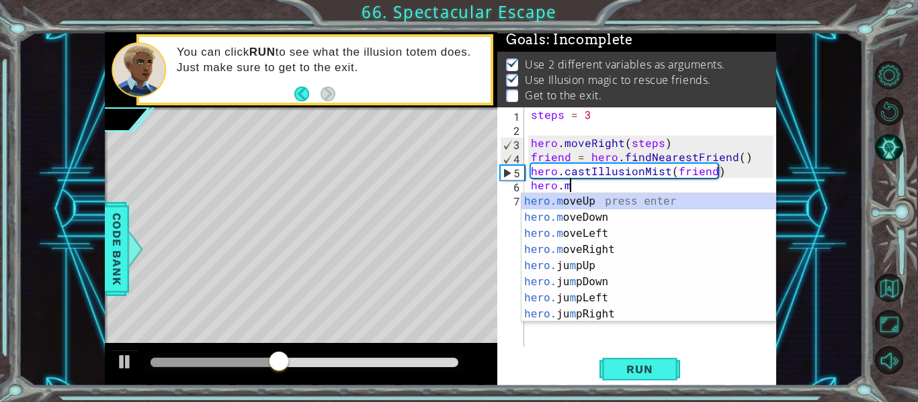
scroll to position [0, 2]
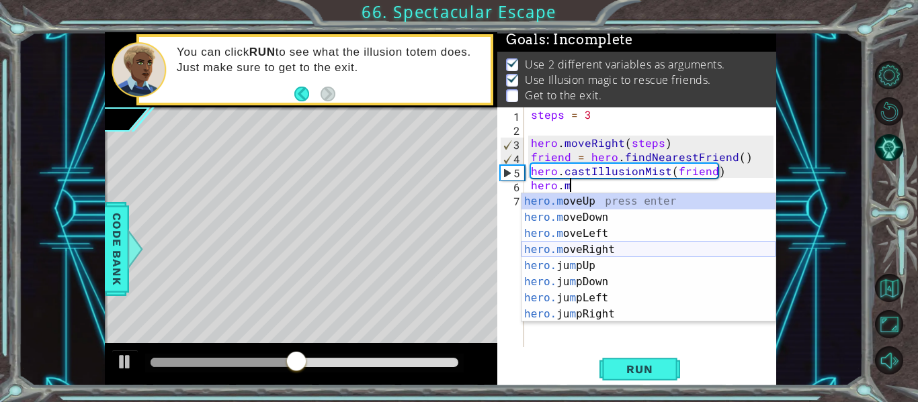
click at [601, 245] on div "hero.m oveUp press enter hero.m oveDown press enter hero.m oveLeft press enter …" at bounding box center [648, 273] width 254 height 161
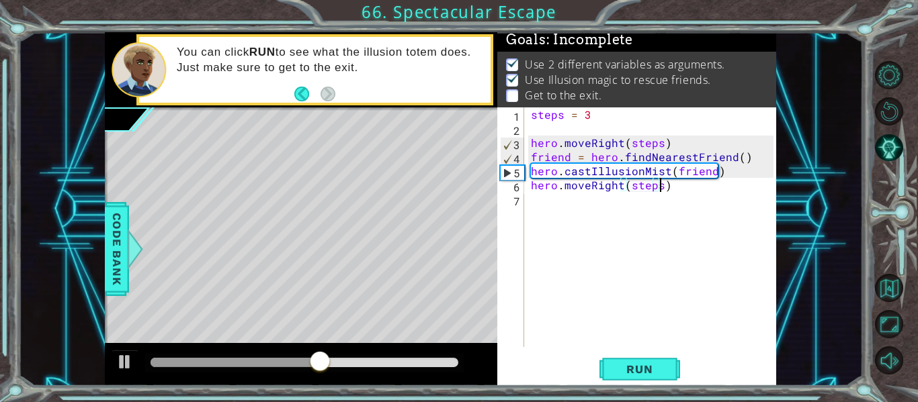
scroll to position [0, 8]
type textarea "hero.moveRight(steps)"
click at [651, 376] on span "Run" at bounding box center [639, 369] width 53 height 13
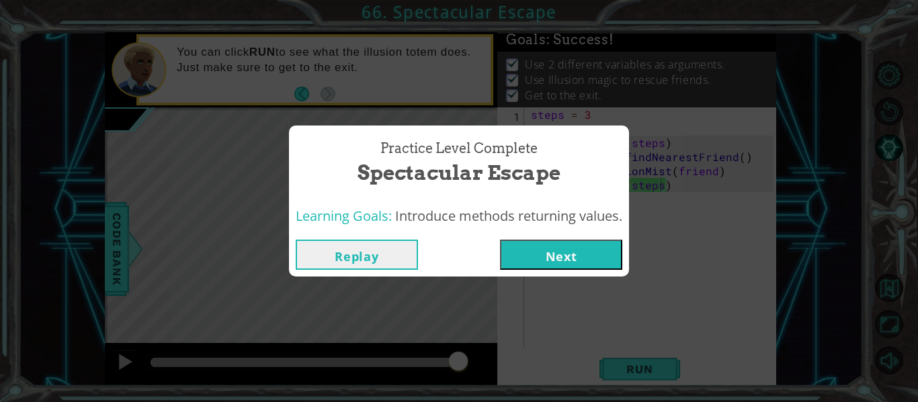
click at [584, 260] on button "Next" at bounding box center [561, 255] width 122 height 30
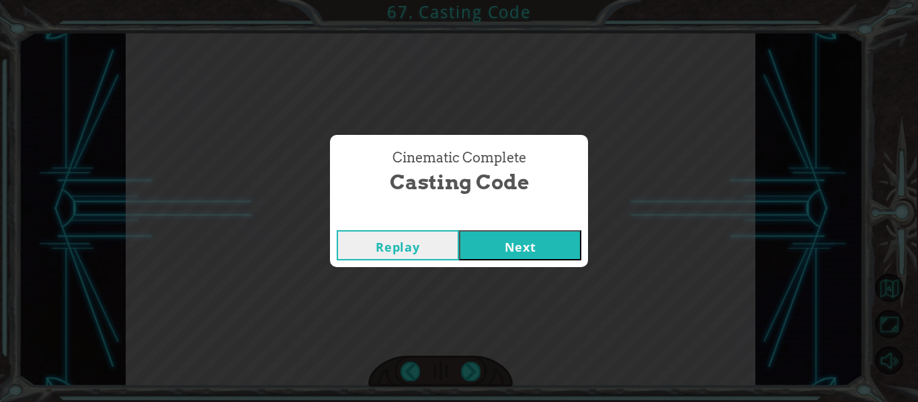
click at [530, 242] on button "Next" at bounding box center [520, 245] width 122 height 30
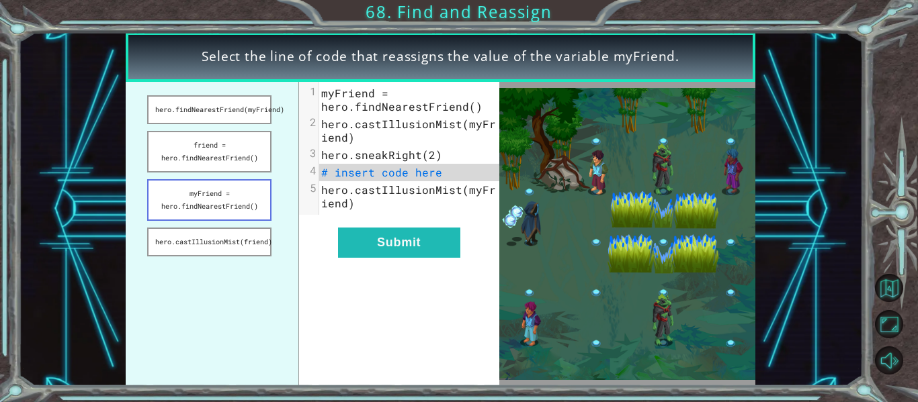
click at [214, 202] on button "myFriend = hero.findNearestFriend()" at bounding box center [209, 200] width 124 height 42
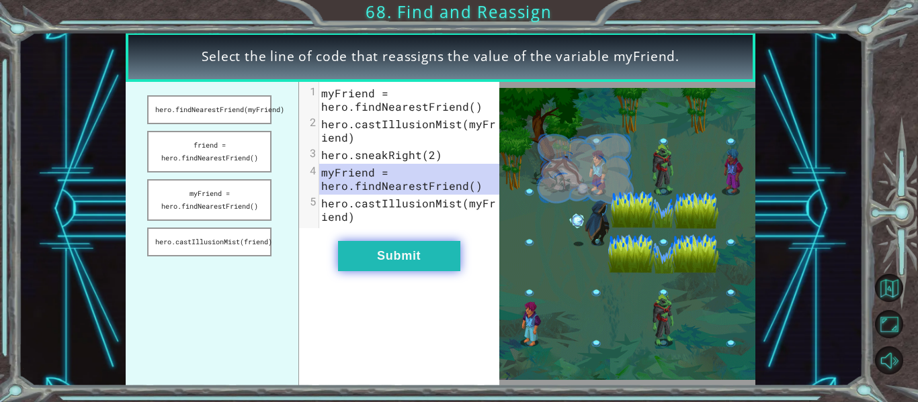
click at [396, 261] on button "Submit" at bounding box center [399, 256] width 122 height 30
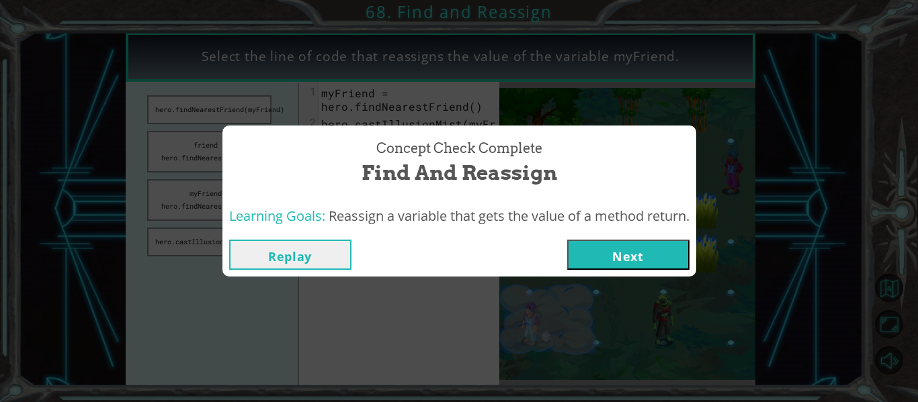
click at [606, 248] on button "Next" at bounding box center [628, 255] width 122 height 30
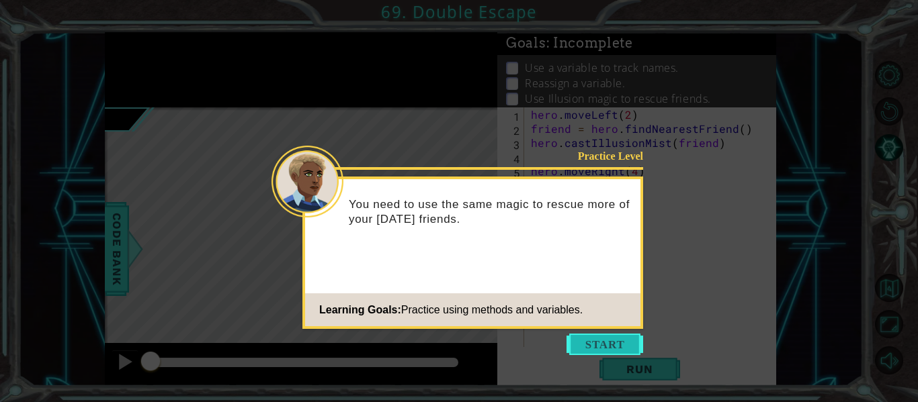
click at [609, 353] on button "Start" at bounding box center [604, 344] width 77 height 21
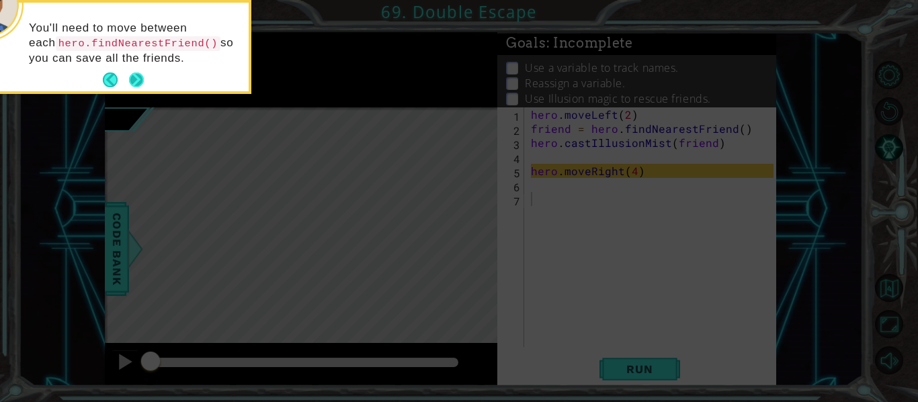
click at [136, 85] on button "Next" at bounding box center [136, 80] width 15 height 15
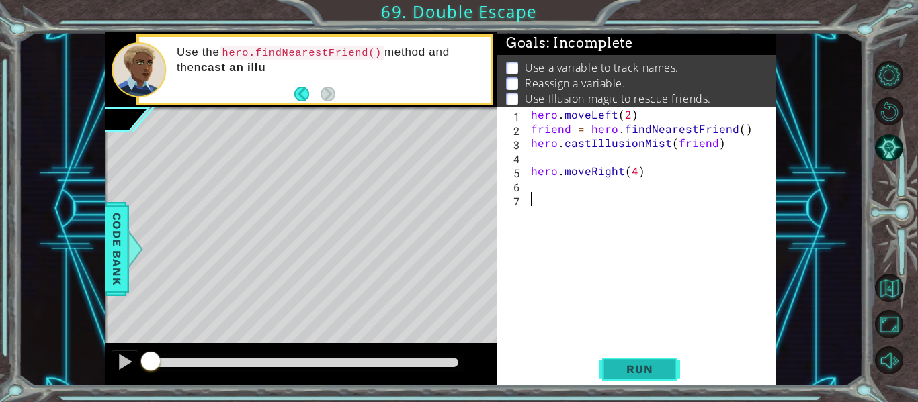
click at [650, 371] on span "Run" at bounding box center [639, 369] width 53 height 13
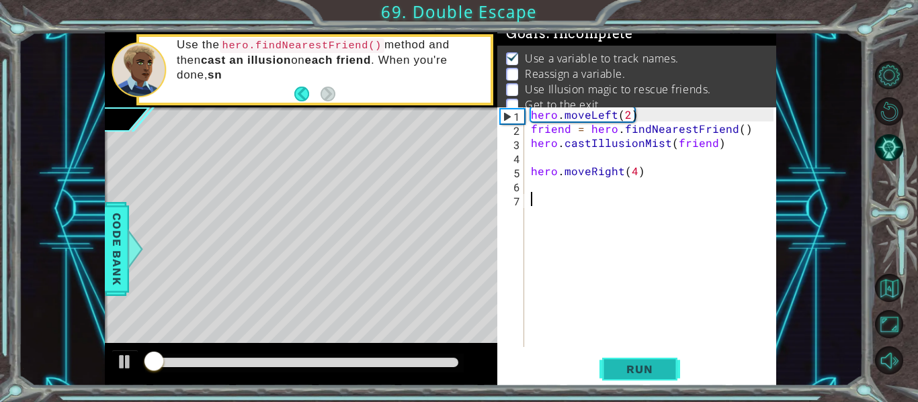
scroll to position [11, 0]
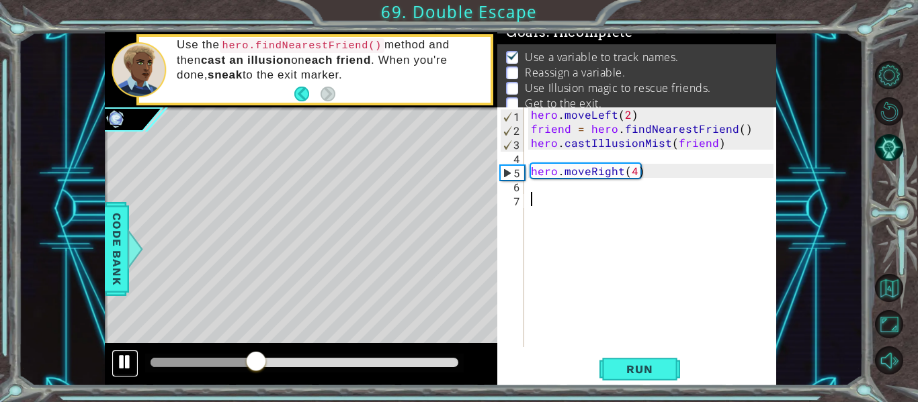
click at [119, 367] on div at bounding box center [124, 361] width 17 height 17
click at [538, 193] on div "hero . moveLeft ( 2 ) friend = hero . findNearestFriend ( ) hero . castIllusion…" at bounding box center [654, 241] width 252 height 268
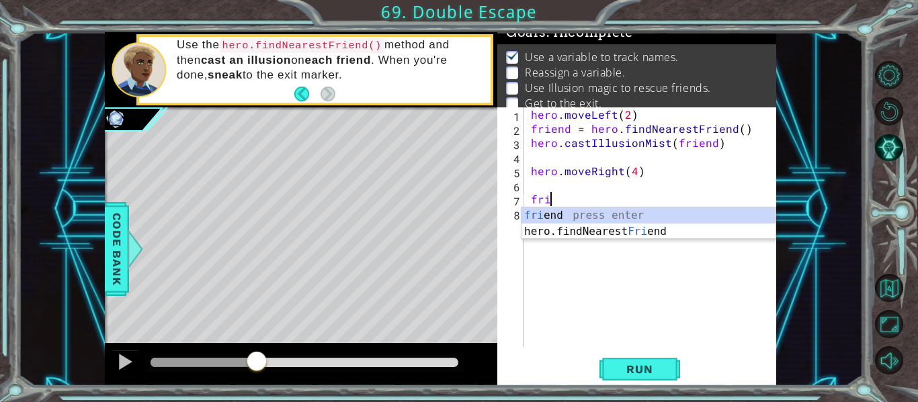
scroll to position [0, 1]
click at [556, 214] on div "fri end press enter hero.findNearest Fri end press enter" at bounding box center [648, 240] width 254 height 64
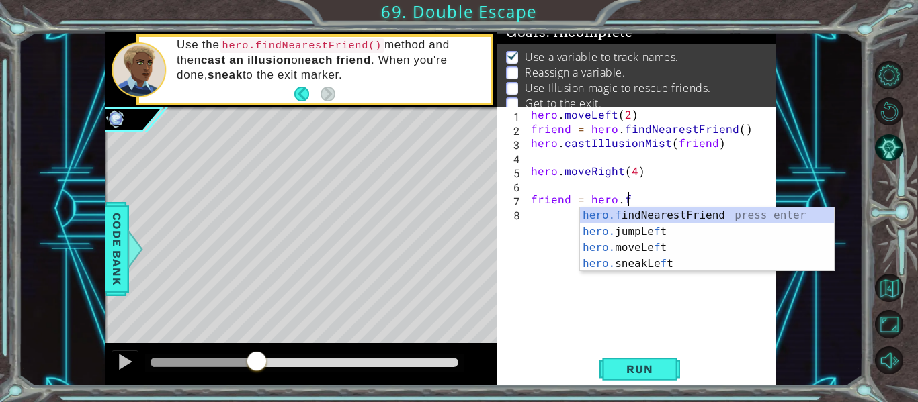
scroll to position [0, 6]
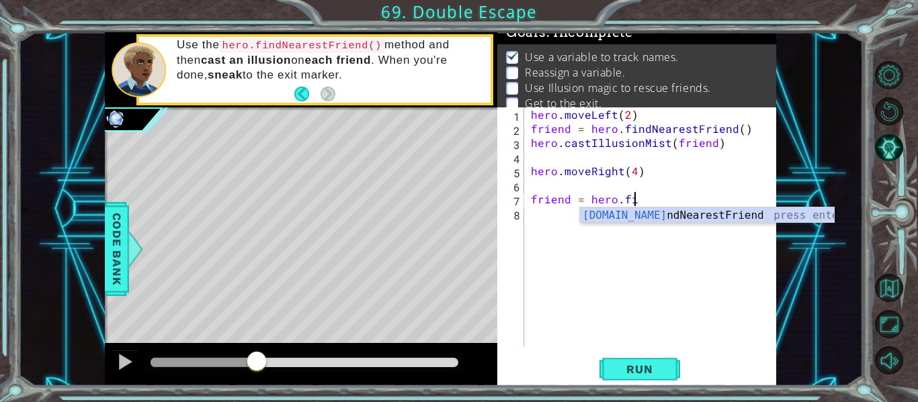
type textarea "friend = hero.fin"
click at [624, 213] on div "hero.fin dNearestFriend press enter" at bounding box center [707, 232] width 254 height 48
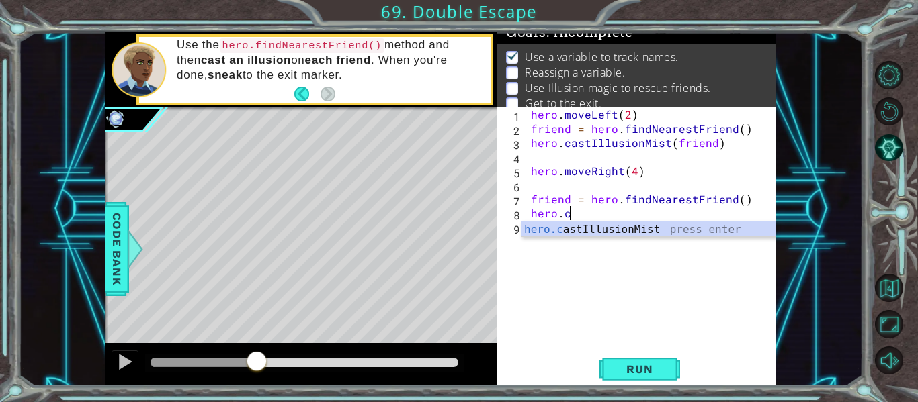
scroll to position [0, 2]
click at [649, 236] on div "hero.c astIllusionMist press enter" at bounding box center [648, 246] width 254 height 48
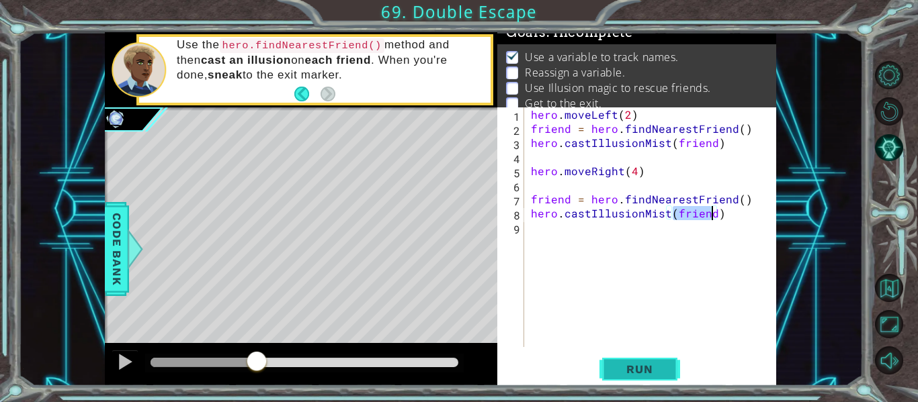
type textarea "hero.castIllusionMist(friend)"
click at [639, 380] on button "Run" at bounding box center [639, 370] width 81 height 28
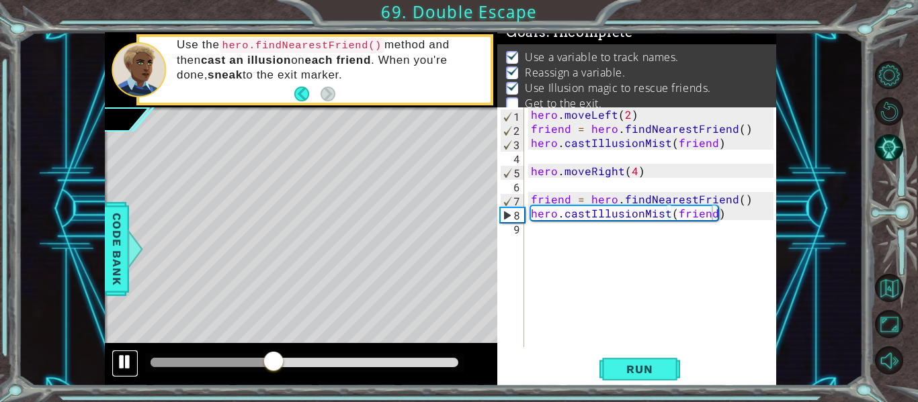
click at [135, 369] on button at bounding box center [125, 364] width 27 height 28
click at [601, 228] on div "hero . moveLeft ( 2 ) friend = hero . findNearestFriend ( ) hero . castIllusion…" at bounding box center [654, 241] width 252 height 268
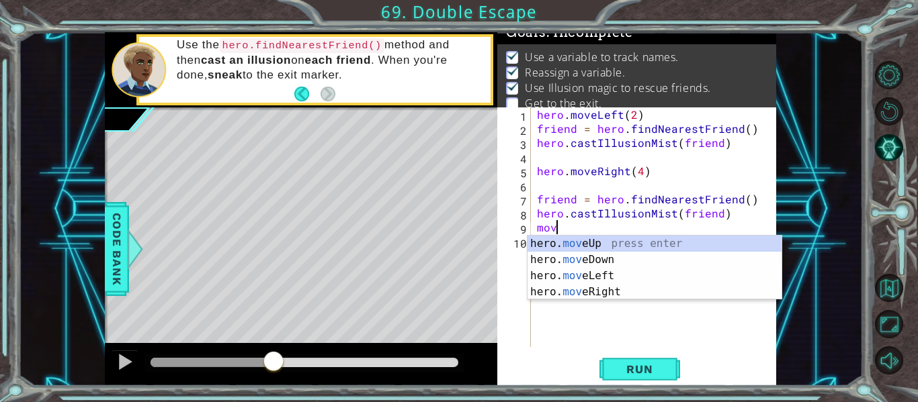
scroll to position [0, 1]
click at [609, 275] on div "hero. move Up press enter hero. move Down press enter hero. move Left press ent…" at bounding box center [654, 284] width 254 height 97
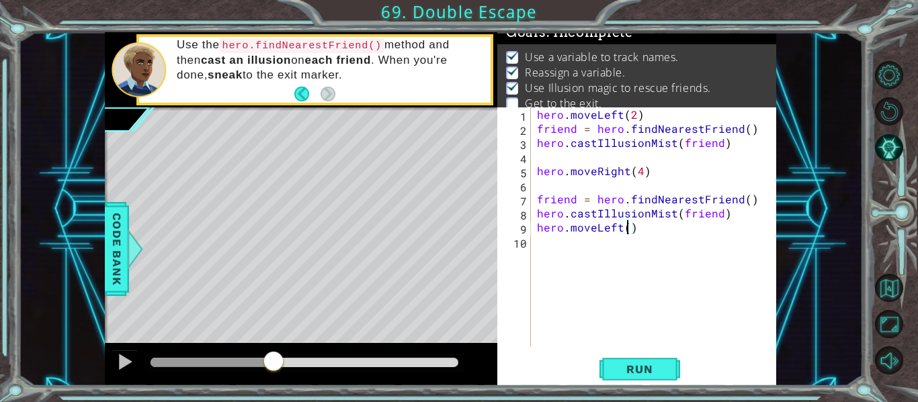
type textarea "hero.moveLeft(2)"
click at [553, 249] on div "hero . moveLeft ( 2 ) friend = hero . findNearestFriend ( ) hero . castIllusion…" at bounding box center [657, 241] width 246 height 268
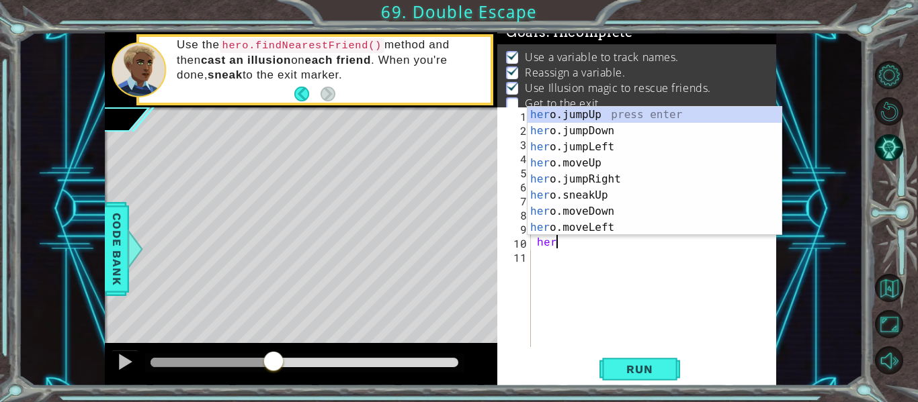
scroll to position [0, 1]
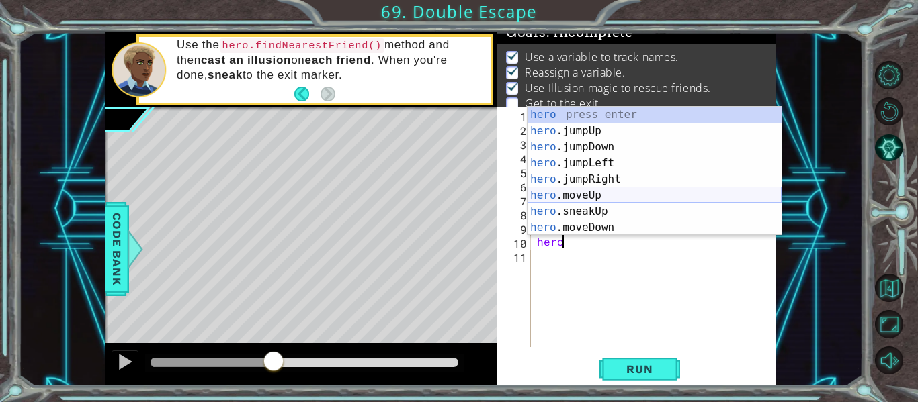
click at [582, 197] on div "hero press enter hero .jumpUp press enter hero .jumpDown press enter hero .jump…" at bounding box center [654, 187] width 254 height 161
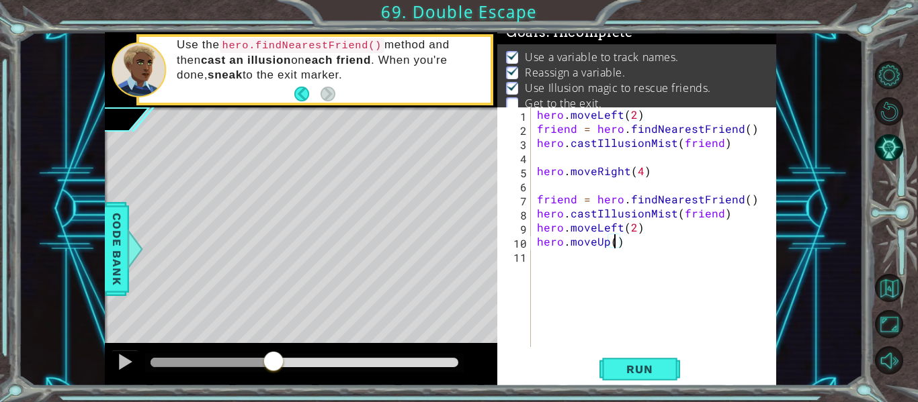
scroll to position [0, 5]
type textarea "hero.moveUp(4)"
click at [648, 371] on span "Run" at bounding box center [639, 369] width 53 height 13
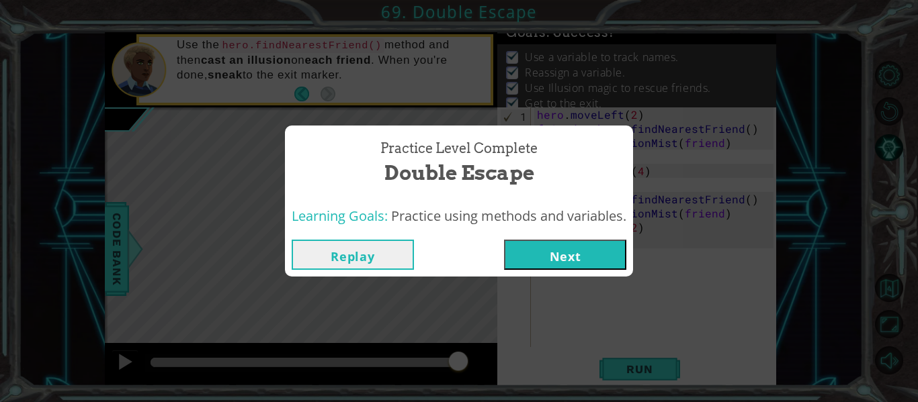
click at [581, 254] on button "Next" at bounding box center [565, 255] width 122 height 30
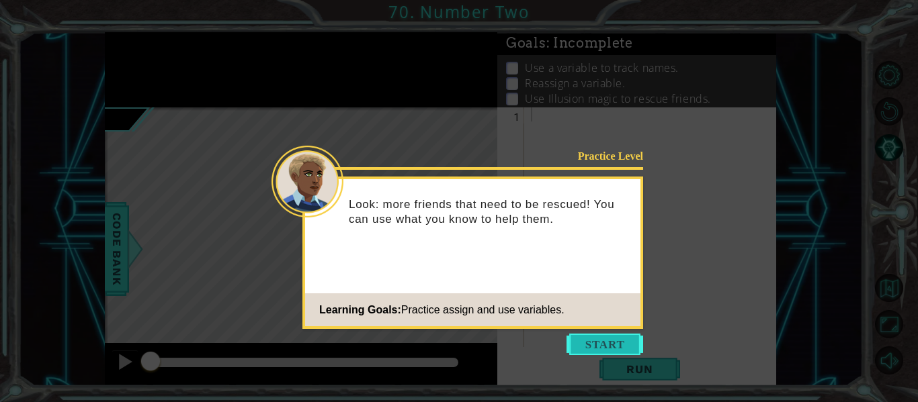
click at [607, 335] on button "Start" at bounding box center [604, 344] width 77 height 21
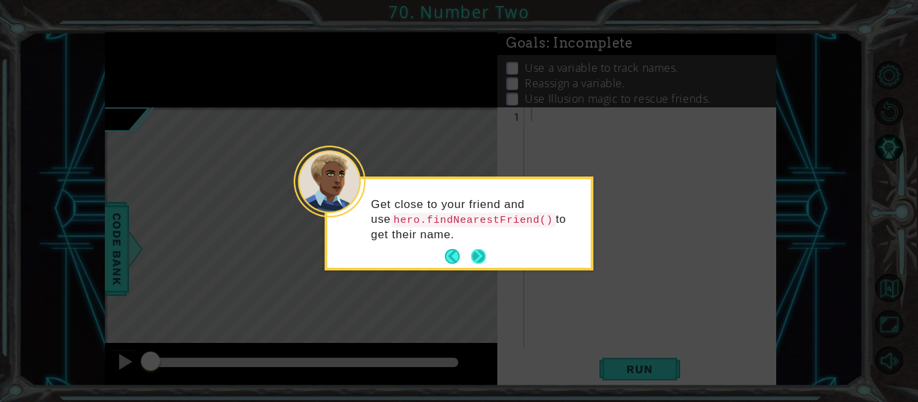
click at [482, 257] on button "Next" at bounding box center [478, 256] width 15 height 15
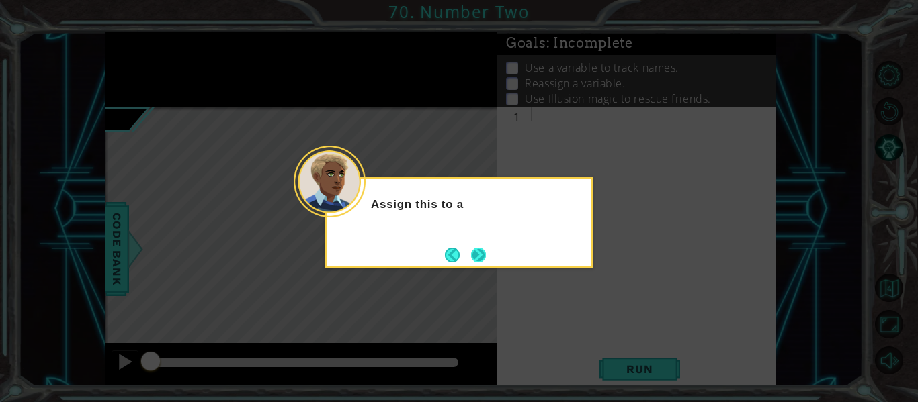
click at [484, 258] on button "Next" at bounding box center [478, 255] width 15 height 15
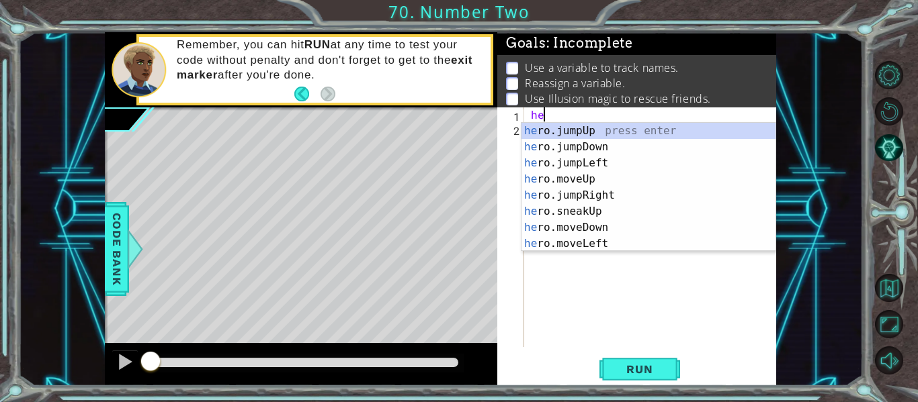
type textarea "h"
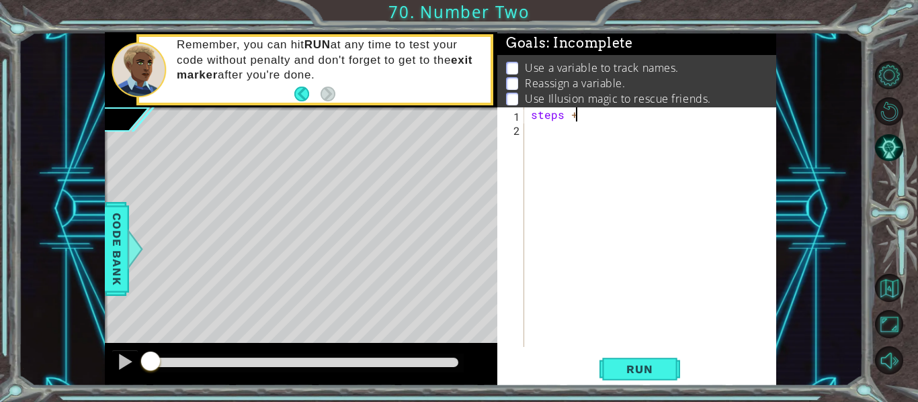
scroll to position [0, 2]
type textarea "steps = 2"
click at [541, 131] on div "steps = 2" at bounding box center [654, 241] width 252 height 268
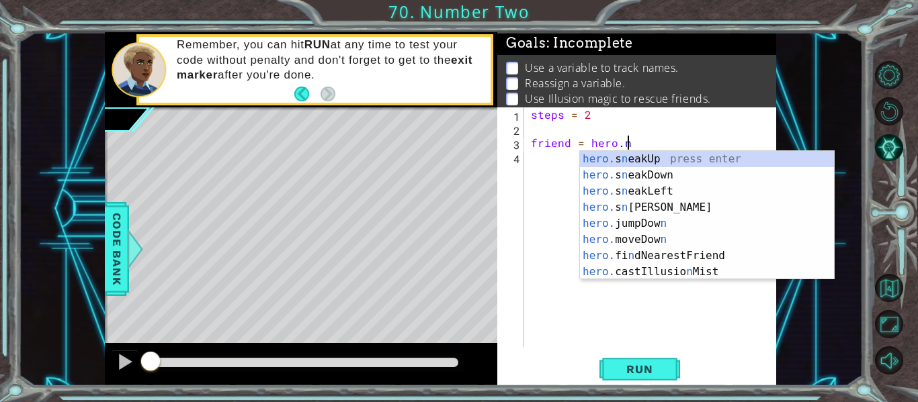
scroll to position [0, 6]
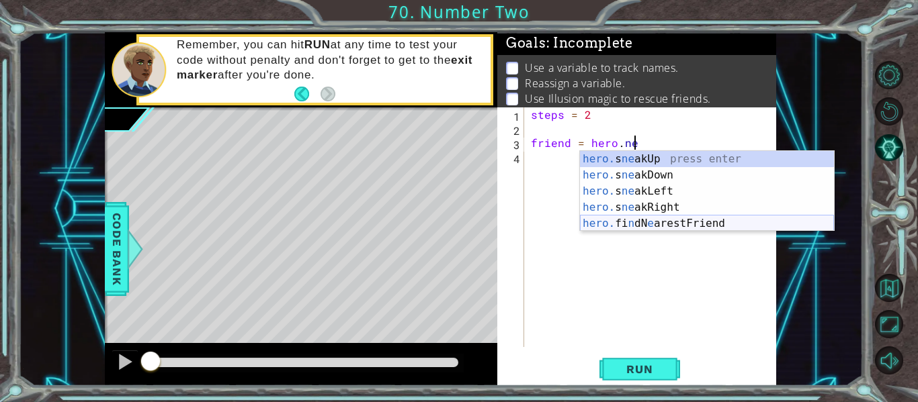
click at [629, 229] on div "hero. s ne akUp press enter hero. s ne akDown press enter hero. s ne akLeft pre…" at bounding box center [707, 207] width 254 height 113
type textarea "friend = hero.findNearestFriend()"
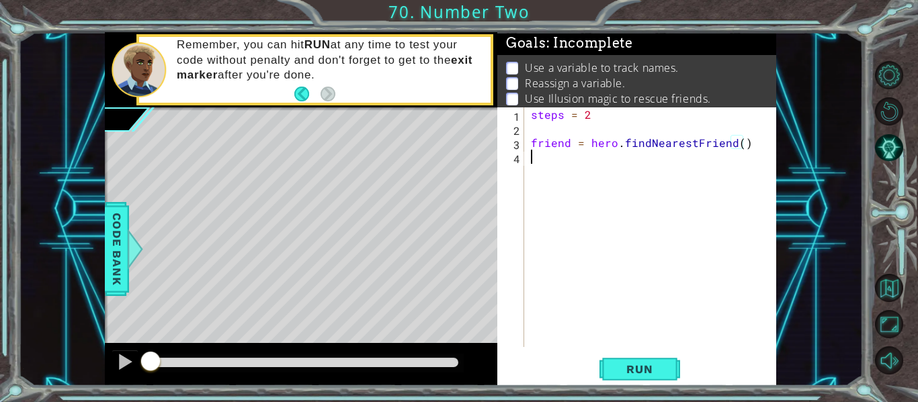
click at [550, 163] on div "steps = 2 friend = hero . findNearestFriend ( )" at bounding box center [654, 241] width 252 height 268
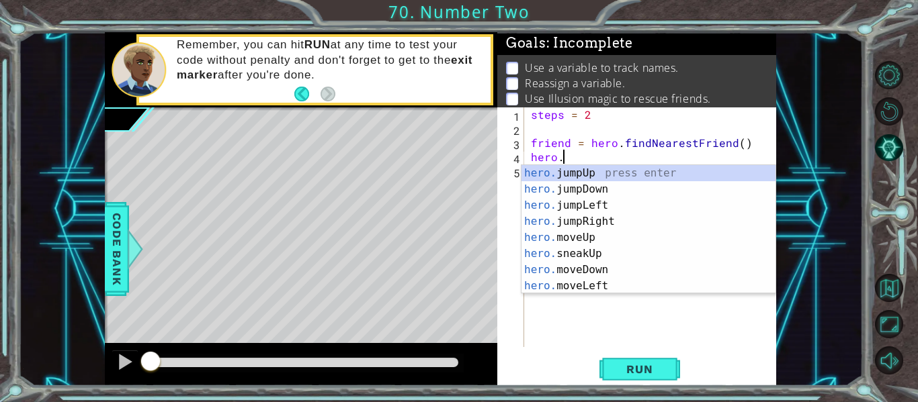
scroll to position [0, 2]
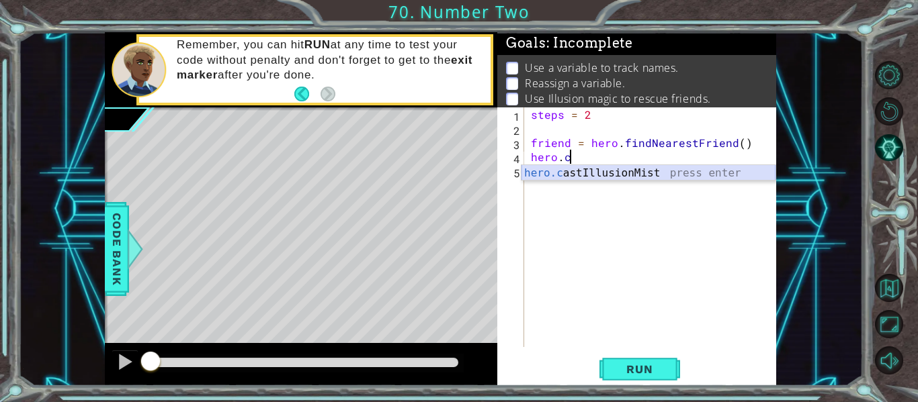
click at [634, 175] on div "hero.c astIllusionMist press enter" at bounding box center [648, 189] width 254 height 48
type textarea "hero.castIllusionMist(friend)"
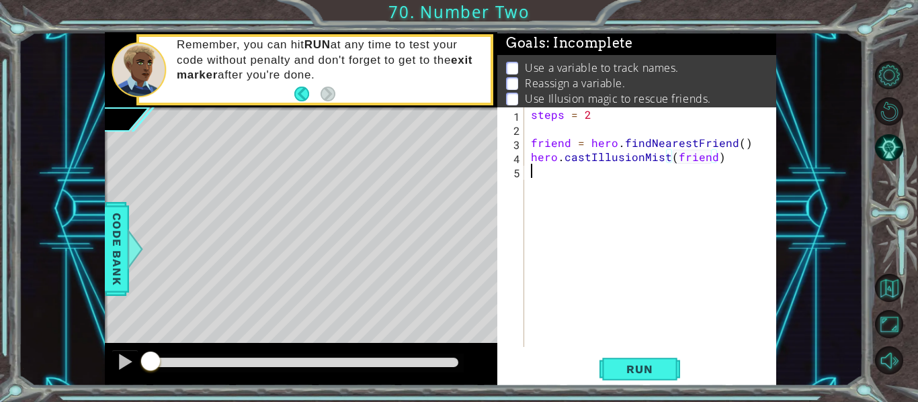
click at [568, 187] on div "steps = 2 friend = hero . findNearestFriend ( ) hero . castIllusionMist ( frien…" at bounding box center [654, 241] width 252 height 268
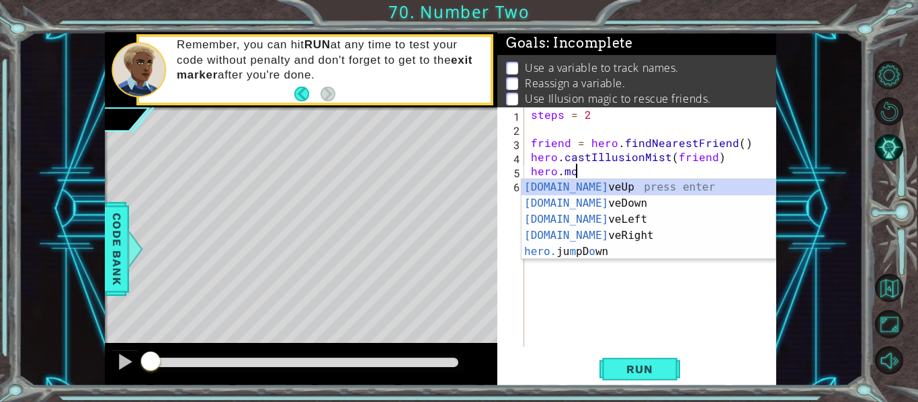
scroll to position [0, 3]
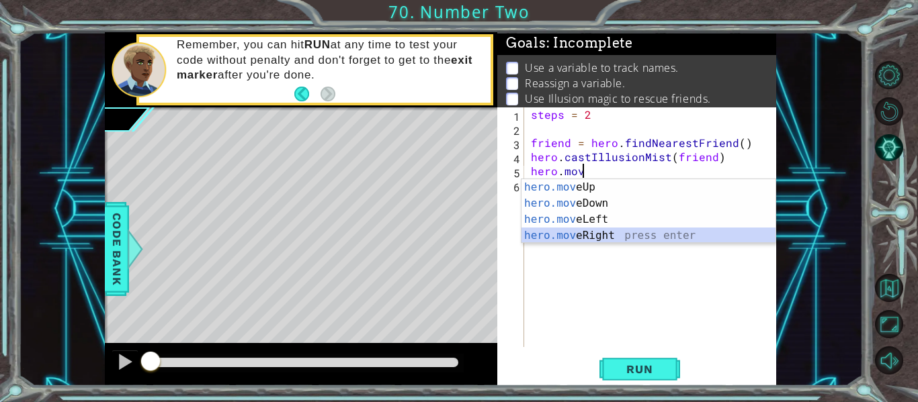
click at [617, 235] on div "hero.mov eUp press enter hero.mov eDown press enter hero.mov eLeft press enter …" at bounding box center [648, 227] width 254 height 97
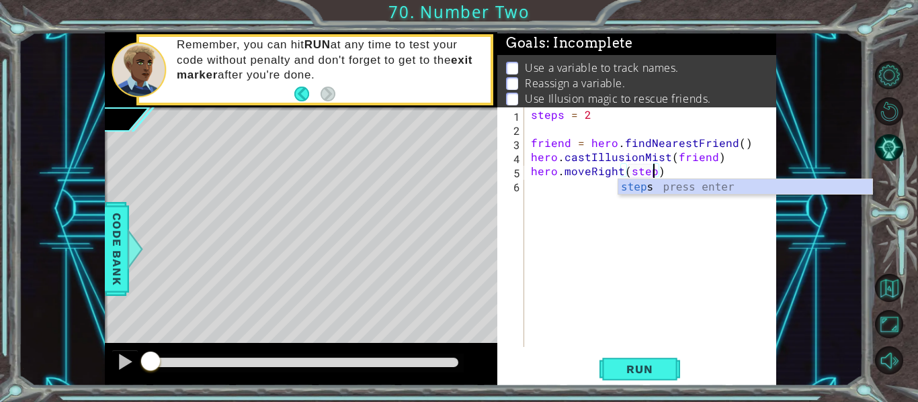
type textarea "hero.moveRight(steps)"
click at [543, 185] on div "steps = 2 friend = hero . findNearestFriend ( ) hero . castIllusionMist ( frien…" at bounding box center [654, 241] width 252 height 268
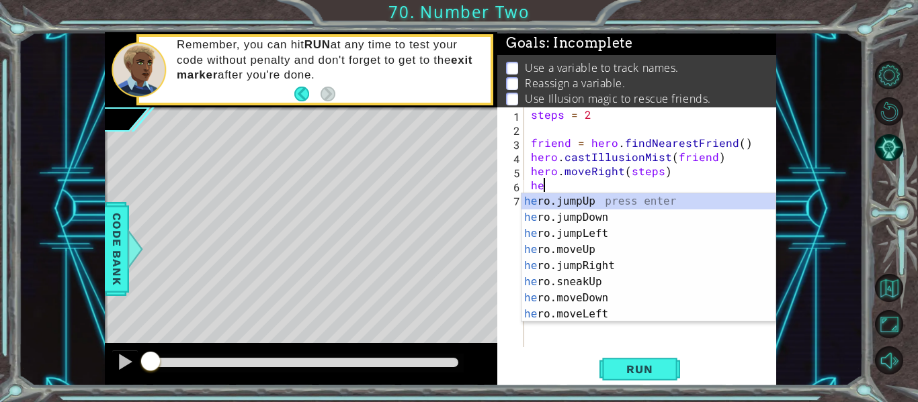
scroll to position [0, 0]
type textarea "h"
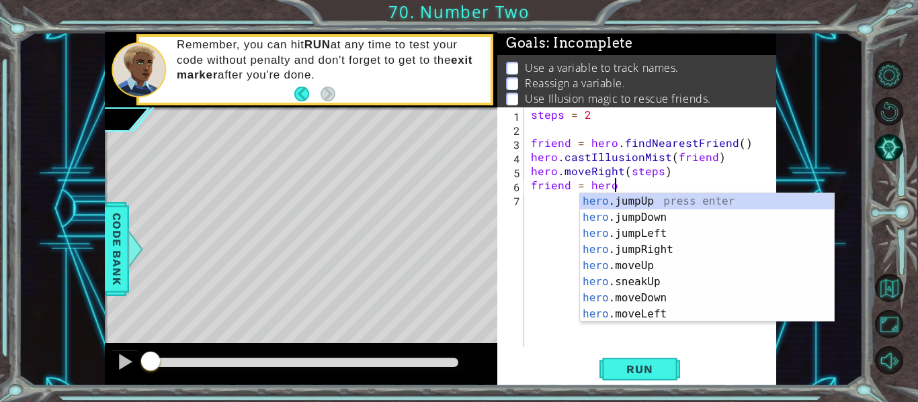
scroll to position [0, 5]
type textarea "friend = hero.f"
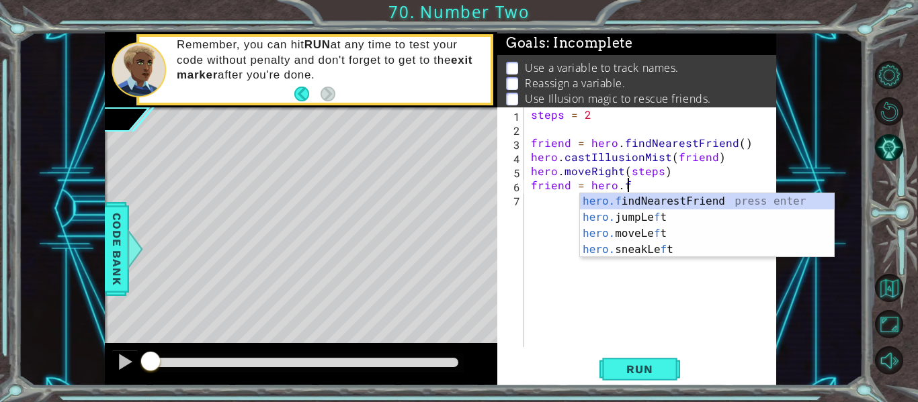
scroll to position [0, 5]
click at [619, 204] on div "hero.f indNearestFriend press enter hero. jumpLe f t press enter hero. moveLe f…" at bounding box center [707, 241] width 254 height 97
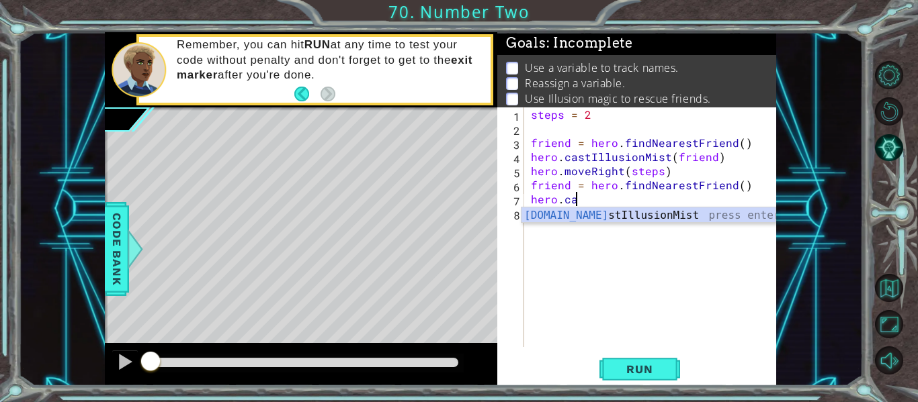
scroll to position [0, 3]
click at [631, 214] on div "hero.cast IllusionMist press enter" at bounding box center [648, 232] width 254 height 48
type textarea "hero.castIllusionMist(friend)"
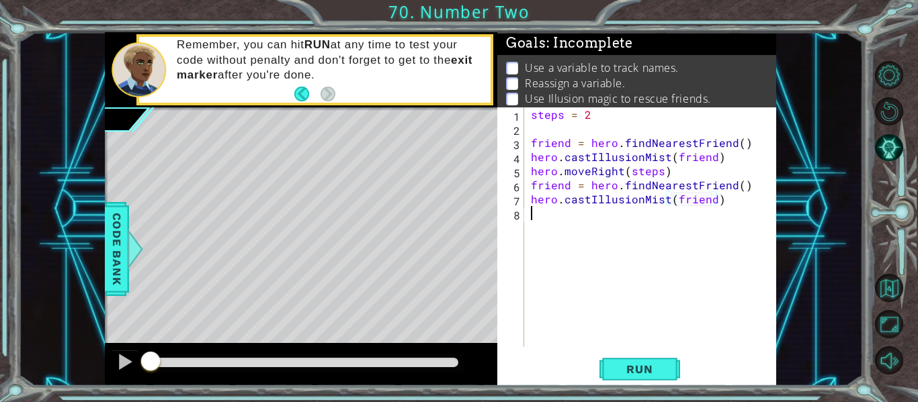
click at [535, 216] on div "steps = 2 friend = hero . findNearestFriend ( ) hero . castIllusionMist ( frien…" at bounding box center [654, 241] width 252 height 268
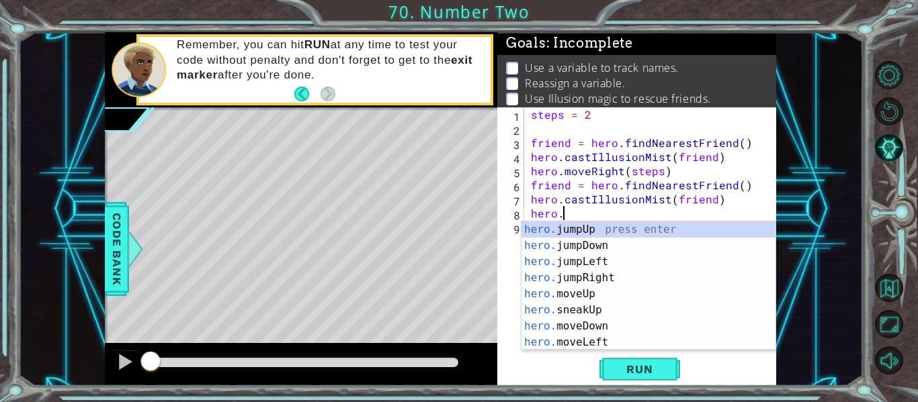
scroll to position [0, 2]
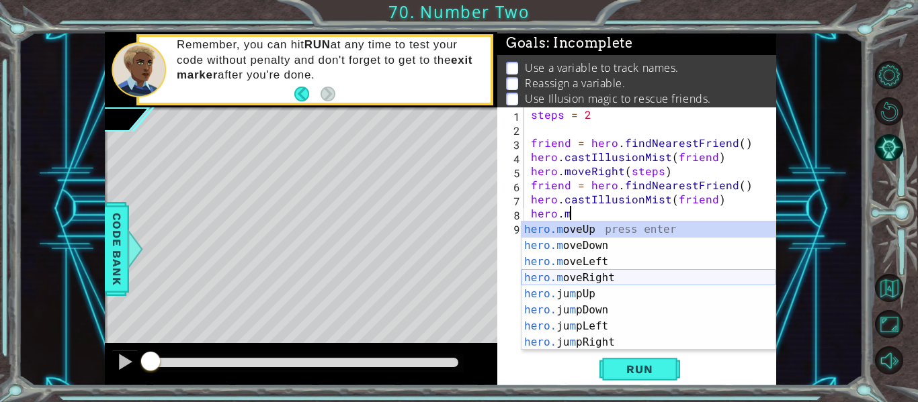
click at [592, 275] on div "hero.m oveUp press enter hero.m oveDown press enter hero.m oveLeft press enter …" at bounding box center [648, 302] width 254 height 161
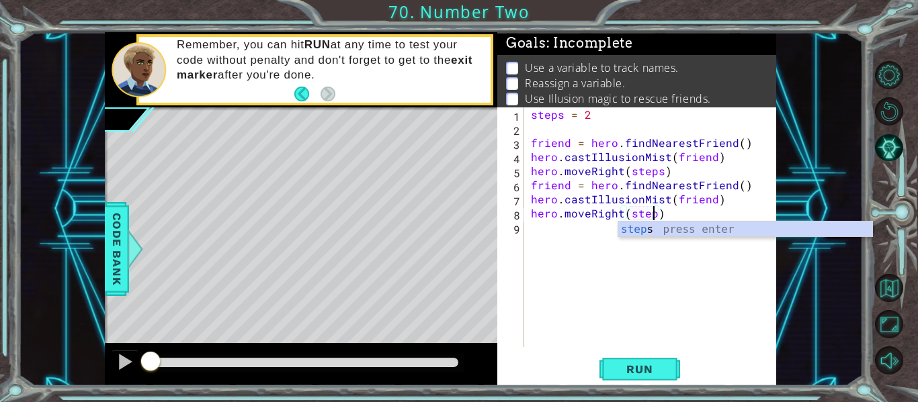
scroll to position [0, 8]
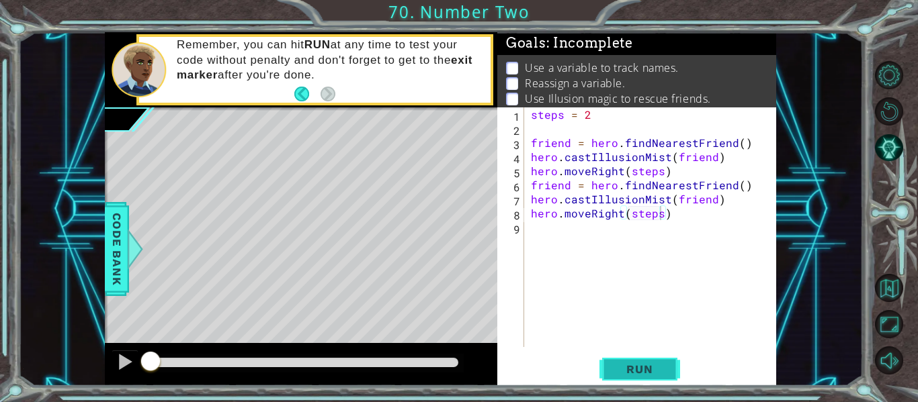
click at [654, 369] on span "Run" at bounding box center [639, 369] width 53 height 13
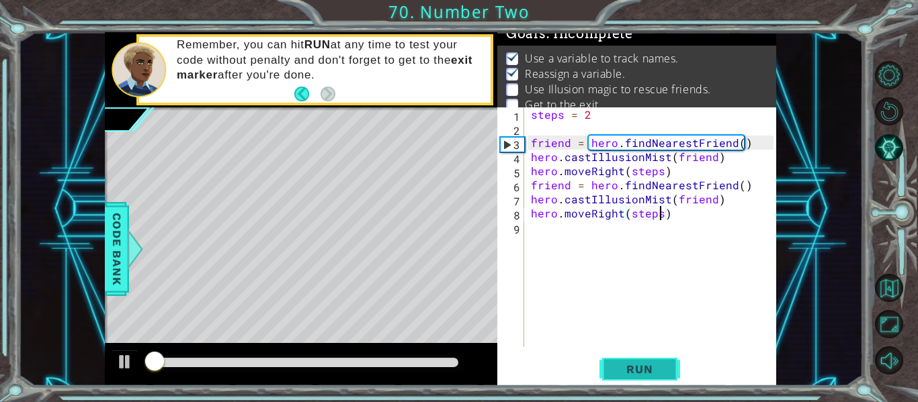
scroll to position [11, 0]
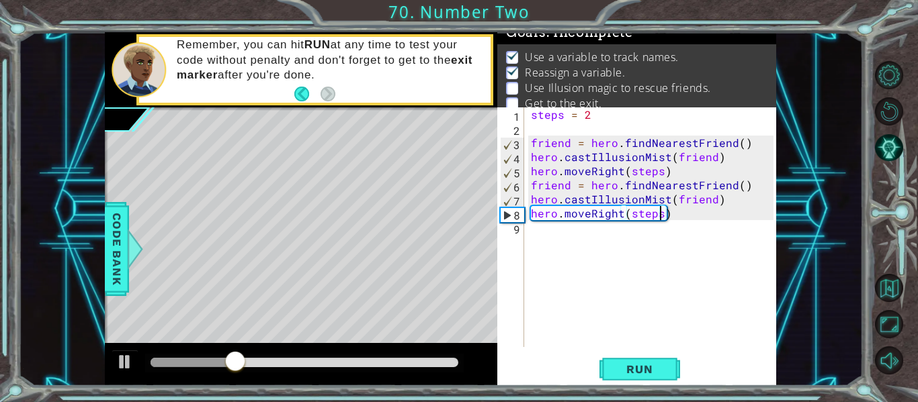
click at [529, 140] on div "steps = 2 friend = hero . findNearestFriend ( ) hero . castIllusionMist ( frien…" at bounding box center [654, 241] width 252 height 268
type textarea "friend = hero.findNearestFriend()"
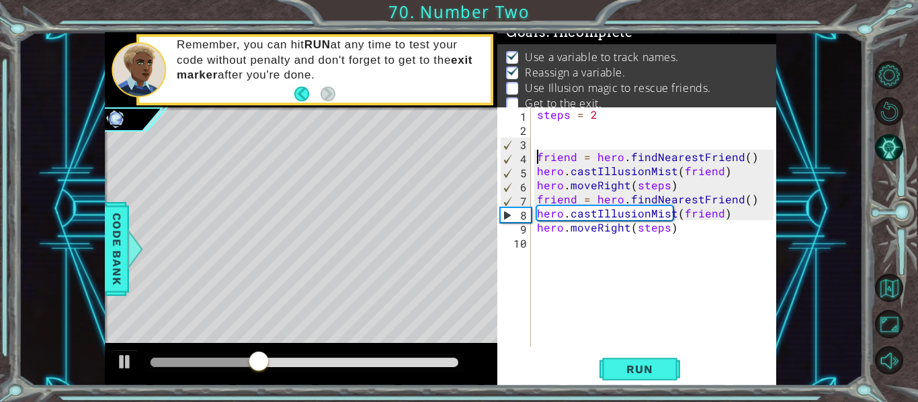
click at [536, 144] on div "steps = 2 friend = hero . findNearestFriend ( ) hero . castIllusionMist ( frien…" at bounding box center [657, 241] width 246 height 268
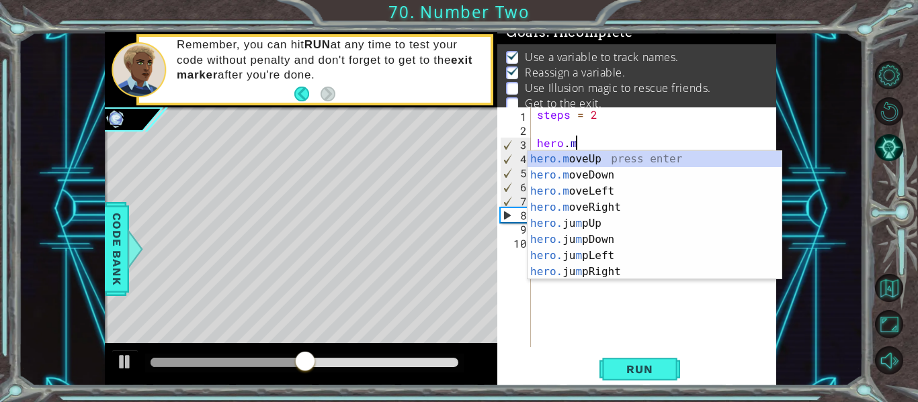
scroll to position [0, 2]
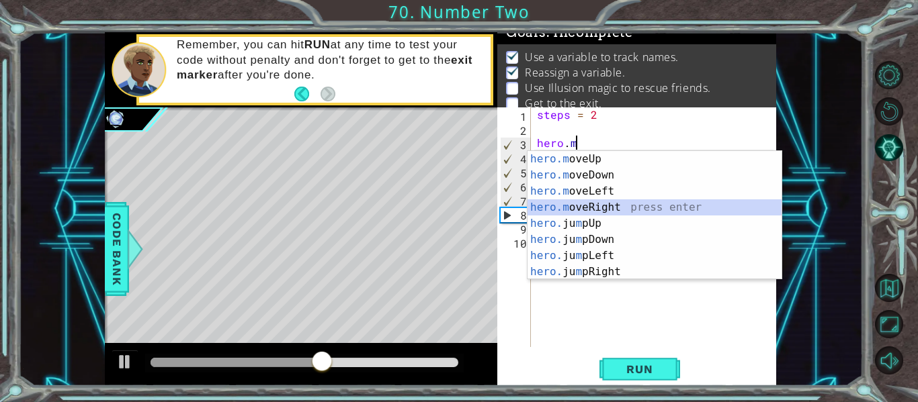
click at [586, 211] on div "hero.m oveUp press enter hero.m oveDown press enter hero.m oveLeft press enter …" at bounding box center [654, 231] width 254 height 161
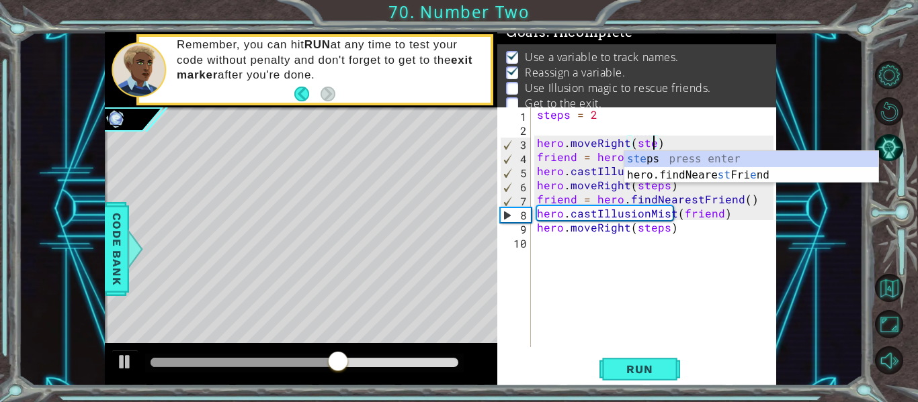
scroll to position [0, 8]
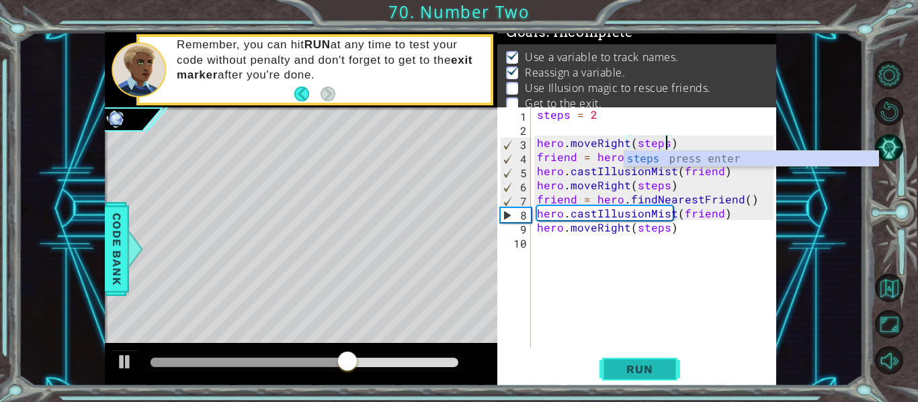
type textarea "hero.moveRight(steps)"
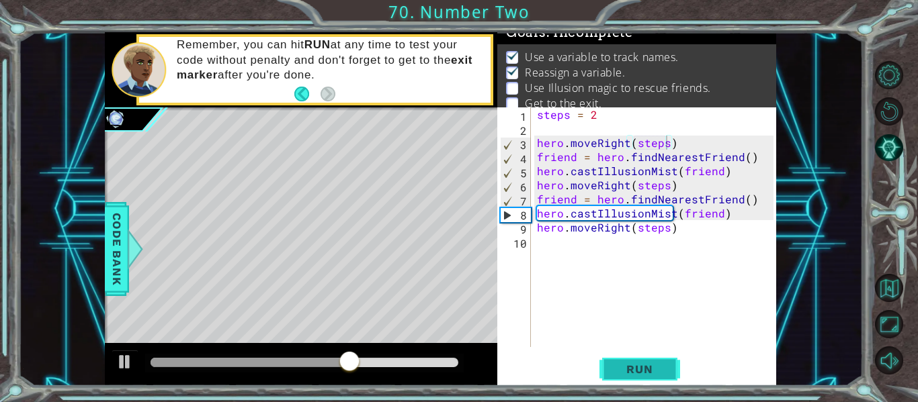
click at [631, 376] on span "Run" at bounding box center [639, 369] width 53 height 13
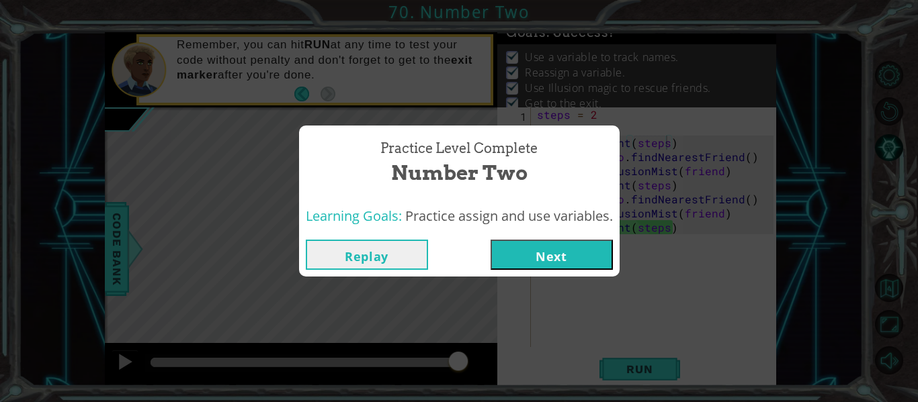
click at [548, 247] on button "Next" at bounding box center [551, 255] width 122 height 30
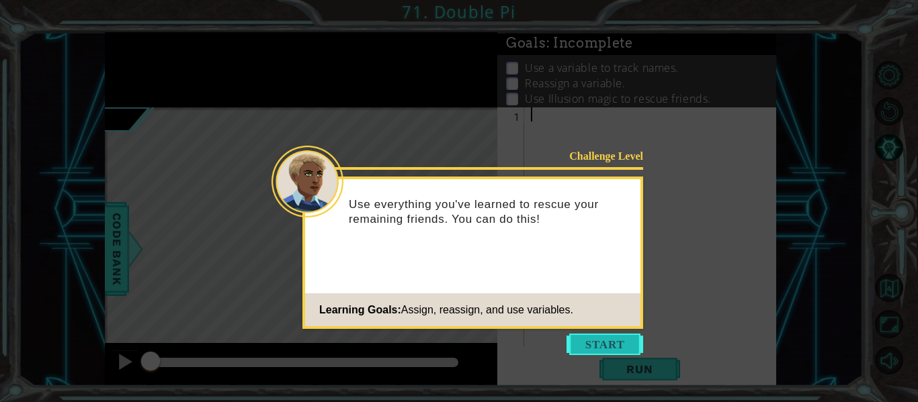
click at [615, 349] on button "Start" at bounding box center [604, 344] width 77 height 21
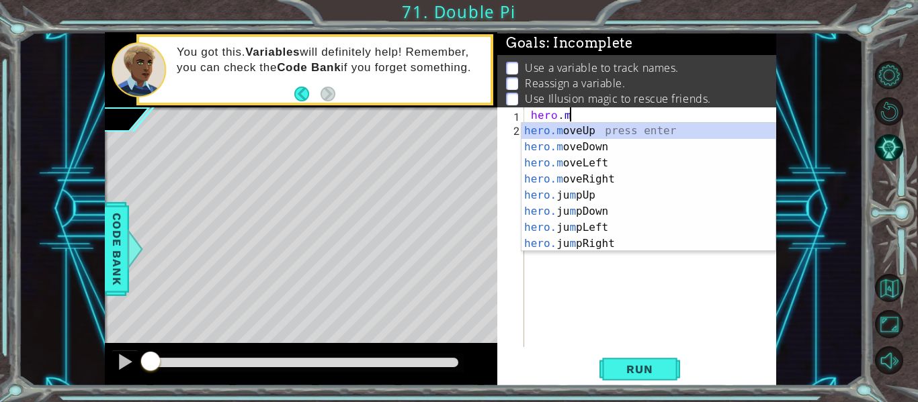
scroll to position [0, 2]
click at [586, 128] on div "hero.m oveUp press enter hero.m oveDown press enter hero.m oveLeft press enter …" at bounding box center [648, 203] width 254 height 161
type textarea "hero.moveUp(1)"
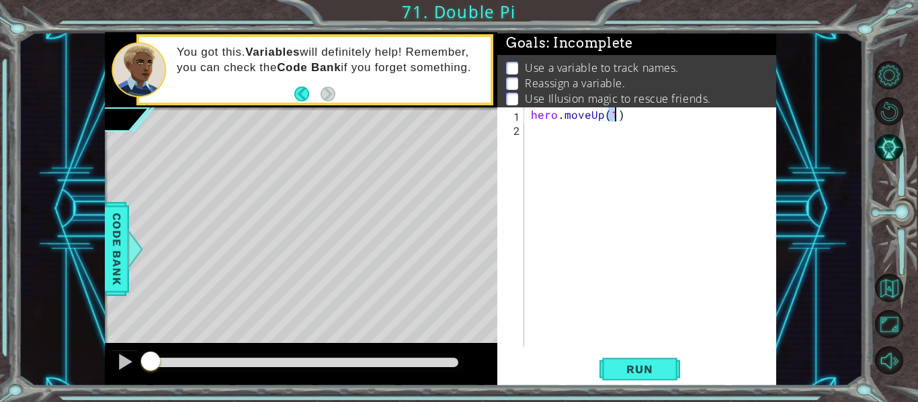
click at [529, 116] on div "hero . moveUp ( 1 )" at bounding box center [654, 241] width 252 height 268
click at [531, 118] on div "hero . moveUp ( 1 )" at bounding box center [654, 241] width 252 height 268
type textarea "steps = 2"
click at [536, 158] on div "steps = 2 hero . moveUp ( 1 )" at bounding box center [654, 241] width 252 height 268
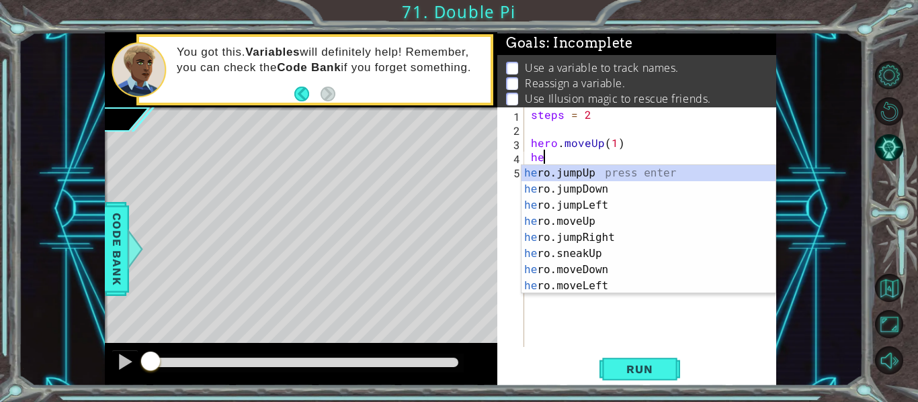
type textarea "h"
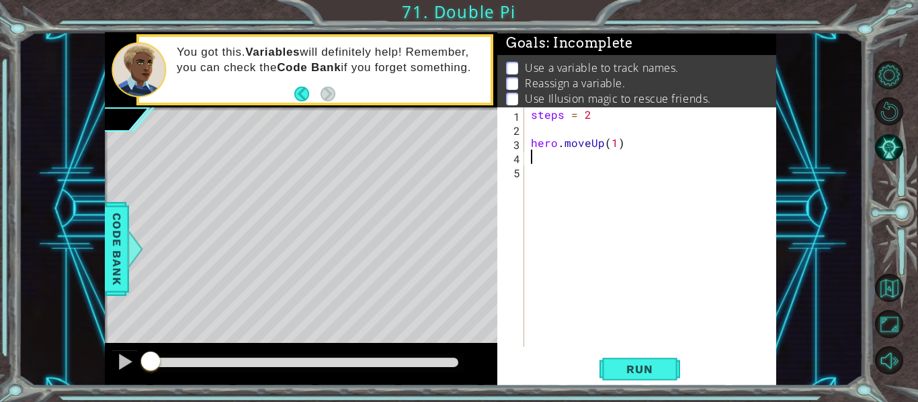
click at [613, 148] on div "steps = 2 hero . moveUp ( 1 )" at bounding box center [654, 241] width 252 height 268
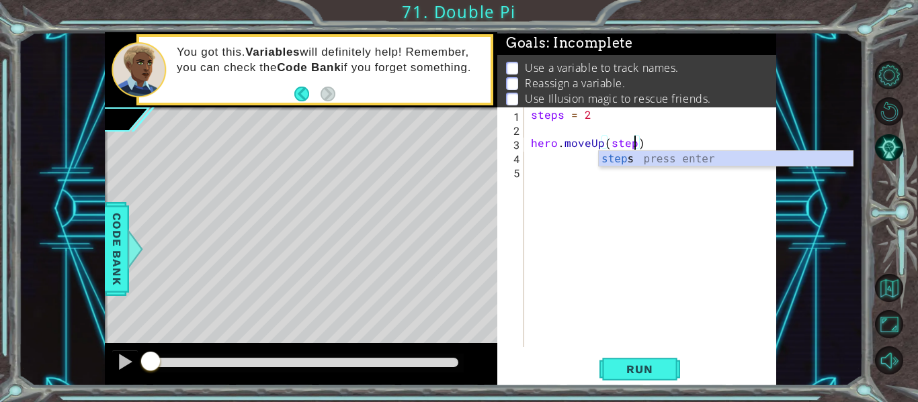
type textarea "hero.moveUp(steps)"
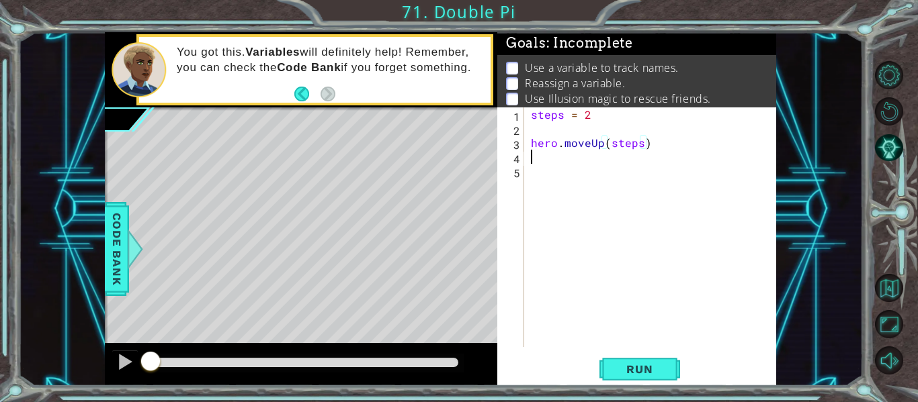
click at [550, 159] on div "steps = 2 hero . moveUp ( steps )" at bounding box center [654, 241] width 252 height 268
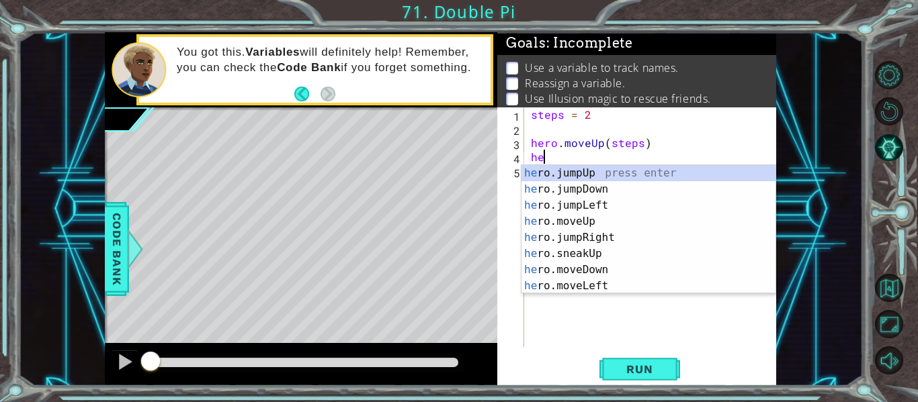
type textarea "hero"
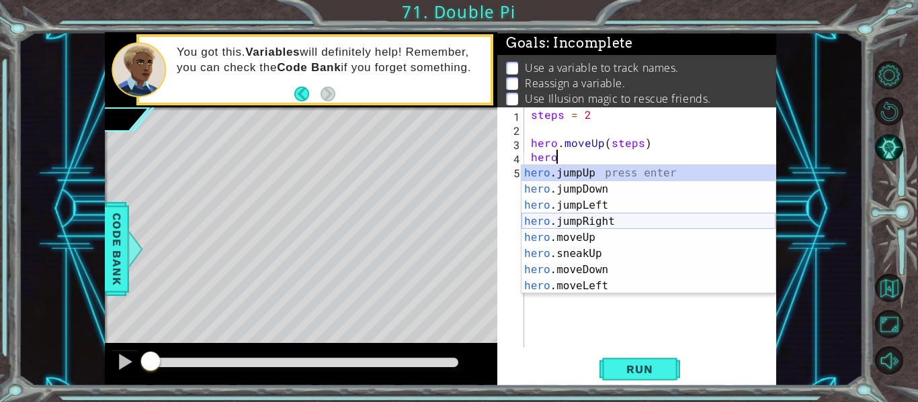
click at [594, 218] on div "hero .jumpUp press enter hero .jumpDown press enter hero .jumpLeft press enter …" at bounding box center [648, 245] width 254 height 161
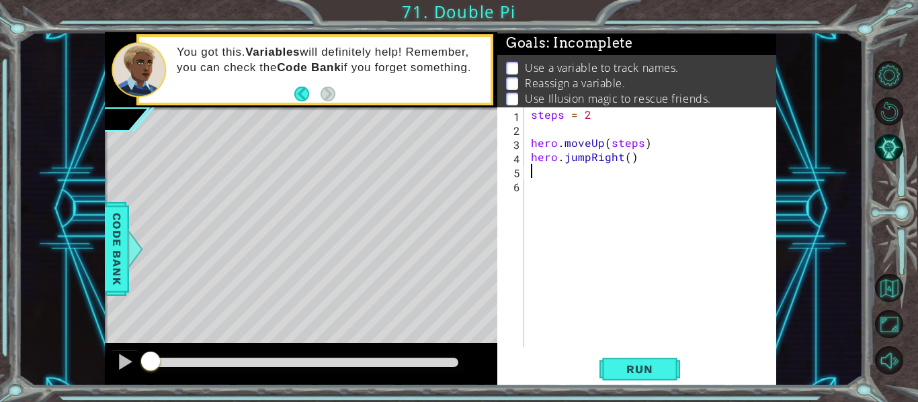
click at [627, 164] on div "steps = 2 hero . moveUp ( steps ) hero . jumpRight ( )" at bounding box center [654, 241] width 252 height 268
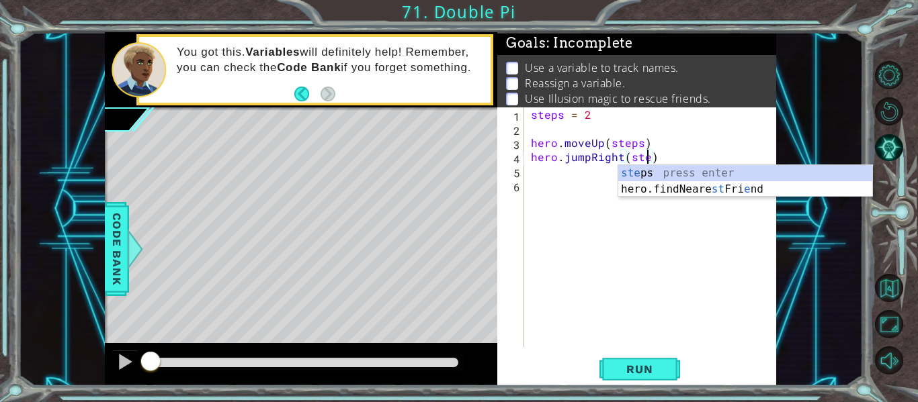
type textarea "hero.jumpRight(steps)"
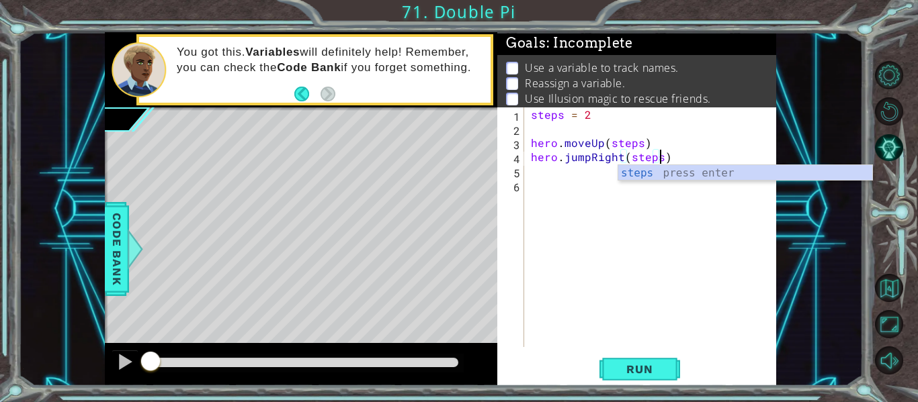
scroll to position [0, 8]
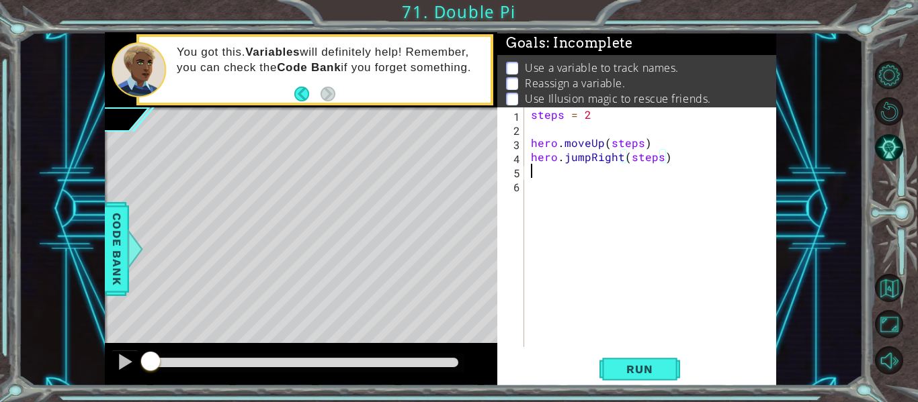
click at [528, 173] on div "steps = 2 hero . moveUp ( steps ) hero . jumpRight ( steps )" at bounding box center [654, 241] width 252 height 268
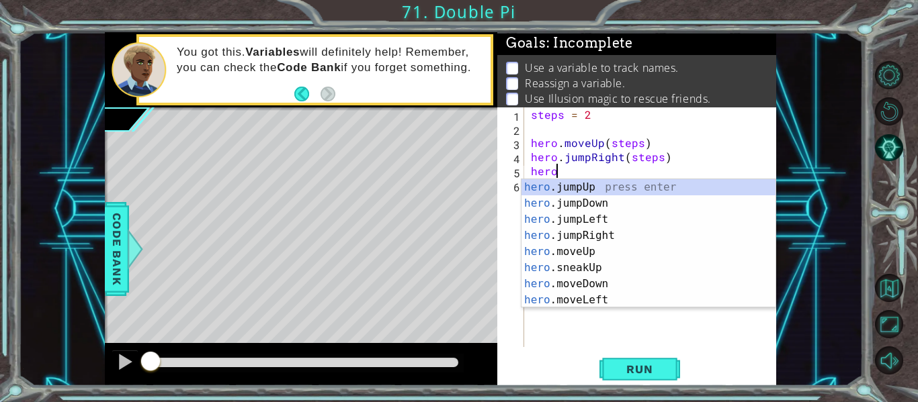
scroll to position [0, 1]
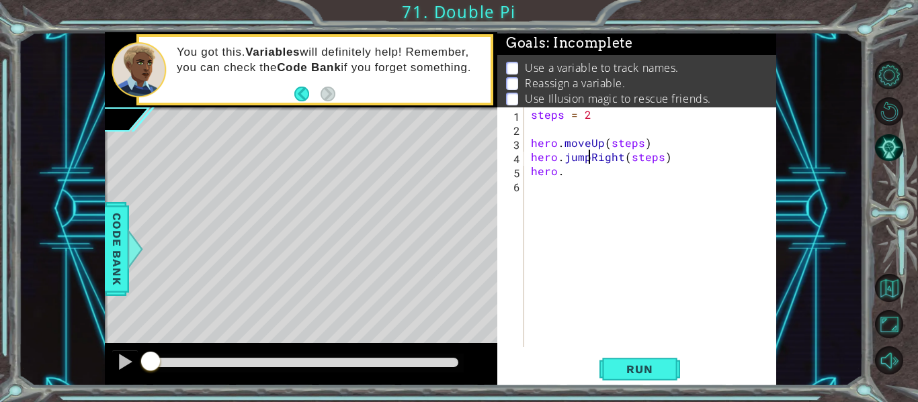
click at [590, 159] on div "steps = 2 hero . moveUp ( steps ) hero . jumpRight ( steps ) hero ." at bounding box center [654, 241] width 252 height 268
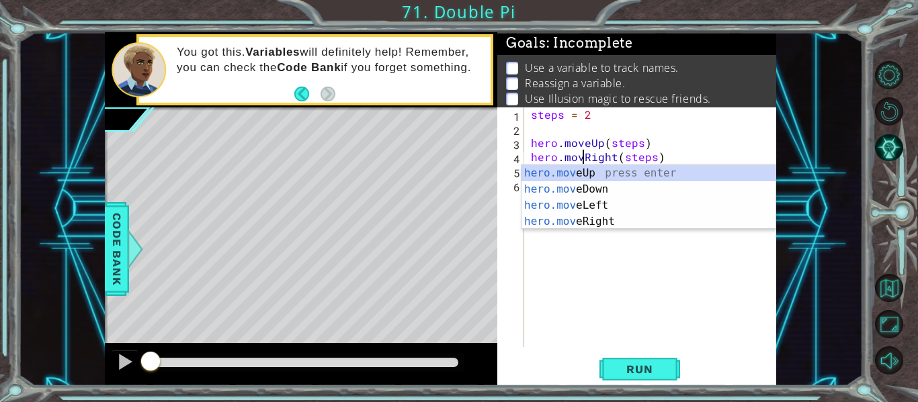
type textarea "hero.moveRight(steps)"
click at [607, 264] on div "steps = 2 hero . moveUp ( steps ) hero . moveRight ( steps ) hero ." at bounding box center [654, 241] width 252 height 268
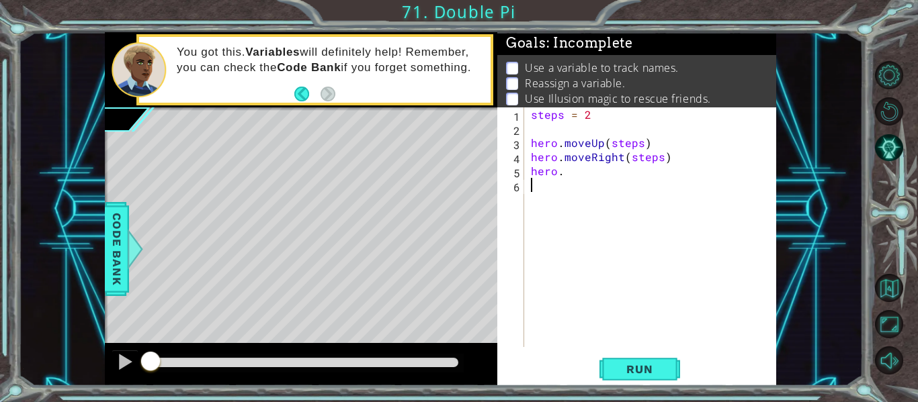
scroll to position [0, 0]
click at [572, 171] on div "steps = 2 hero . moveUp ( steps ) hero . moveRight ( steps ) hero ." at bounding box center [654, 241] width 252 height 268
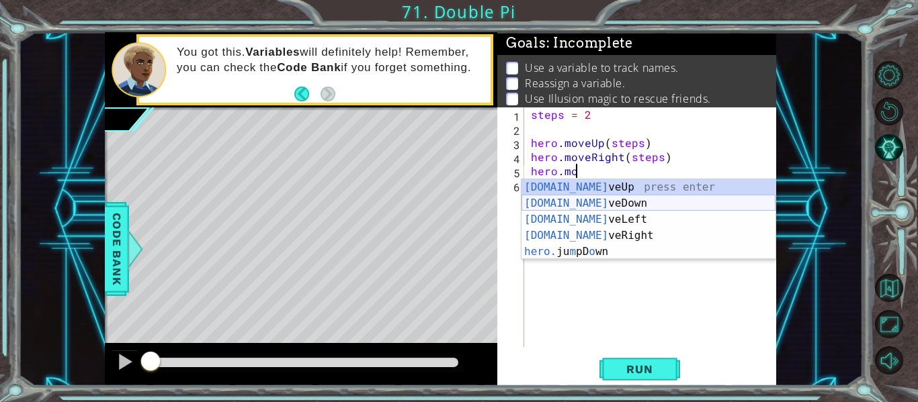
click at [596, 204] on div "[DOMAIN_NAME] veUp press enter [DOMAIN_NAME] veDown press enter [DOMAIN_NAME] v…" at bounding box center [648, 235] width 254 height 113
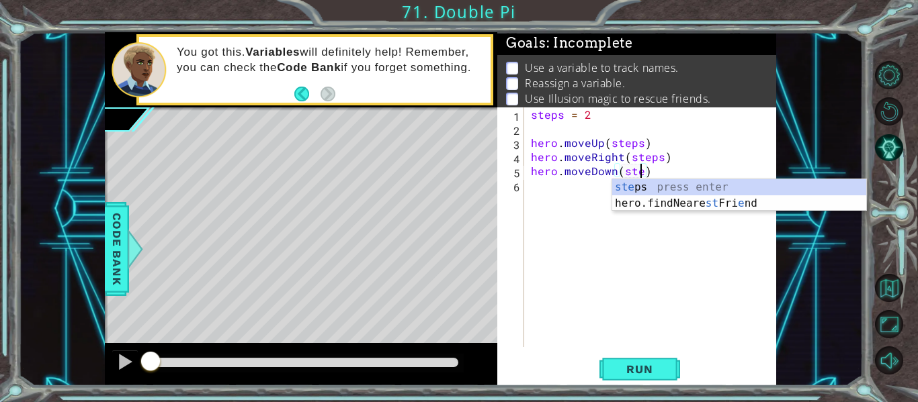
type textarea "hero.moveDown(steps)"
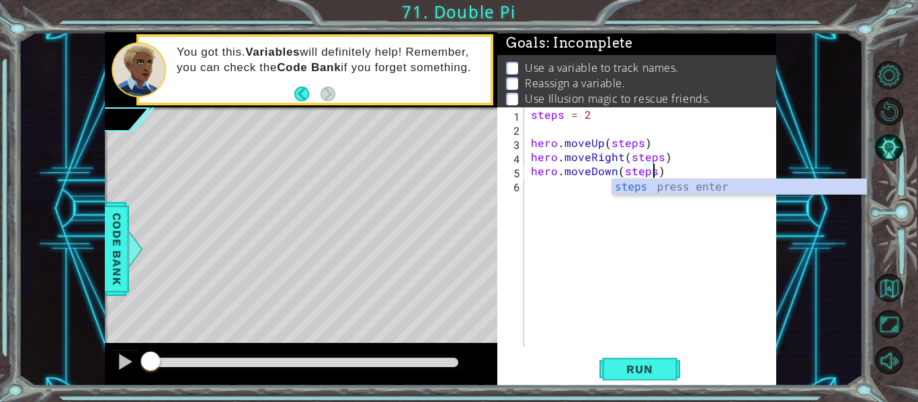
scroll to position [0, 7]
click at [545, 183] on div "steps = 2 hero . moveUp ( steps ) hero . moveRight ( steps ) hero . moveDown ( …" at bounding box center [654, 241] width 252 height 268
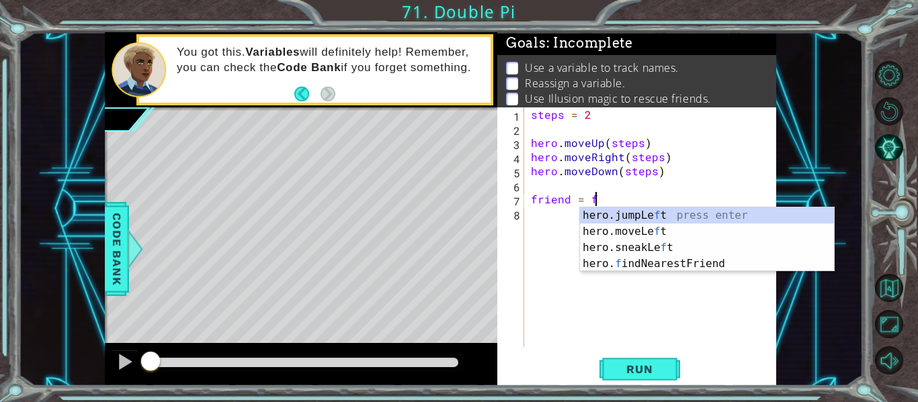
scroll to position [0, 4]
type textarea "friend = fri"
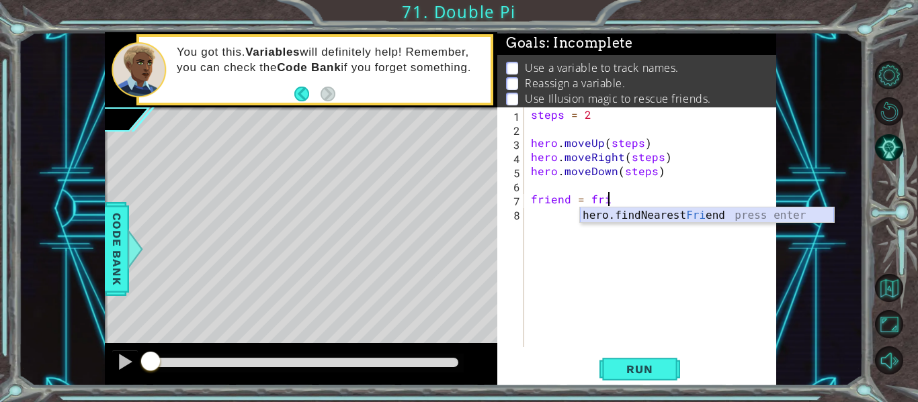
click at [615, 208] on div "hero.findNearest Fri end press enter" at bounding box center [707, 232] width 254 height 48
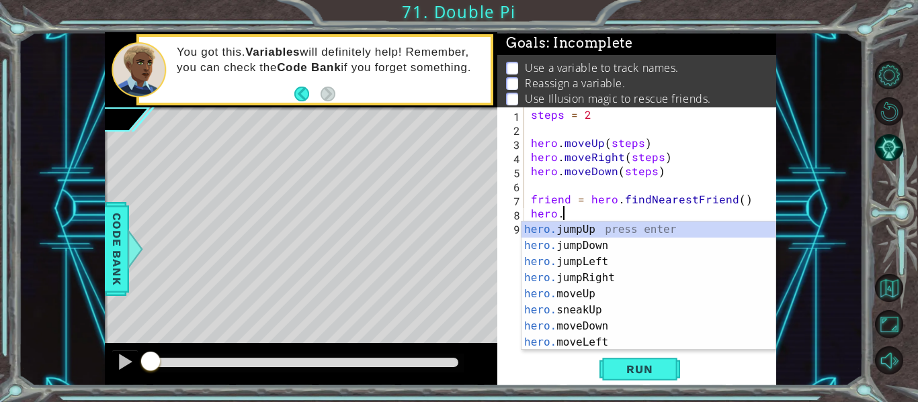
scroll to position [0, 2]
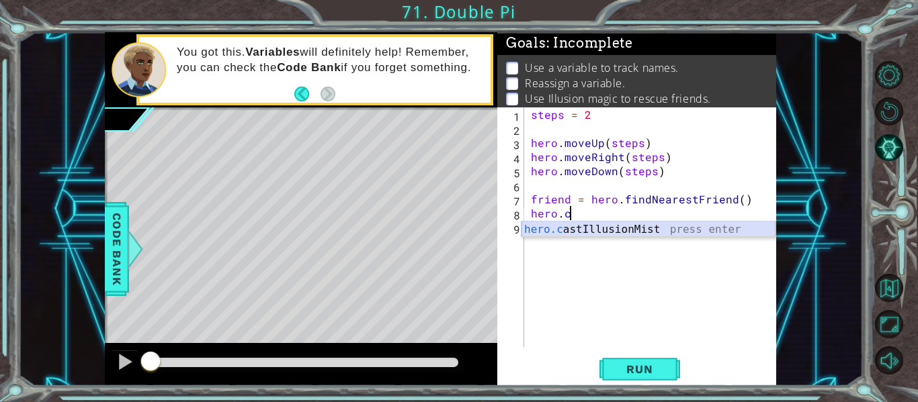
click at [599, 227] on div "hero.c astIllusionMist press enter" at bounding box center [648, 246] width 254 height 48
type textarea "hero.castIllusionMist(friend)"
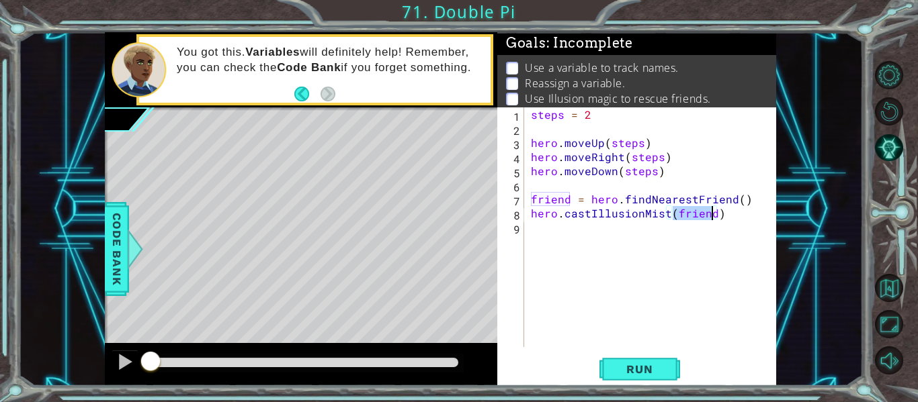
click at [560, 230] on div "steps = 2 hero . moveUp ( steps ) hero . moveRight ( steps ) hero . moveDown ( …" at bounding box center [654, 241] width 252 height 268
type textarea "hero.castIllusionMist(friend)"
click at [535, 230] on div "steps = 2 hero . moveUp ( steps ) hero . moveRight ( steps ) hero . moveDown ( …" at bounding box center [654, 241] width 252 height 268
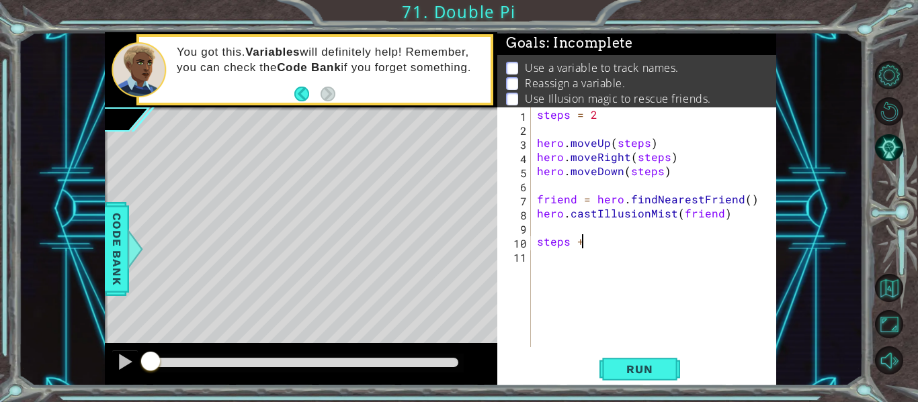
scroll to position [0, 2]
type textarea "steps = 4"
click at [541, 257] on div "steps = 2 hero . moveUp ( steps ) hero . moveRight ( steps ) hero . moveDown ( …" at bounding box center [657, 241] width 246 height 268
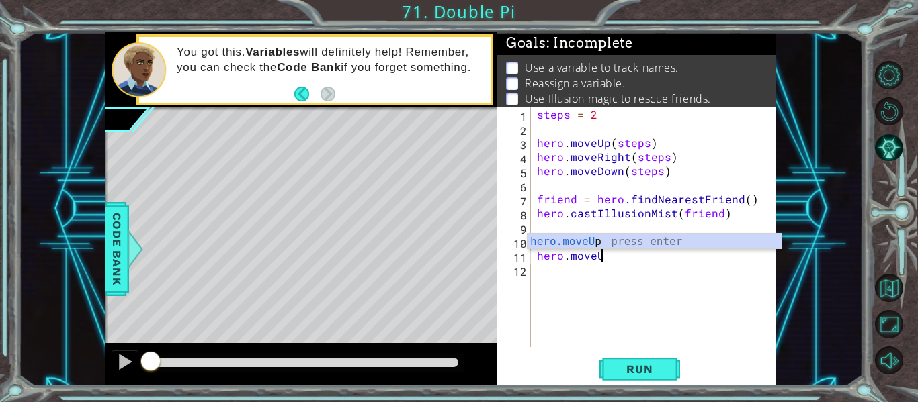
scroll to position [0, 4]
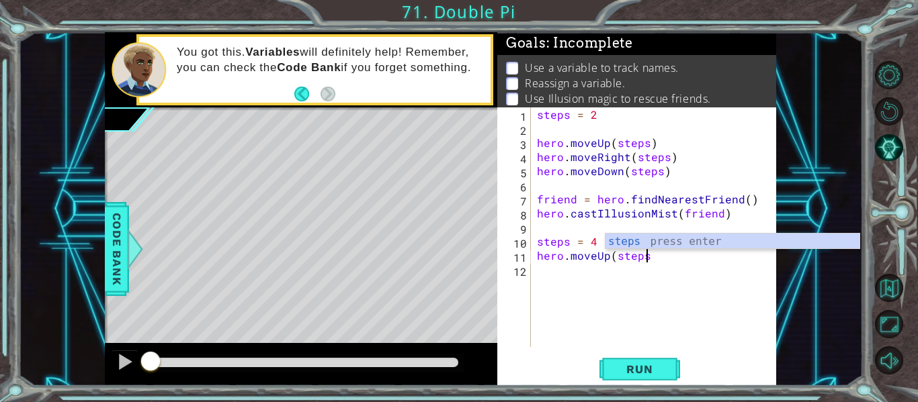
type textarea "hero.moveUp(steps)"
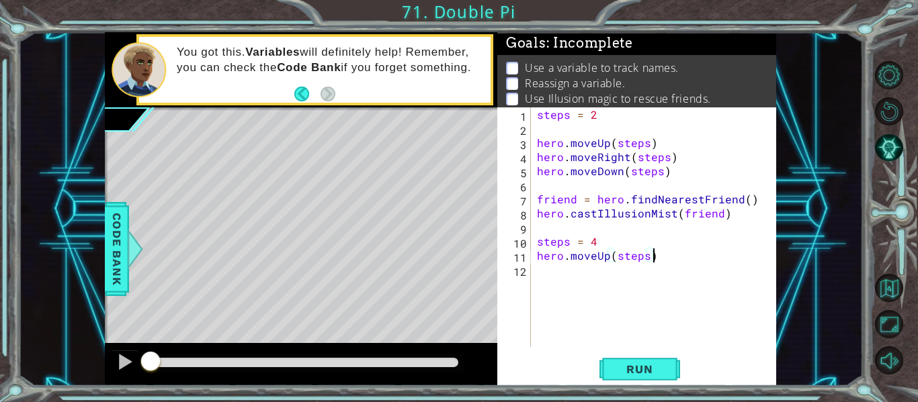
scroll to position [0, 7]
click at [560, 271] on div "steps = 2 hero . moveUp ( steps ) hero . moveRight ( steps ) hero . moveDown ( …" at bounding box center [657, 241] width 246 height 268
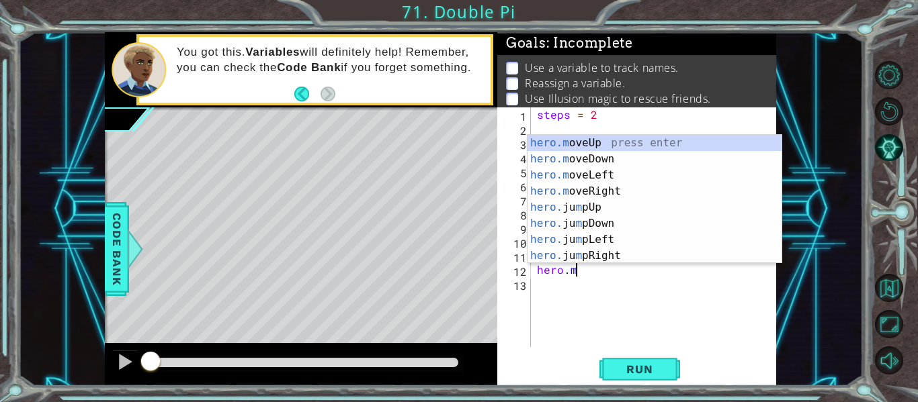
scroll to position [0, 2]
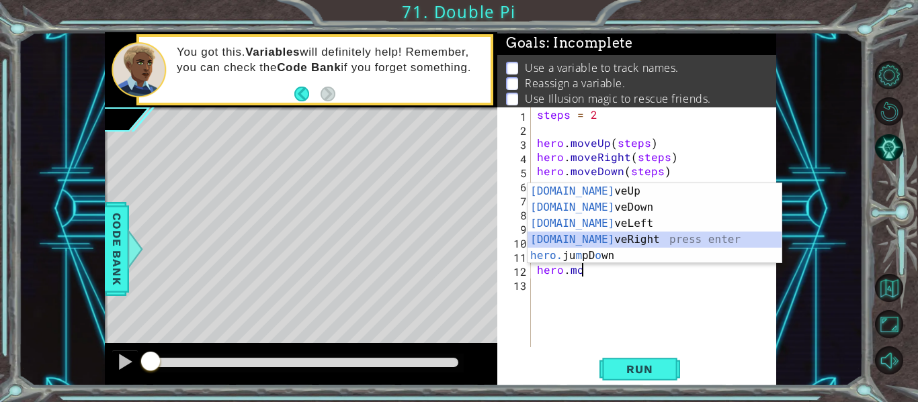
click at [594, 234] on div "[DOMAIN_NAME] veUp press enter [DOMAIN_NAME] veDown press enter [DOMAIN_NAME] v…" at bounding box center [654, 239] width 254 height 113
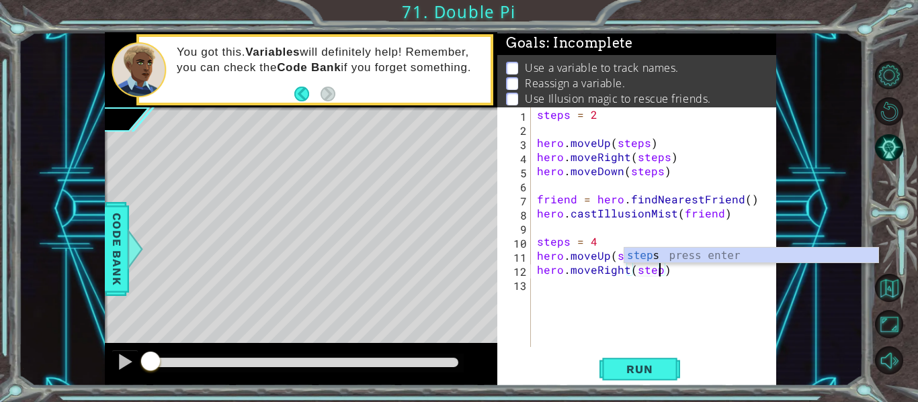
scroll to position [0, 8]
click at [596, 245] on div "steps = 2 hero . moveUp ( steps ) hero . moveRight ( steps ) hero . moveDown ( …" at bounding box center [657, 241] width 246 height 268
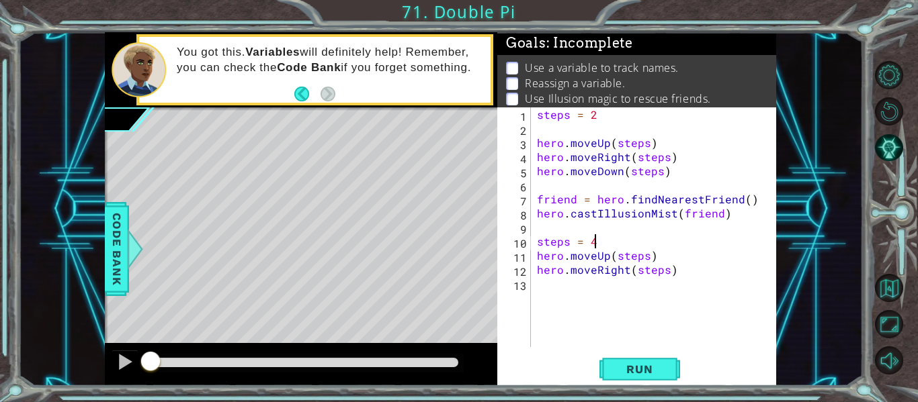
scroll to position [0, 3]
type textarea "steps = 3"
click at [655, 367] on span "Run" at bounding box center [639, 369] width 53 height 13
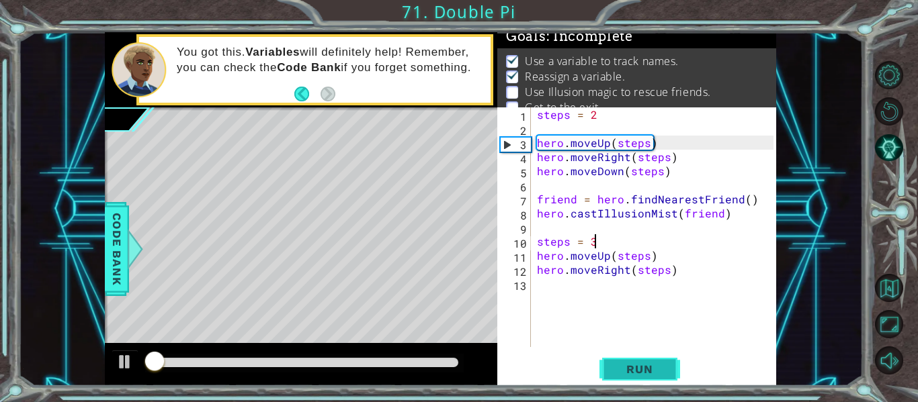
scroll to position [11, 0]
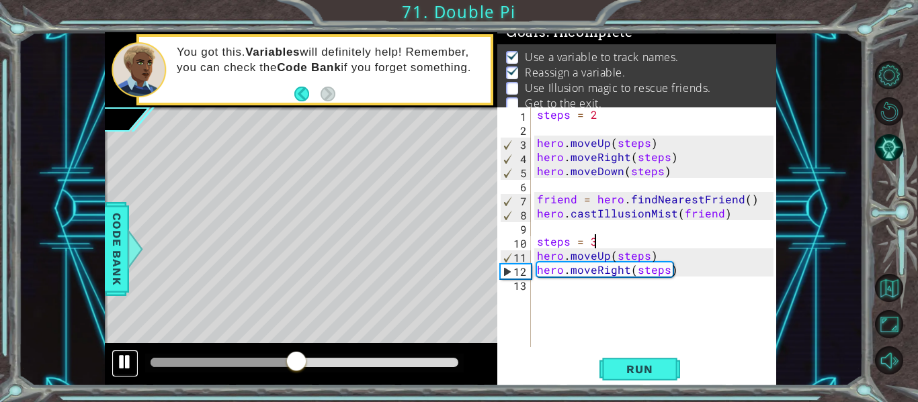
click at [122, 365] on div at bounding box center [124, 361] width 17 height 17
click at [545, 291] on div "steps = 2 hero . moveUp ( steps ) hero . moveRight ( steps ) hero . moveDown ( …" at bounding box center [657, 241] width 246 height 268
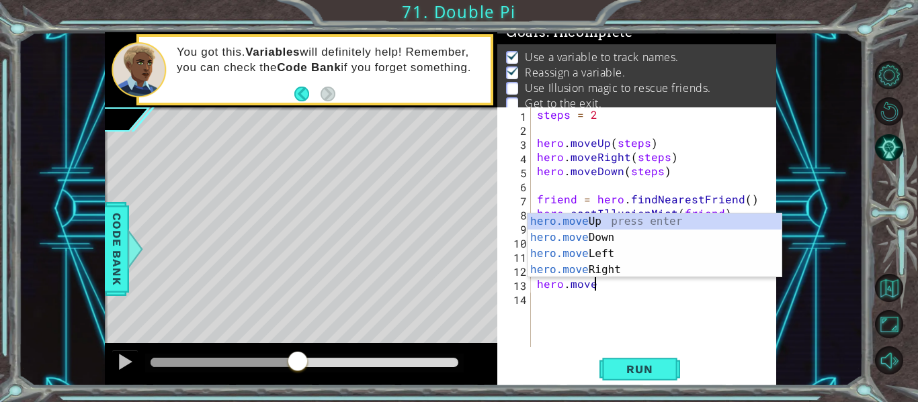
scroll to position [0, 3]
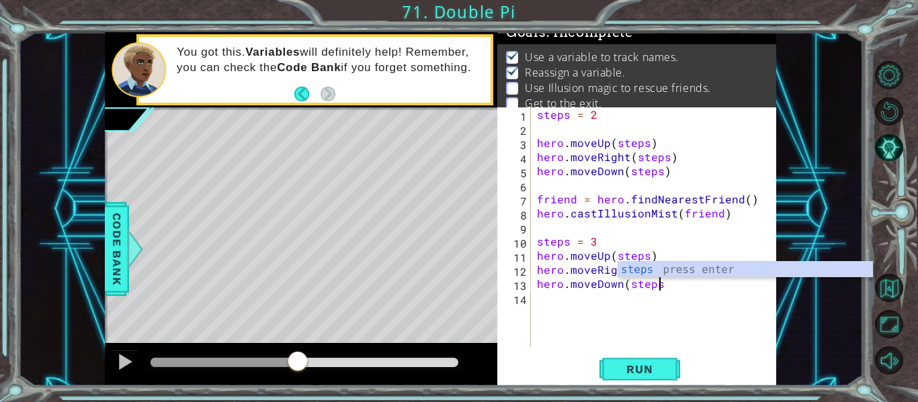
type textarea "hero.moveDown(steps)"
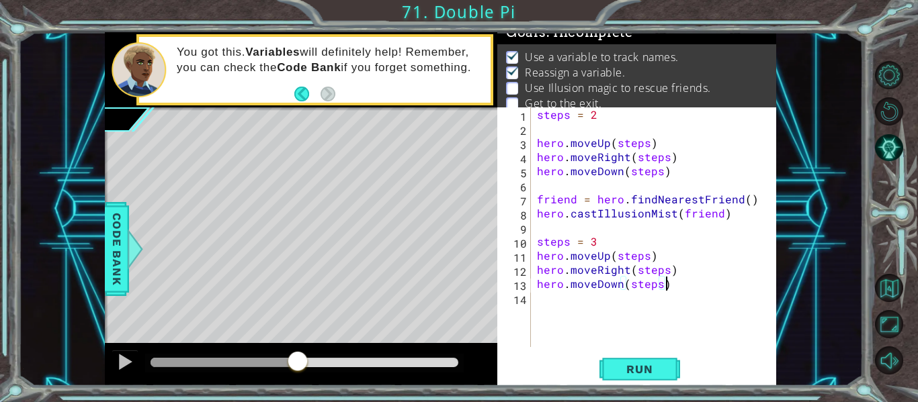
scroll to position [0, 7]
click at [564, 302] on div "steps = 2 hero . moveUp ( steps ) hero . moveRight ( steps ) hero . moveDown ( …" at bounding box center [657, 241] width 246 height 268
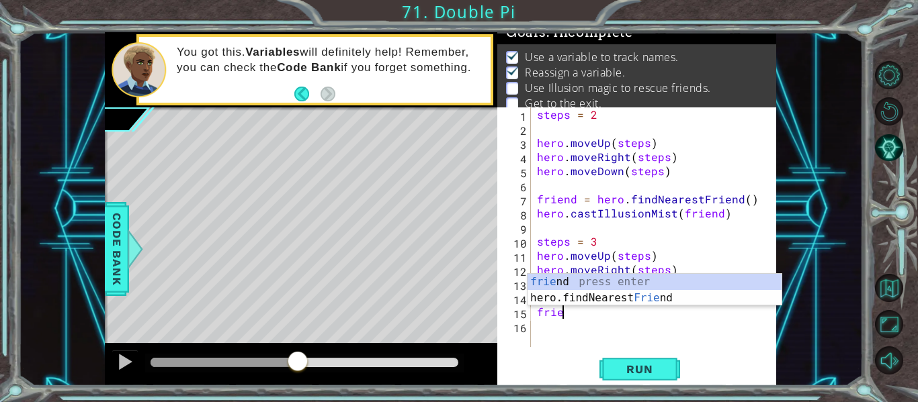
type textarea "friend"
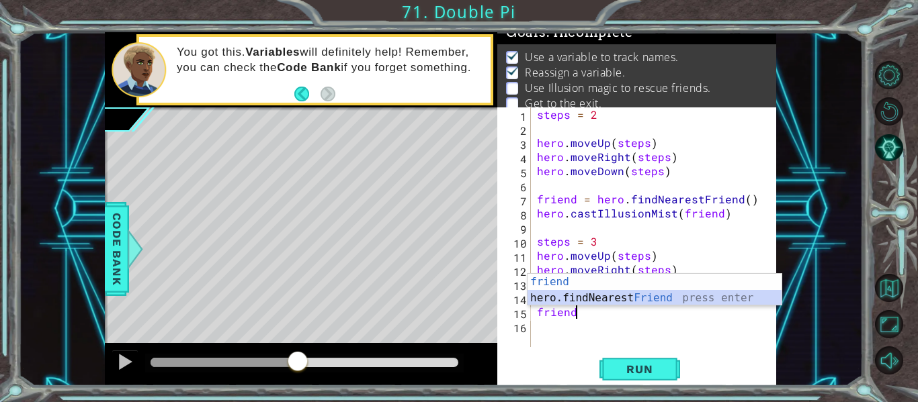
click at [611, 299] on div "friend press enter hero.findNearest Friend press enter" at bounding box center [654, 306] width 254 height 64
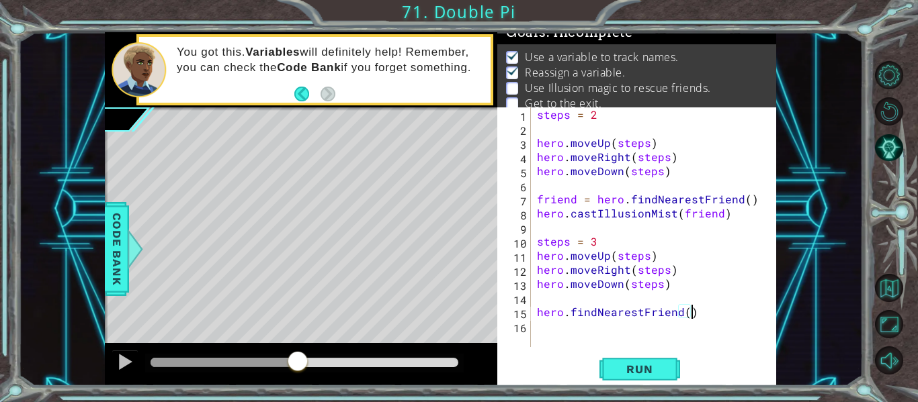
click at [537, 312] on div "steps = 2 hero . moveUp ( steps ) hero . moveRight ( steps ) hero . moveDown ( …" at bounding box center [657, 241] width 246 height 268
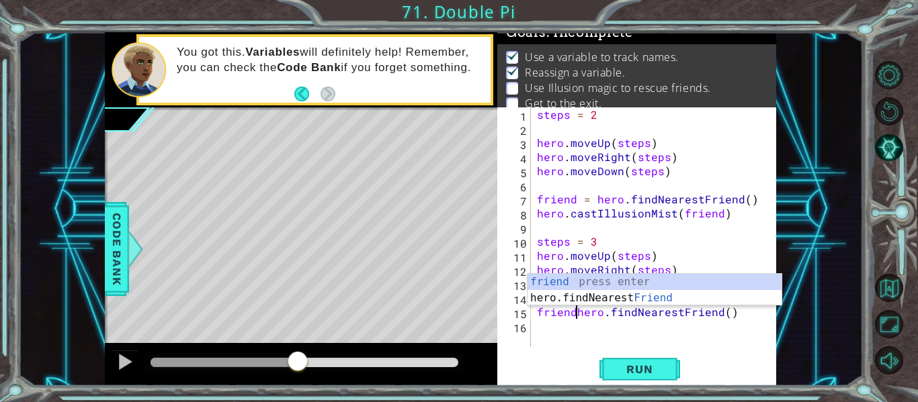
scroll to position [0, 3]
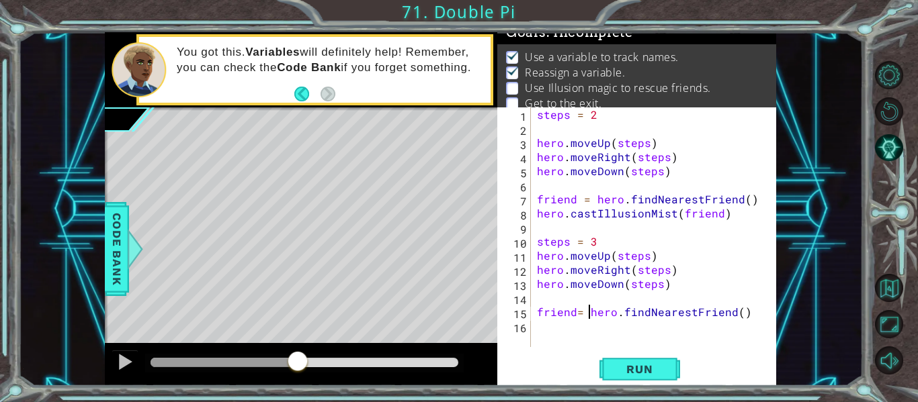
click at [578, 315] on div "steps = 2 hero . moveUp ( steps ) hero . moveRight ( steps ) hero . moveDown ( …" at bounding box center [657, 241] width 246 height 268
type textarea "friend = hero.findNearestFriend()"
click at [552, 329] on div "steps = 2 hero . moveUp ( steps ) hero . moveRight ( steps ) hero . moveDown ( …" at bounding box center [657, 241] width 246 height 268
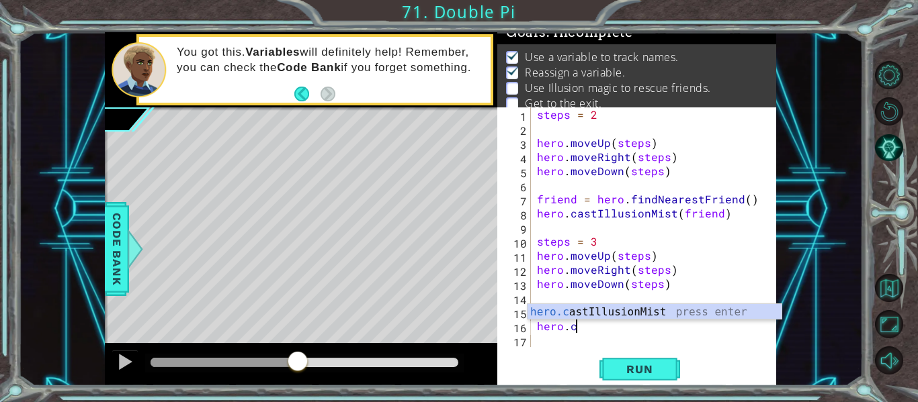
scroll to position [0, 2]
click at [672, 311] on div "[DOMAIN_NAME] stIllusionMist press enter" at bounding box center [654, 328] width 254 height 48
type textarea "hero.castIllusionMist(friend)"
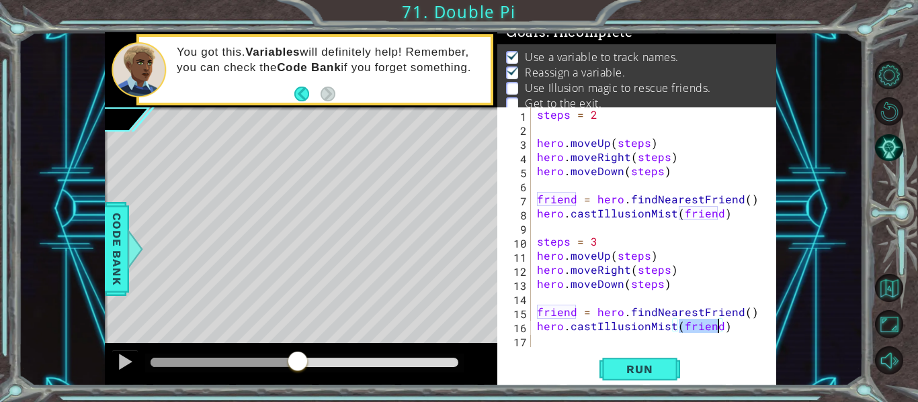
click at [566, 340] on div "steps = 2 hero . moveUp ( steps ) hero . moveRight ( steps ) hero . moveDown ( …" at bounding box center [657, 241] width 246 height 268
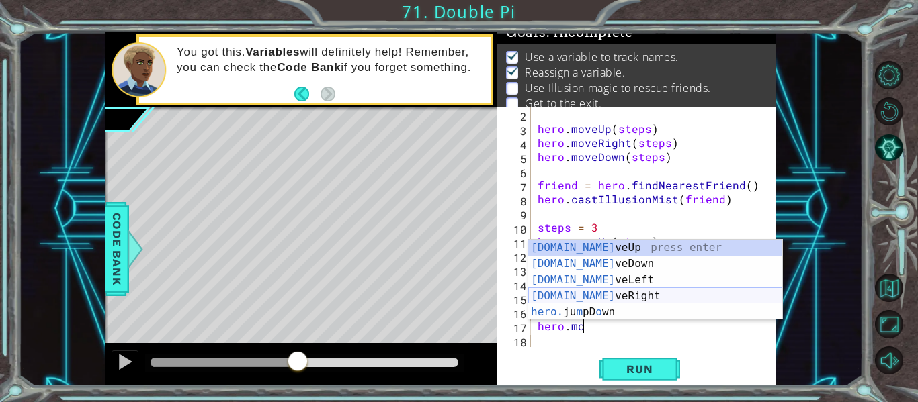
click at [630, 293] on div "[DOMAIN_NAME] veUp press enter [DOMAIN_NAME] veDown press enter [DOMAIN_NAME] v…" at bounding box center [655, 296] width 254 height 113
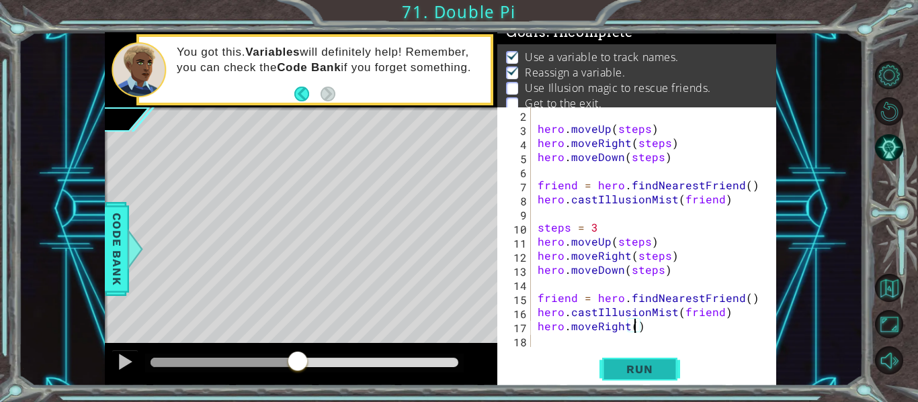
type textarea "hero.moveRight()"
click at [630, 366] on span "Run" at bounding box center [639, 369] width 53 height 13
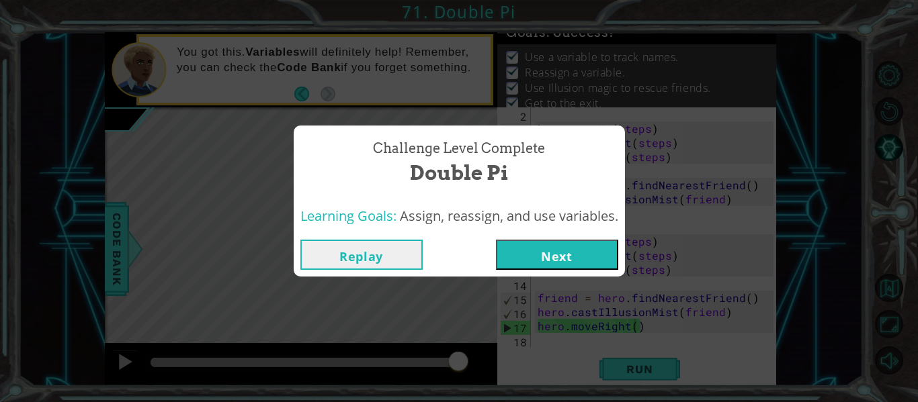
click at [541, 264] on button "Next" at bounding box center [557, 255] width 122 height 30
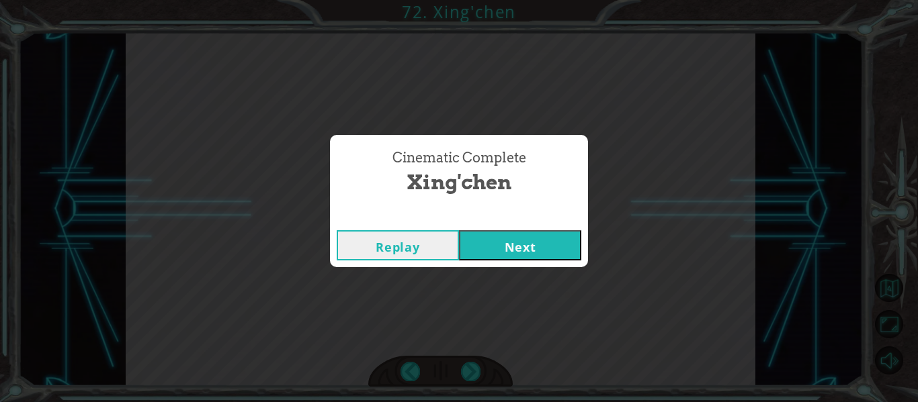
click at [541, 244] on button "Next" at bounding box center [520, 245] width 122 height 30
click at [528, 249] on button "Next" at bounding box center [520, 245] width 122 height 30
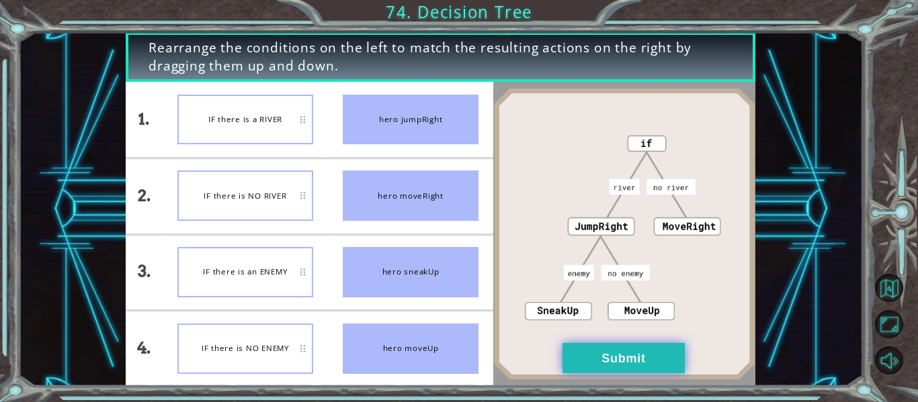
click at [601, 369] on button "Submit" at bounding box center [623, 358] width 122 height 30
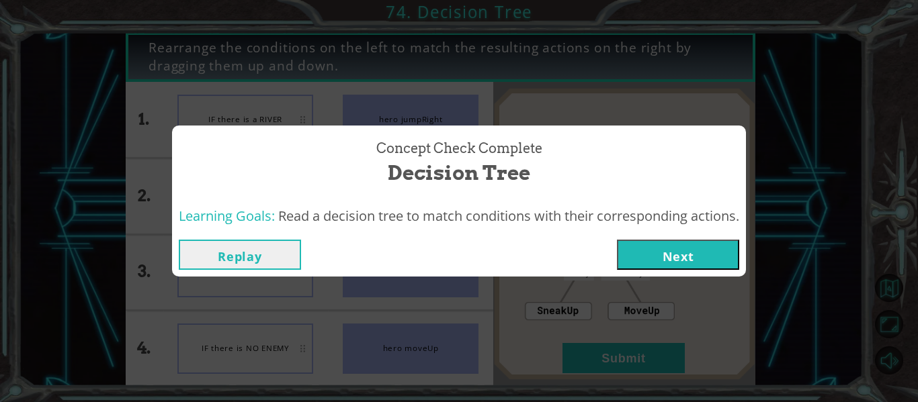
click at [675, 247] on button "Next" at bounding box center [678, 255] width 122 height 30
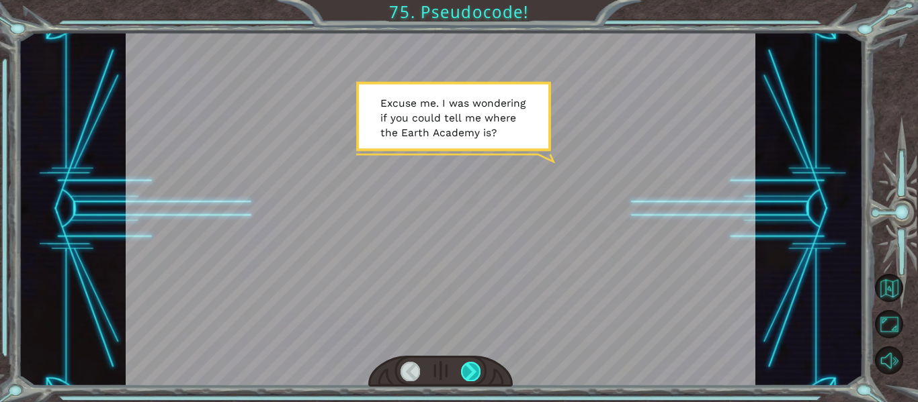
click at [477, 375] on div at bounding box center [470, 371] width 19 height 19
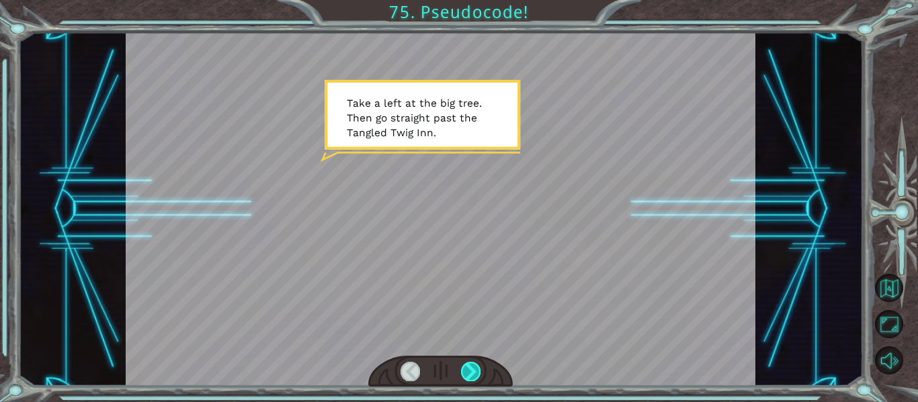
click at [478, 376] on div at bounding box center [470, 371] width 19 height 19
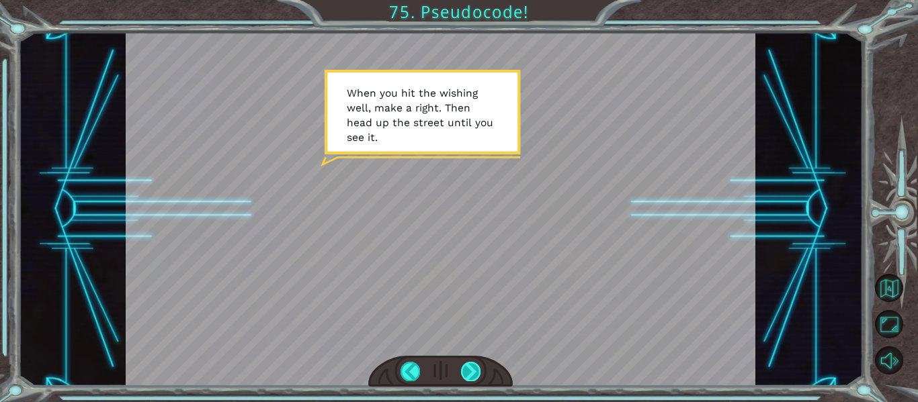
click at [480, 376] on div at bounding box center [470, 371] width 19 height 19
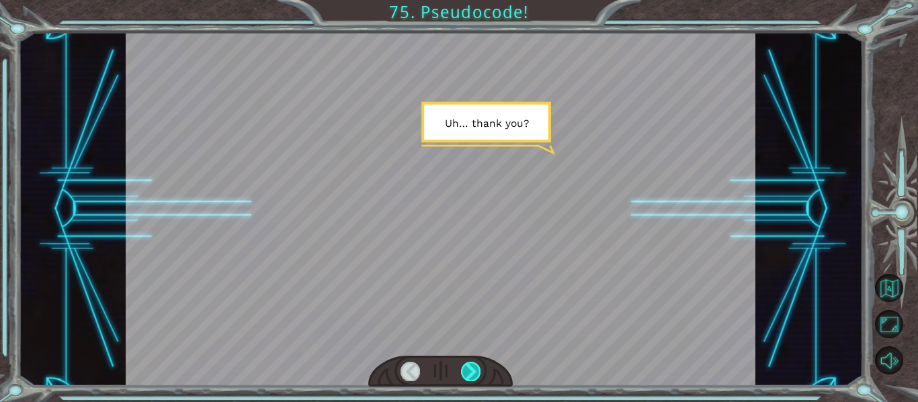
click at [480, 376] on div at bounding box center [470, 371] width 19 height 19
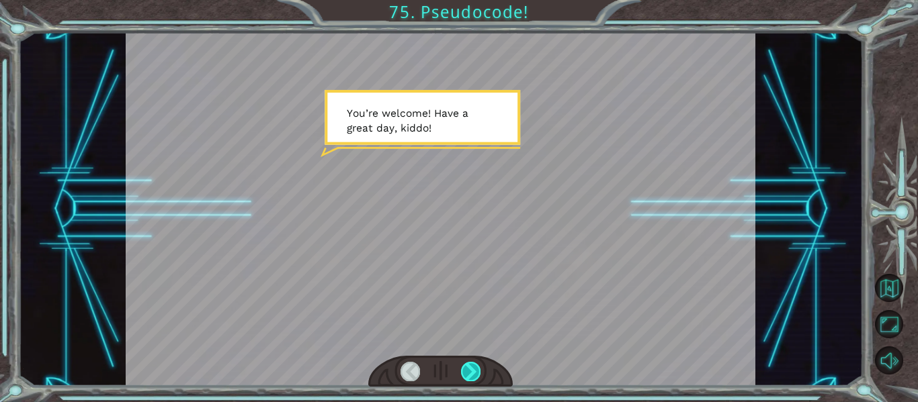
click at [480, 376] on div at bounding box center [470, 371] width 19 height 19
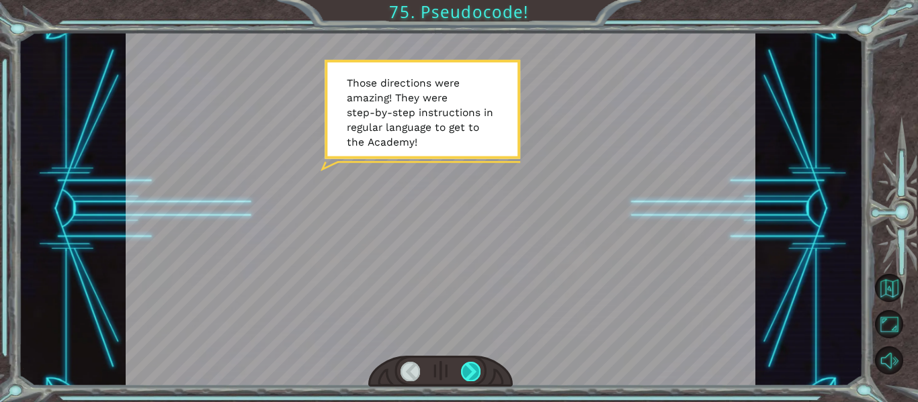
click at [480, 376] on div at bounding box center [470, 371] width 19 height 19
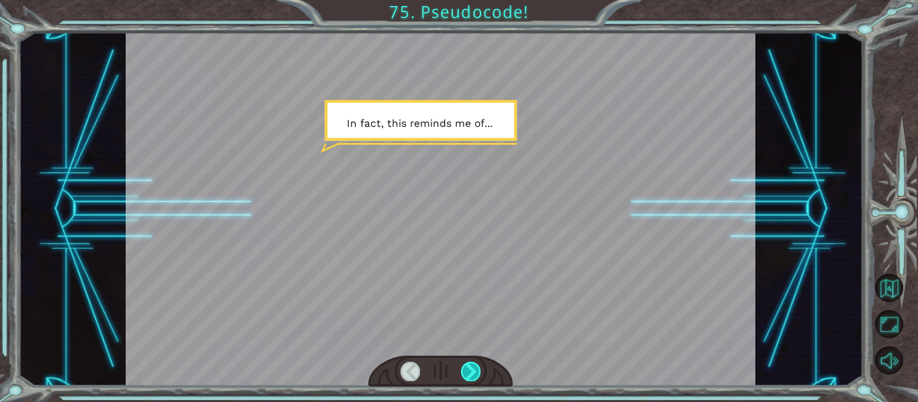
click at [480, 376] on div at bounding box center [470, 371] width 19 height 19
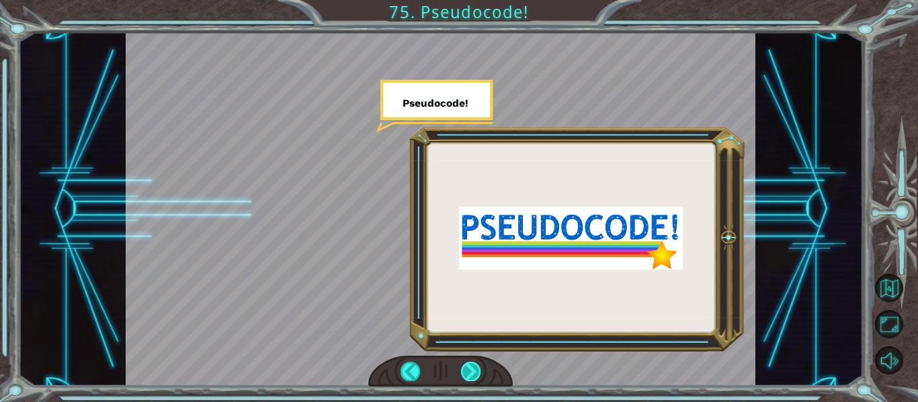
click at [480, 375] on div at bounding box center [470, 371] width 19 height 19
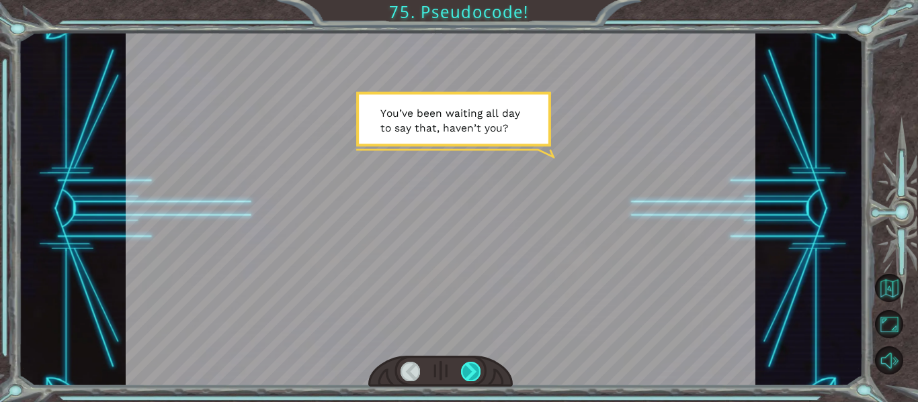
click at [480, 375] on div at bounding box center [470, 371] width 19 height 19
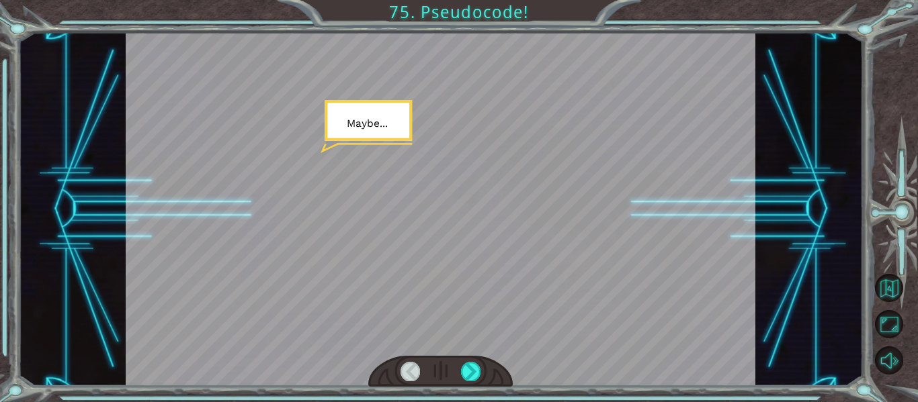
click at [480, 376] on div at bounding box center [440, 372] width 145 height 32
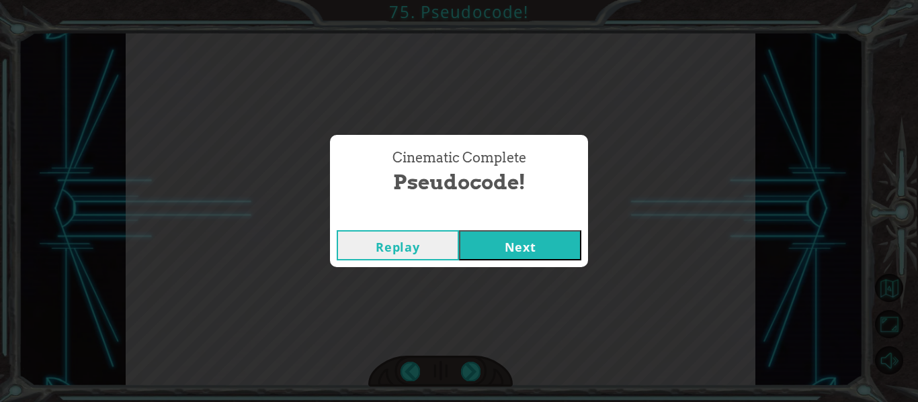
click at [506, 257] on button "Next" at bounding box center [520, 245] width 122 height 30
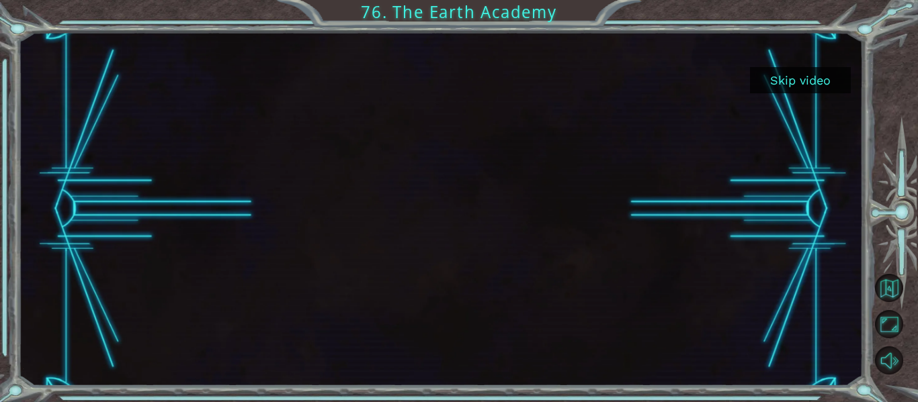
click at [803, 74] on button "Skip video" at bounding box center [800, 80] width 101 height 26
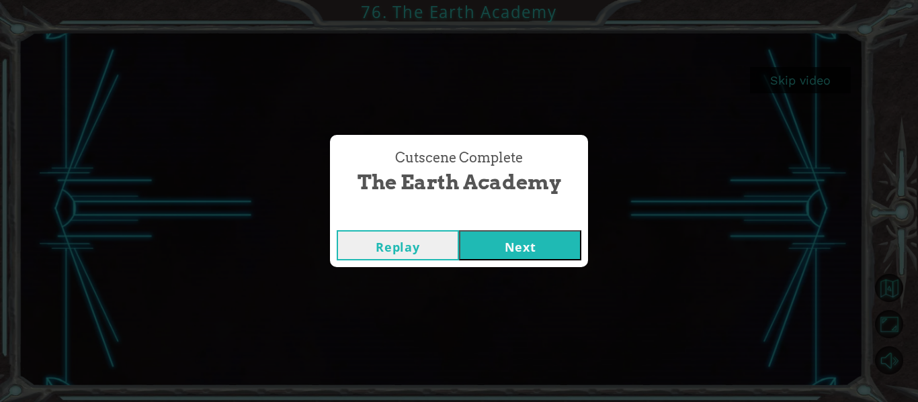
click at [530, 247] on button "Next" at bounding box center [520, 245] width 122 height 30
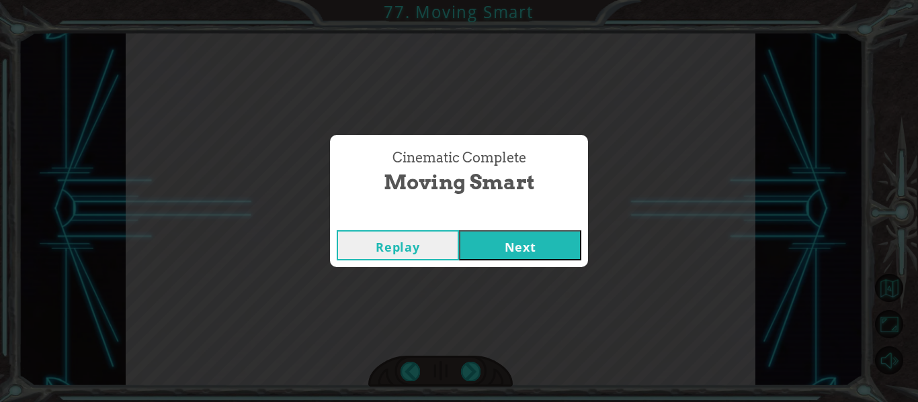
click at [504, 254] on button "Next" at bounding box center [520, 245] width 122 height 30
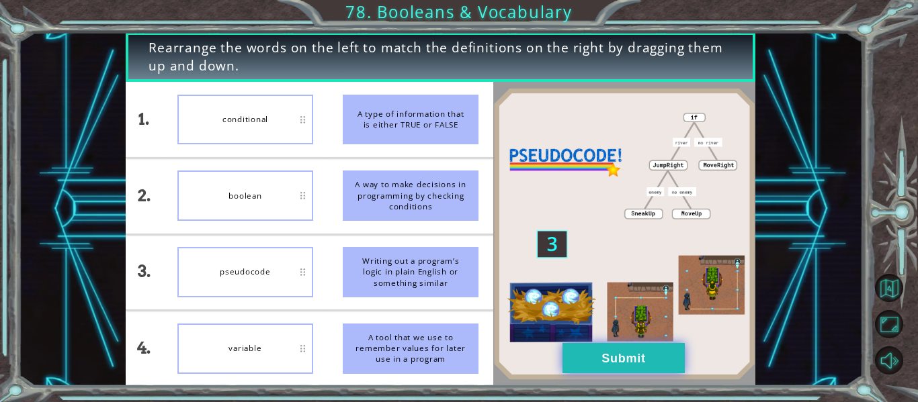
click at [595, 357] on button "Submit" at bounding box center [623, 358] width 122 height 30
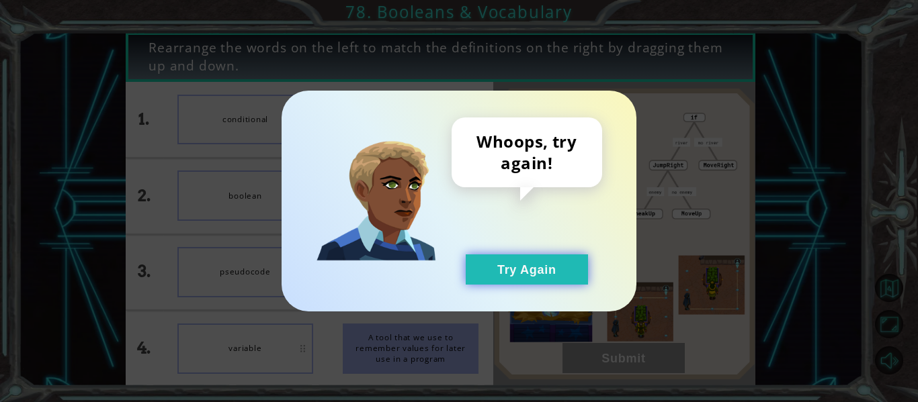
click at [547, 273] on button "Try Again" at bounding box center [527, 270] width 122 height 30
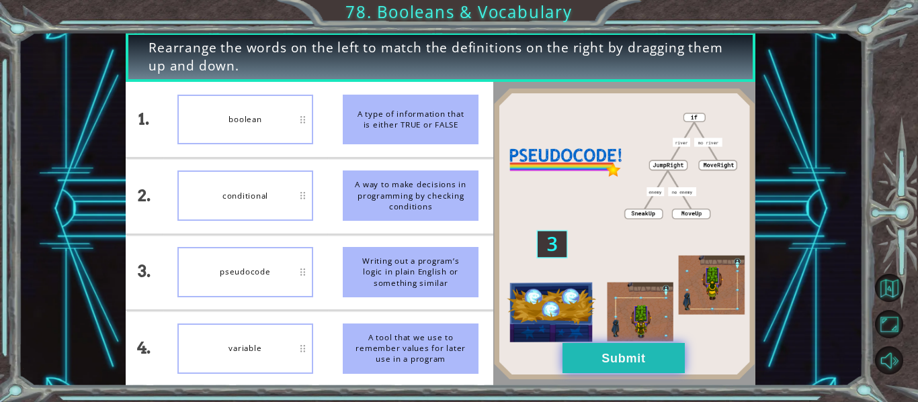
click at [580, 363] on button "Submit" at bounding box center [623, 358] width 122 height 30
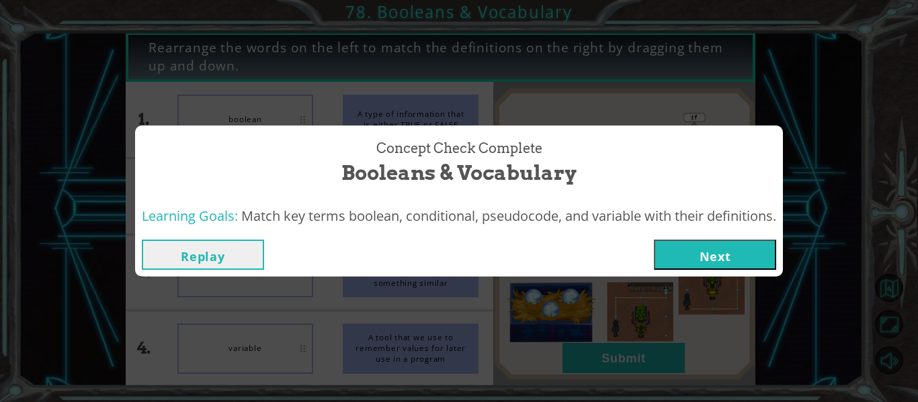
click at [718, 273] on div "Replay Next" at bounding box center [459, 255] width 648 height 44
click at [712, 255] on button "Next" at bounding box center [715, 255] width 122 height 30
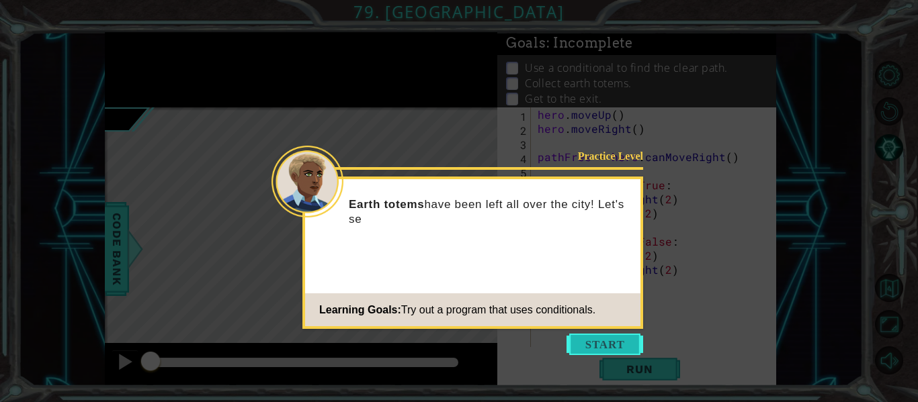
click at [611, 346] on button "Start" at bounding box center [604, 344] width 77 height 21
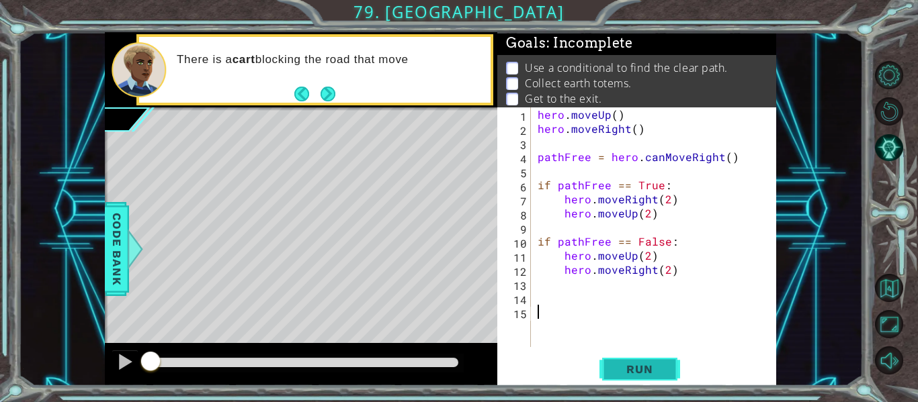
click at [635, 363] on span "Run" at bounding box center [639, 369] width 53 height 13
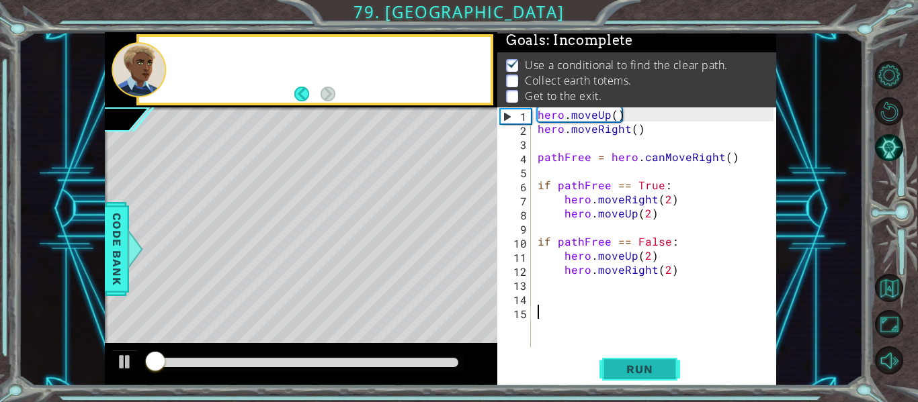
scroll to position [3, 0]
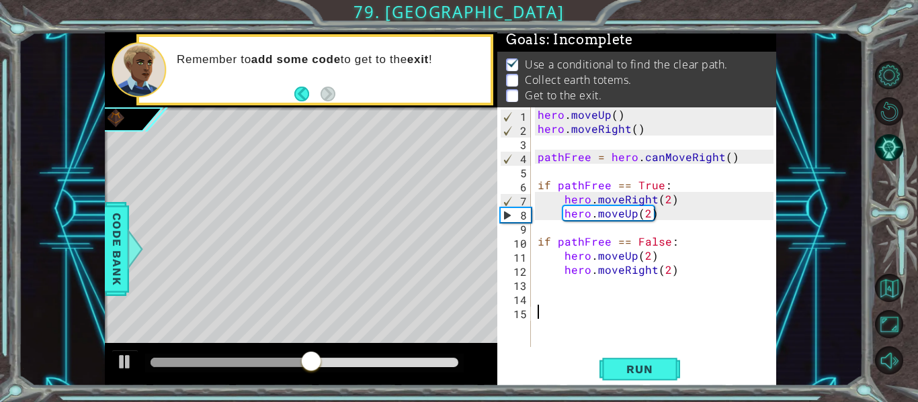
click at [666, 220] on div "hero . moveUp ( ) hero . moveRight ( ) pathFree = hero . canMoveRight ( ) if pa…" at bounding box center [657, 241] width 245 height 268
type textarea "hero.moveUp(2)"
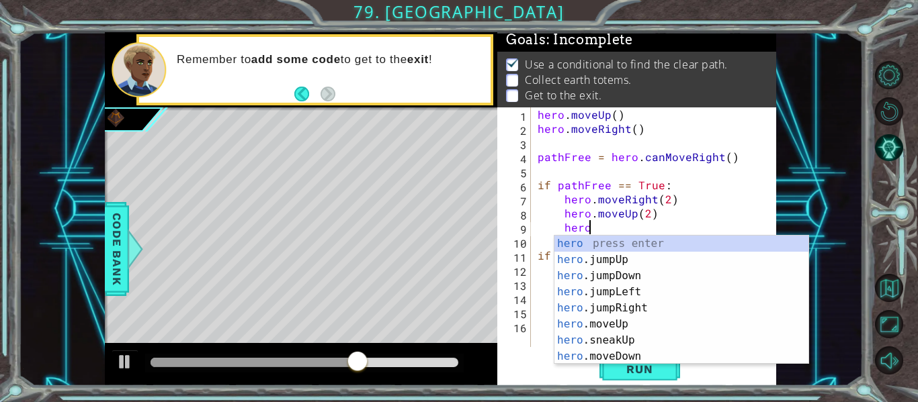
scroll to position [0, 3]
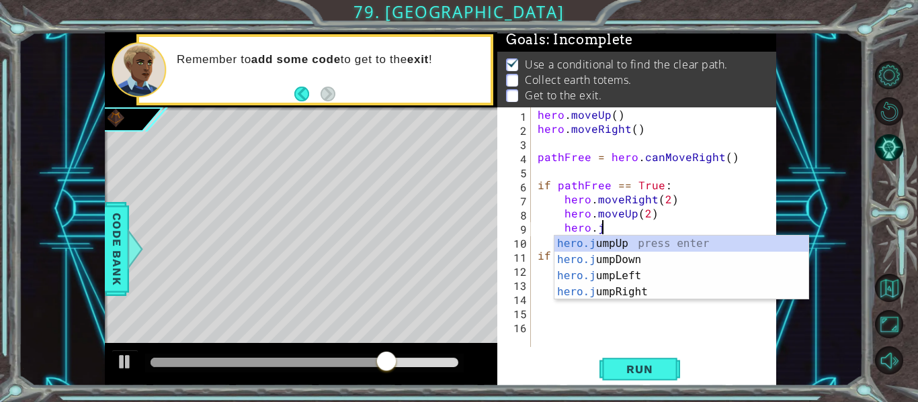
type textarea "hero.ju"
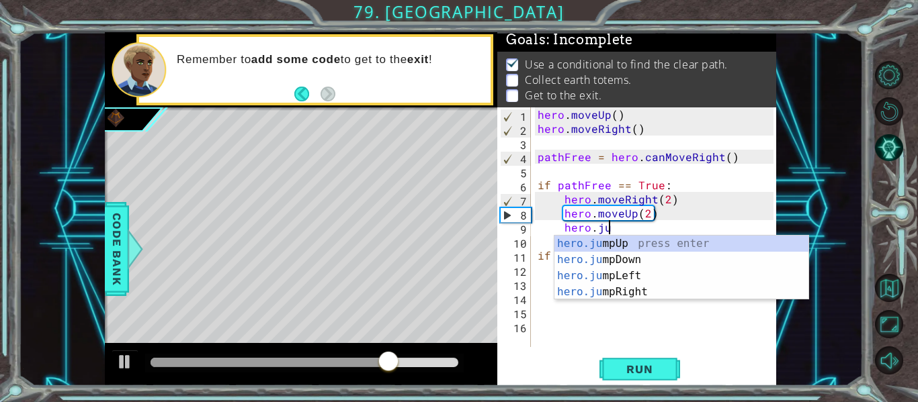
scroll to position [0, 4]
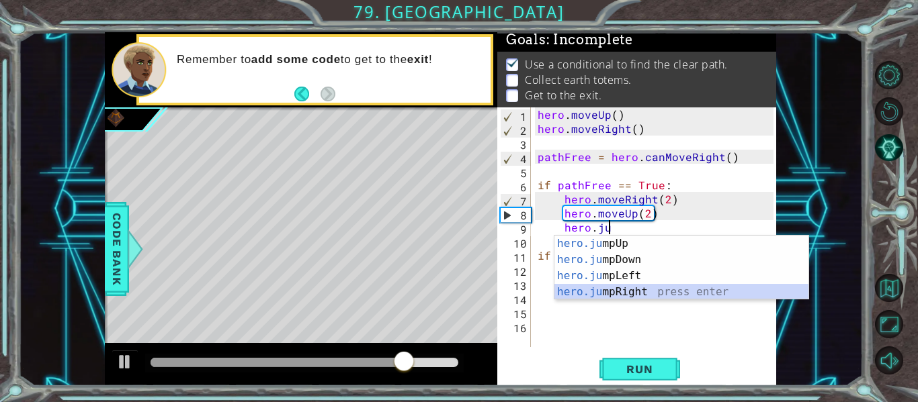
click at [675, 288] on div "hero.ju mpUp press enter hero.ju mpDown press enter hero.[PERSON_NAME] mpLeft p…" at bounding box center [681, 284] width 254 height 97
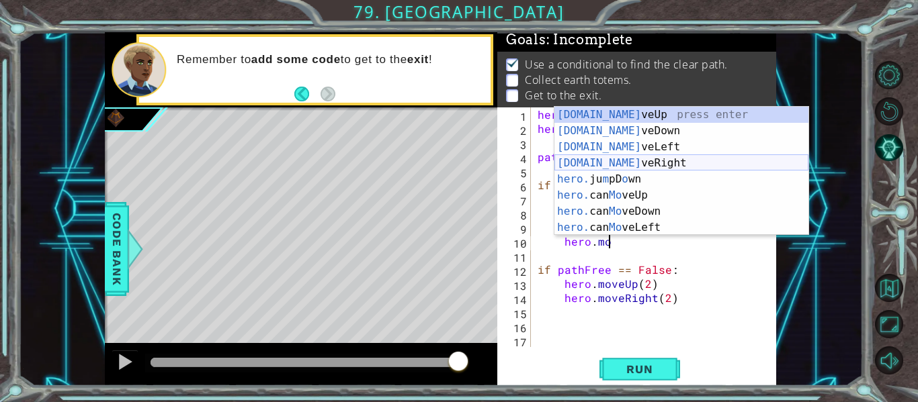
click at [662, 161] on div "[DOMAIN_NAME] veUp press enter [DOMAIN_NAME] veDown press enter [DOMAIN_NAME] v…" at bounding box center [681, 187] width 254 height 161
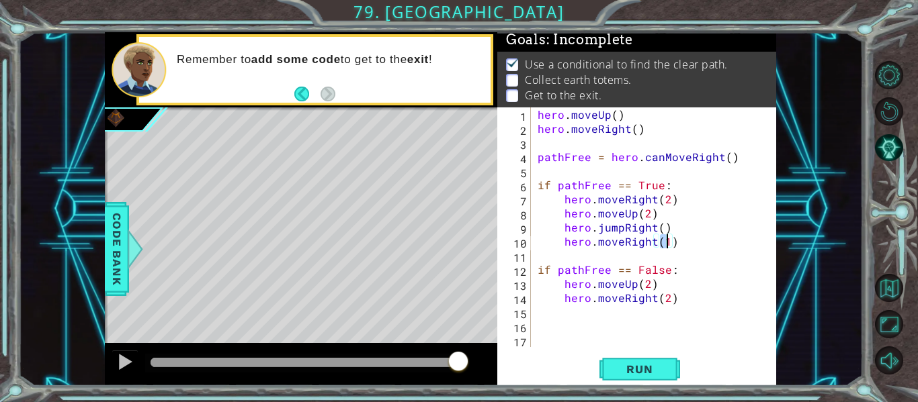
type textarea "hero.moveRight()"
click at [675, 241] on div "hero . moveUp ( ) hero . moveRight ( ) pathFree = hero . canMoveRight ( ) if pa…" at bounding box center [657, 241] width 245 height 268
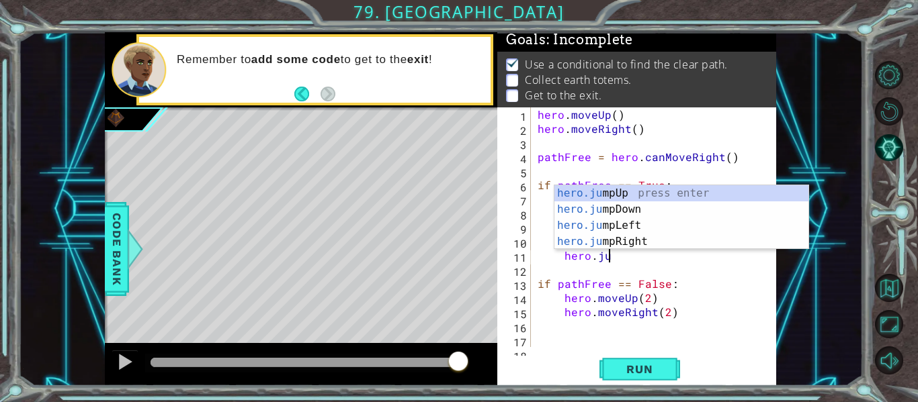
type textarea "hero.jum"
click at [657, 210] on div "hero.jum pUp press enter hero.jum pDown press enter hero.jum pLeft press enter …" at bounding box center [681, 233] width 254 height 97
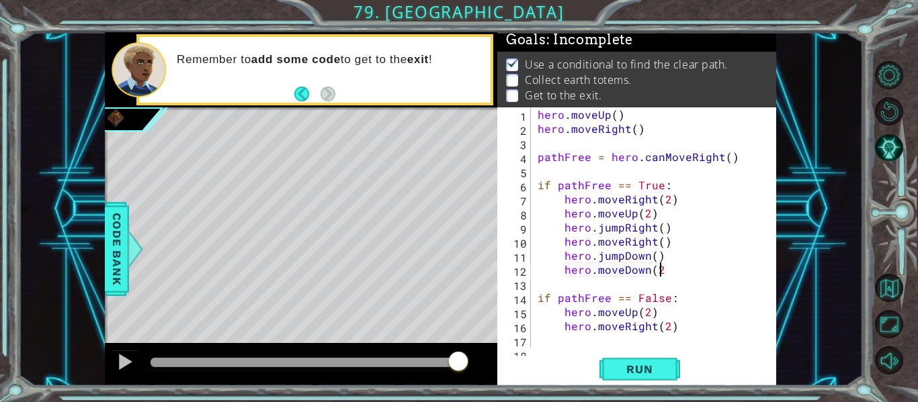
scroll to position [0, 7]
type textarea "hero.moveDown()"
click at [645, 369] on span "Run" at bounding box center [639, 369] width 53 height 13
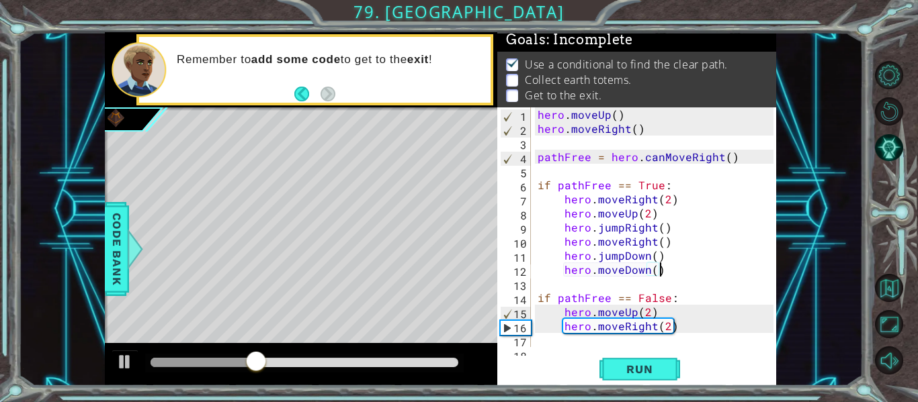
scroll to position [28, 0]
